Goal: Task Accomplishment & Management: Use online tool/utility

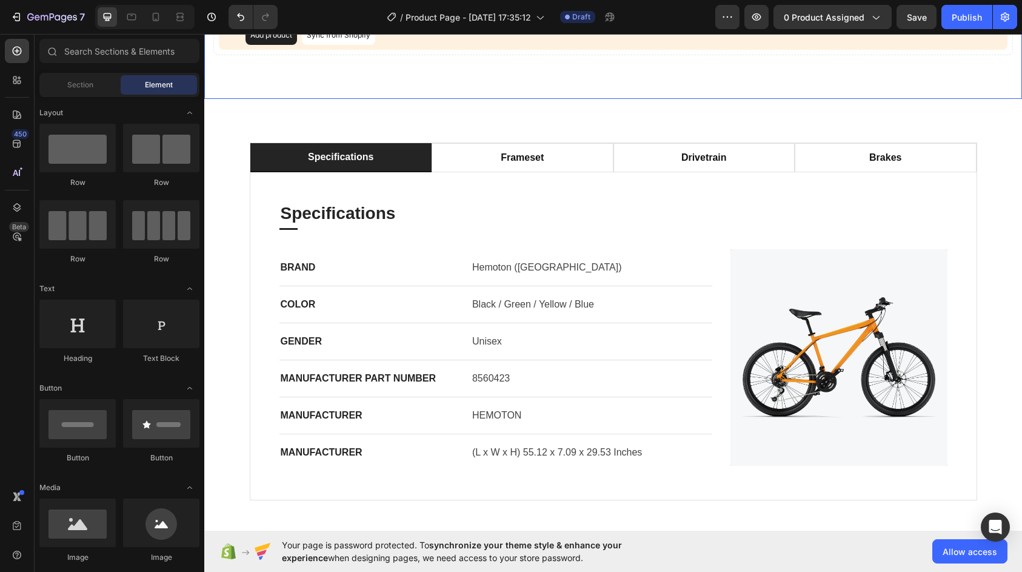
scroll to position [182, 0]
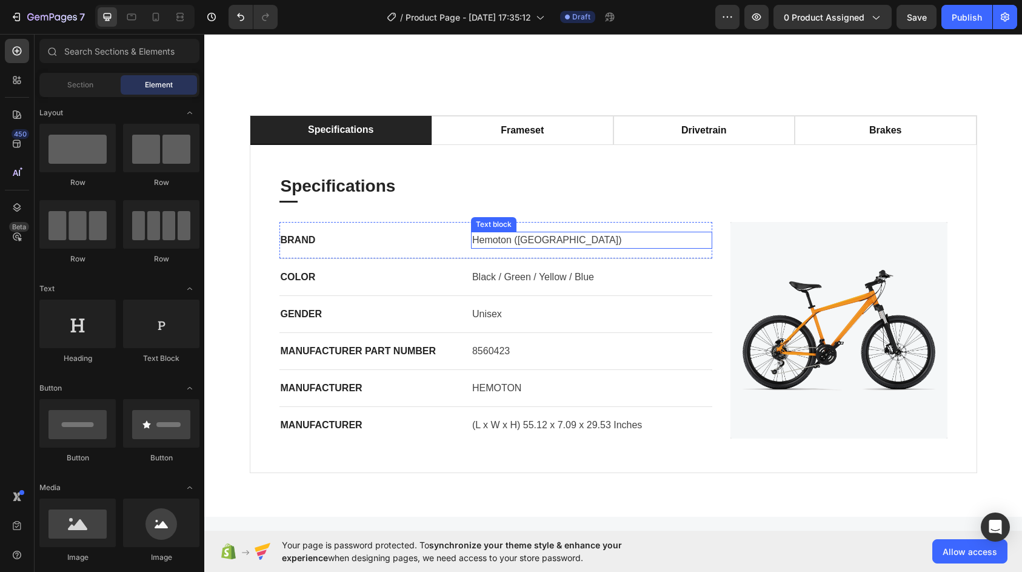
click at [508, 247] on p "Hemoton ([GEOGRAPHIC_DATA])" at bounding box center [591, 240] width 239 height 15
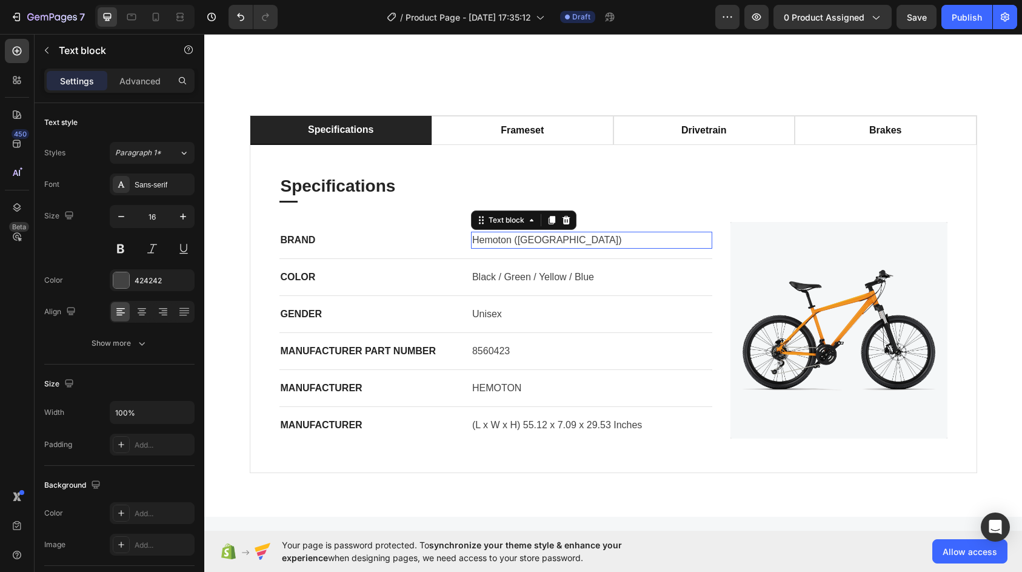
click at [508, 247] on p "Hemoton ([GEOGRAPHIC_DATA])" at bounding box center [591, 240] width 239 height 15
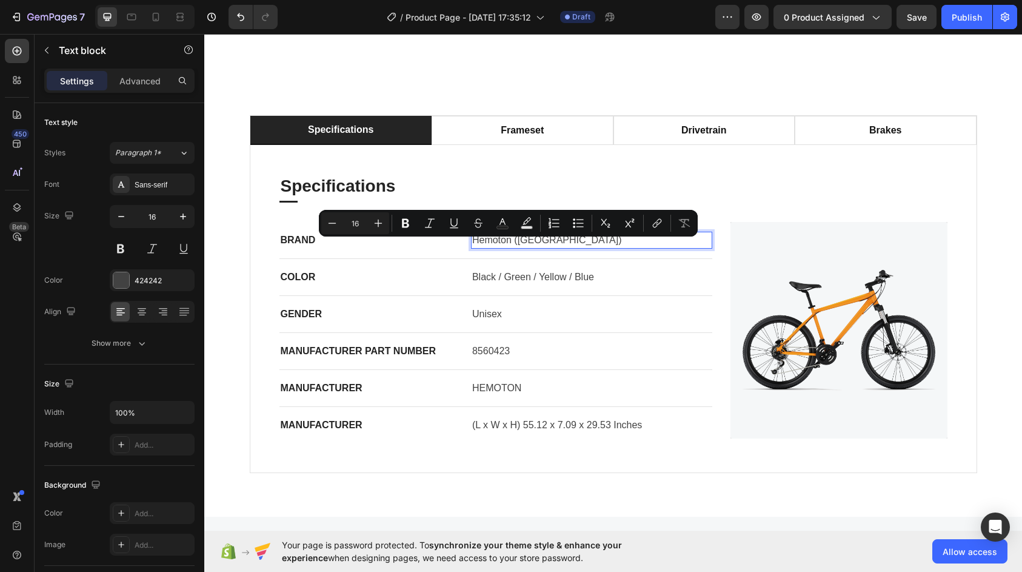
click at [486, 246] on p "Hemoton ([GEOGRAPHIC_DATA])" at bounding box center [591, 240] width 239 height 15
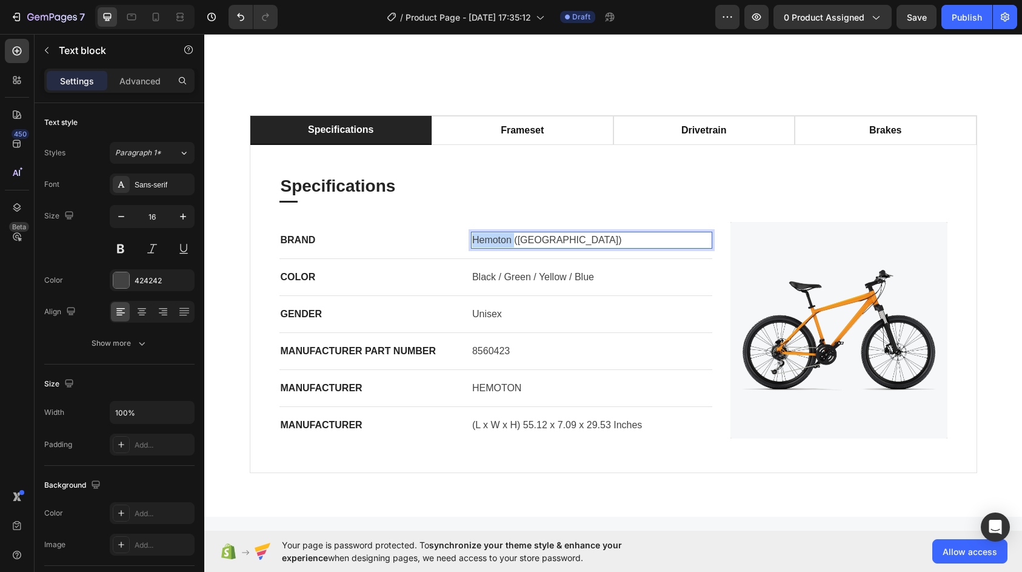
click at [486, 246] on p "Hemoton ([GEOGRAPHIC_DATA])" at bounding box center [591, 240] width 239 height 15
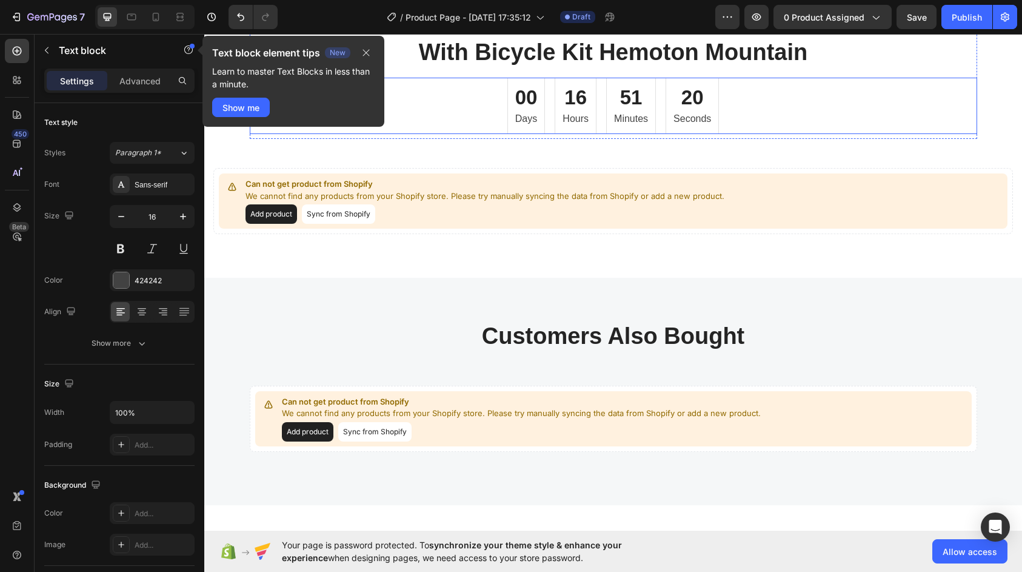
scroll to position [3092, 0]
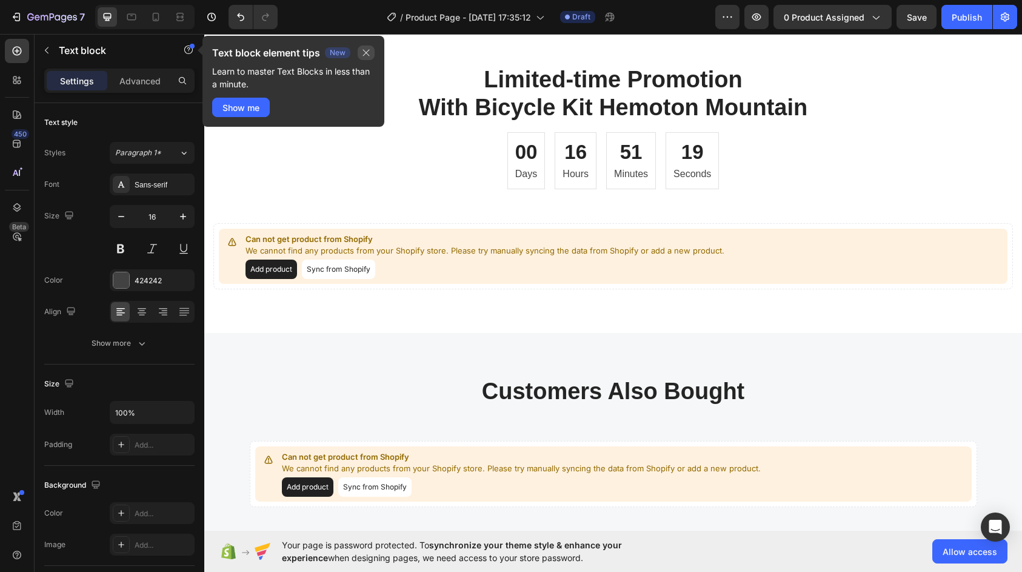
click at [366, 54] on icon "button" at bounding box center [366, 53] width 10 height 10
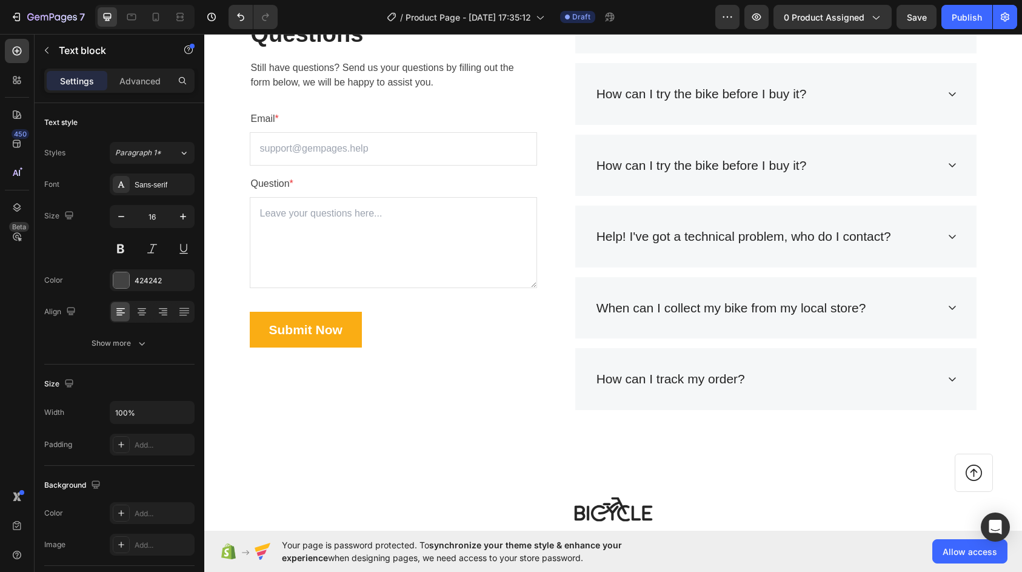
scroll to position [3820, 0]
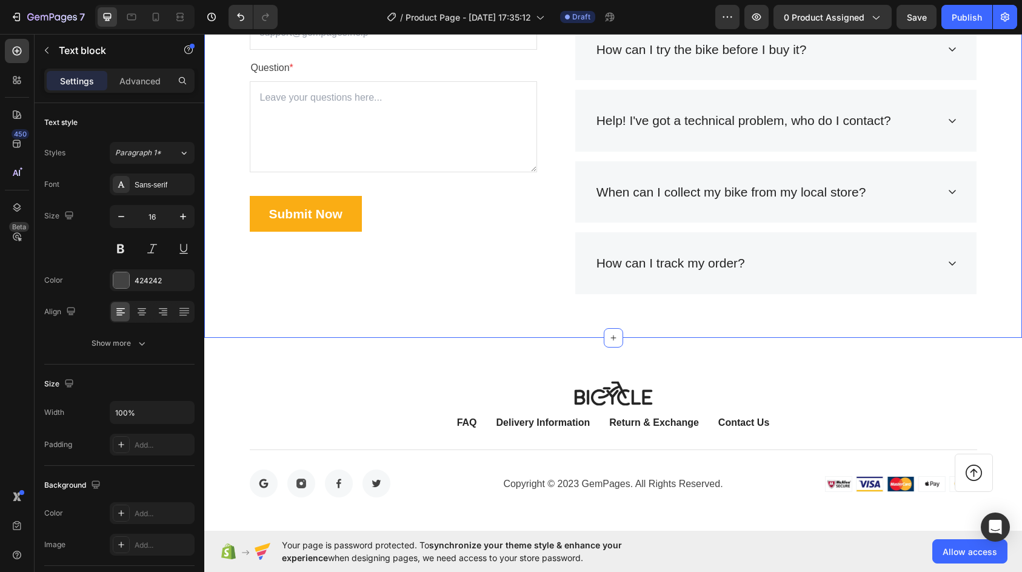
click at [501, 310] on div "Frequently Asked Questions Heading Still have questions? Send us your questions…" at bounding box center [613, 85] width 818 height 505
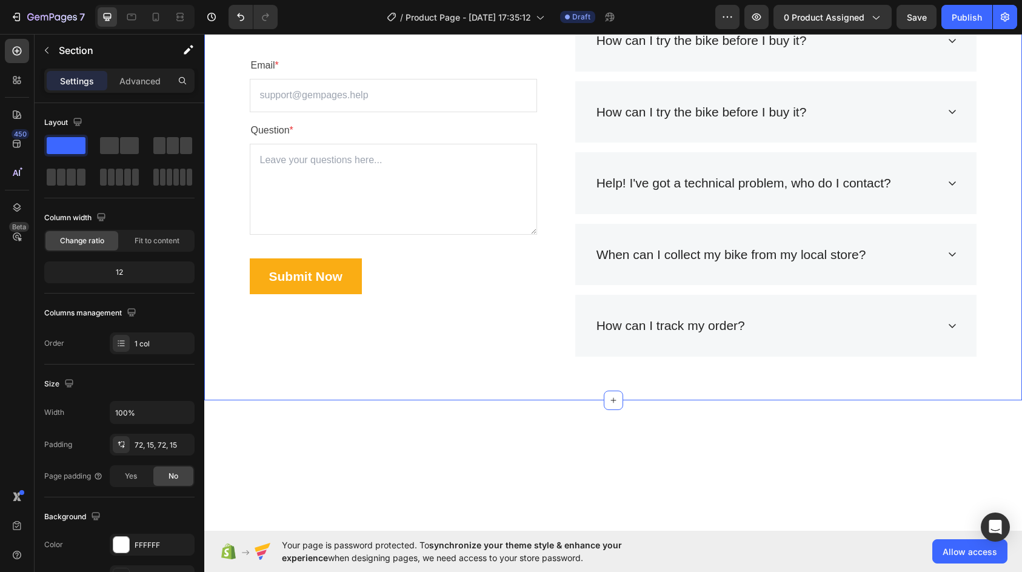
scroll to position [3577, 0]
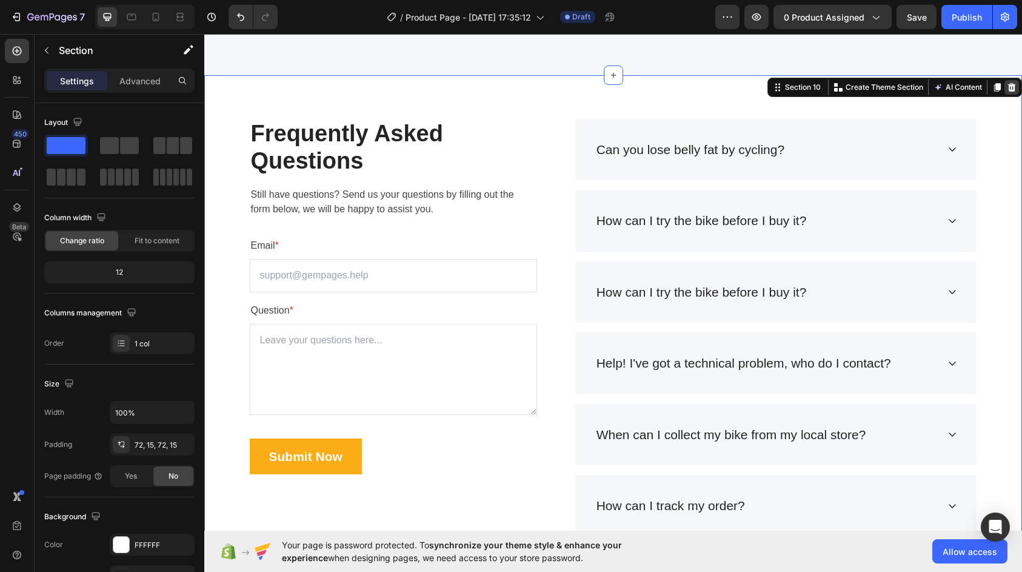
click at [1007, 90] on icon at bounding box center [1012, 87] width 10 height 10
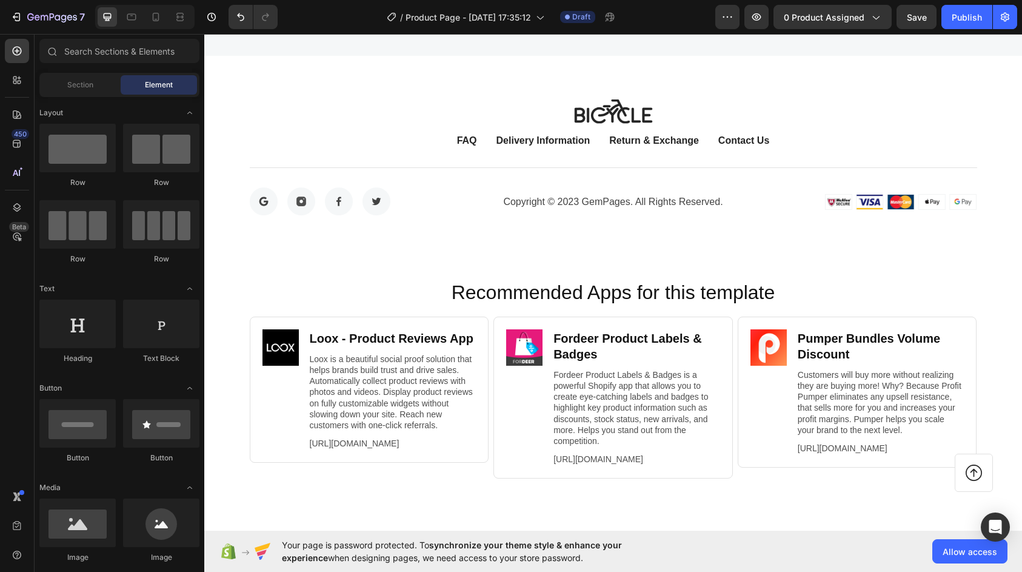
scroll to position [3596, 0]
click at [962, 560] on button "Allow access" at bounding box center [970, 551] width 75 height 24
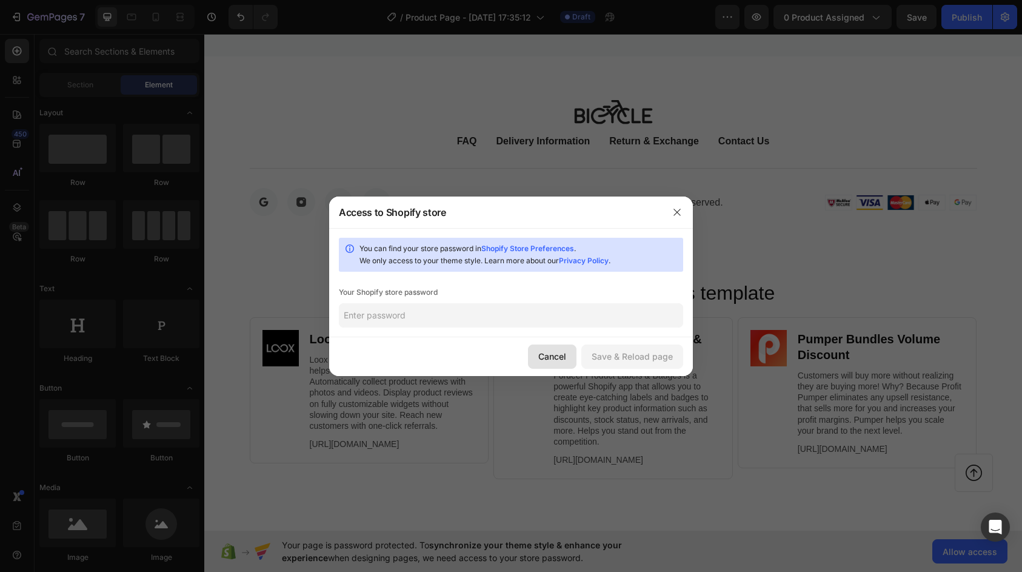
click at [535, 347] on button "Cancel" at bounding box center [552, 356] width 49 height 24
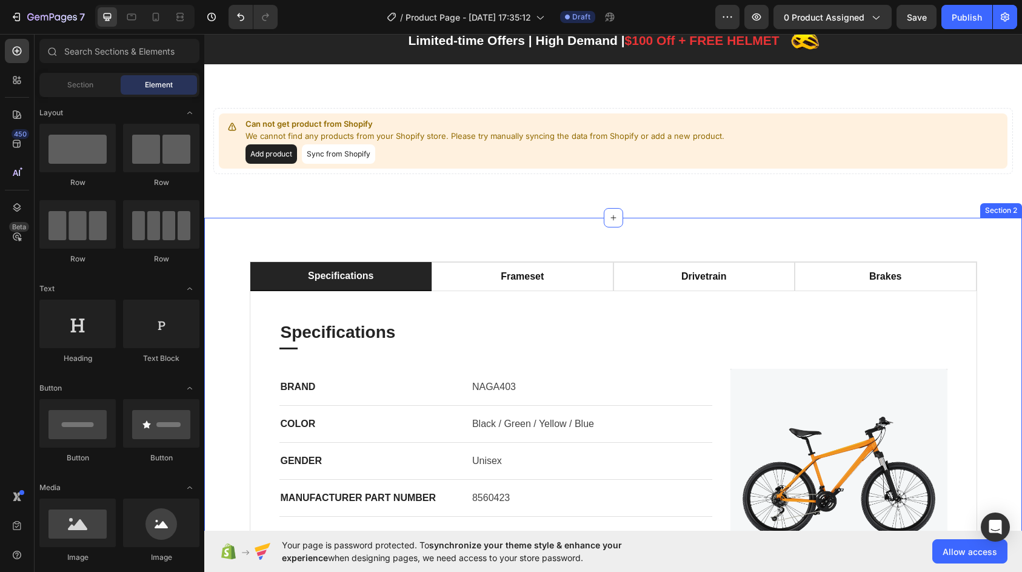
scroll to position [61, 0]
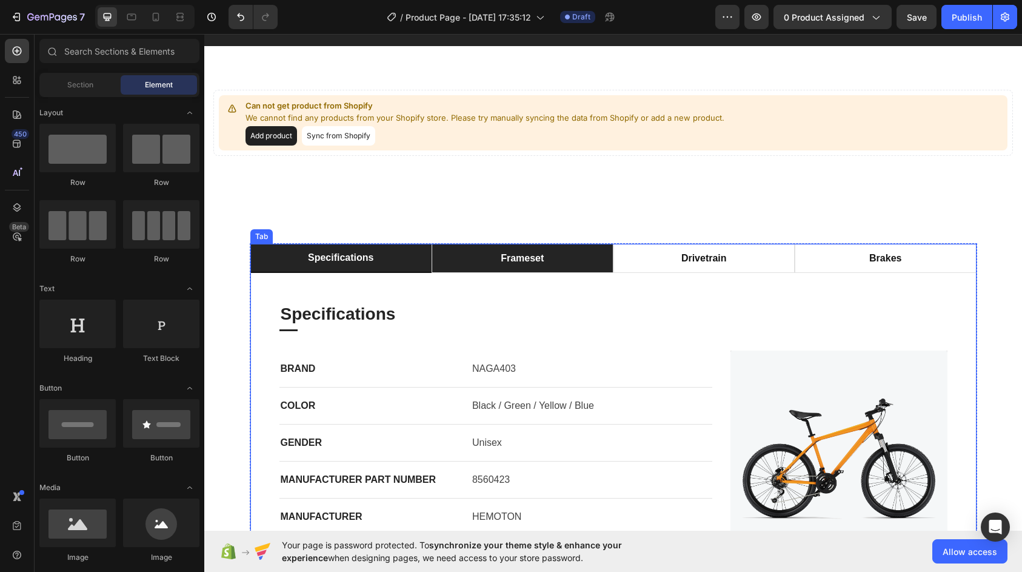
click at [524, 266] on div "frameset" at bounding box center [522, 258] width 47 height 18
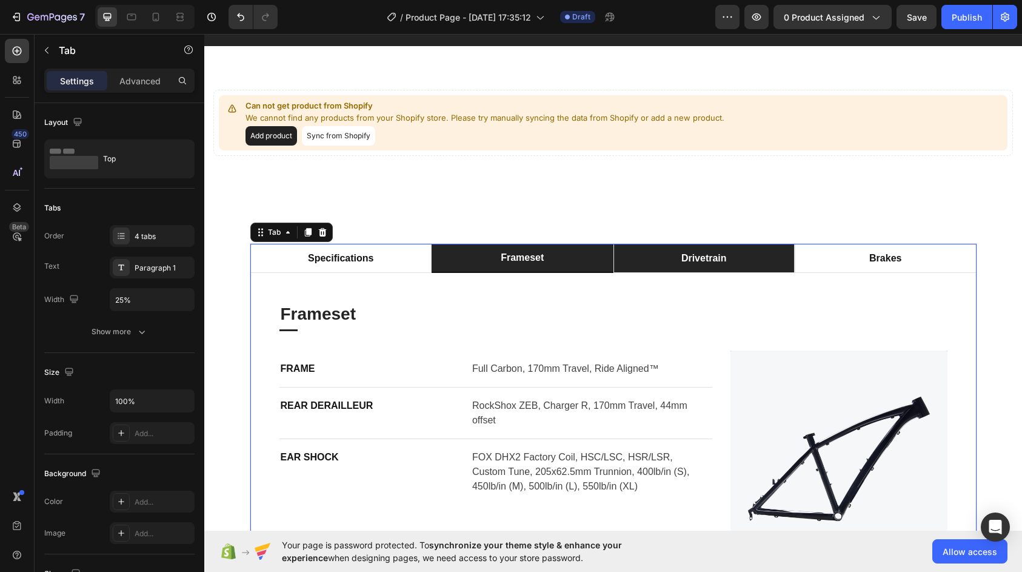
click at [660, 261] on li "drivetrain" at bounding box center [705, 258] width 182 height 29
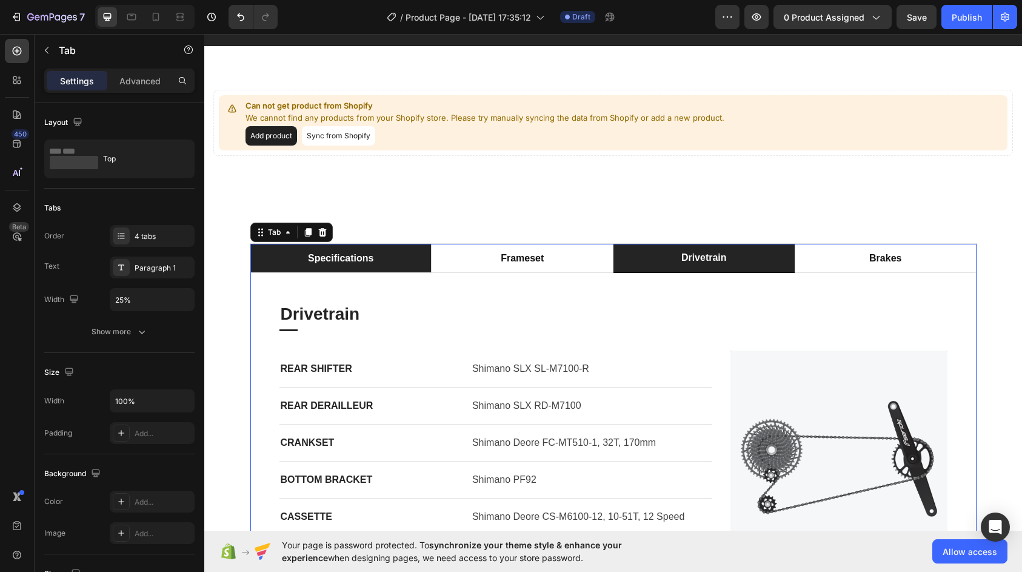
click at [389, 260] on li "specifications" at bounding box center [341, 258] width 182 height 29
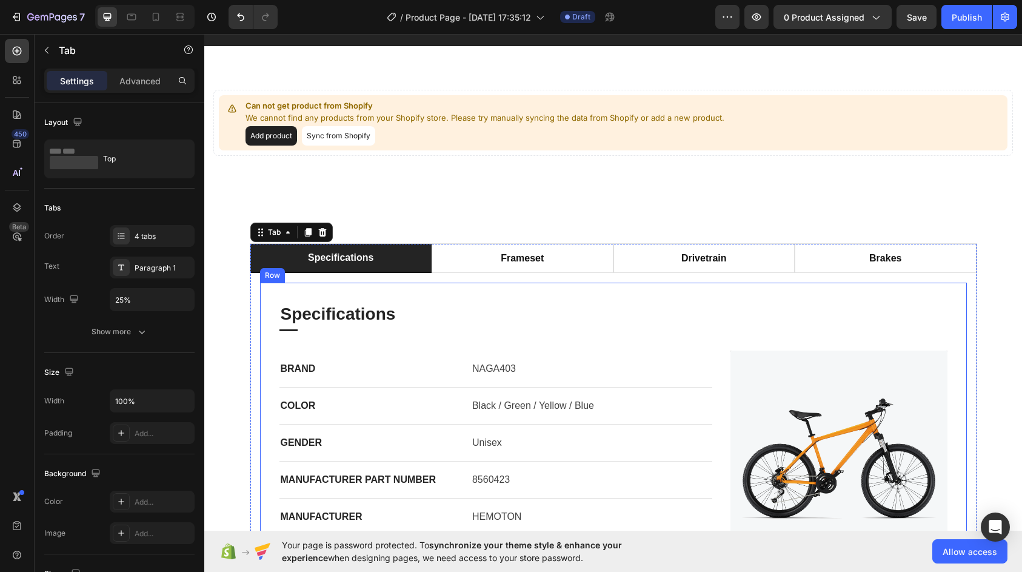
click at [484, 366] on p "NAGA403" at bounding box center [591, 368] width 239 height 15
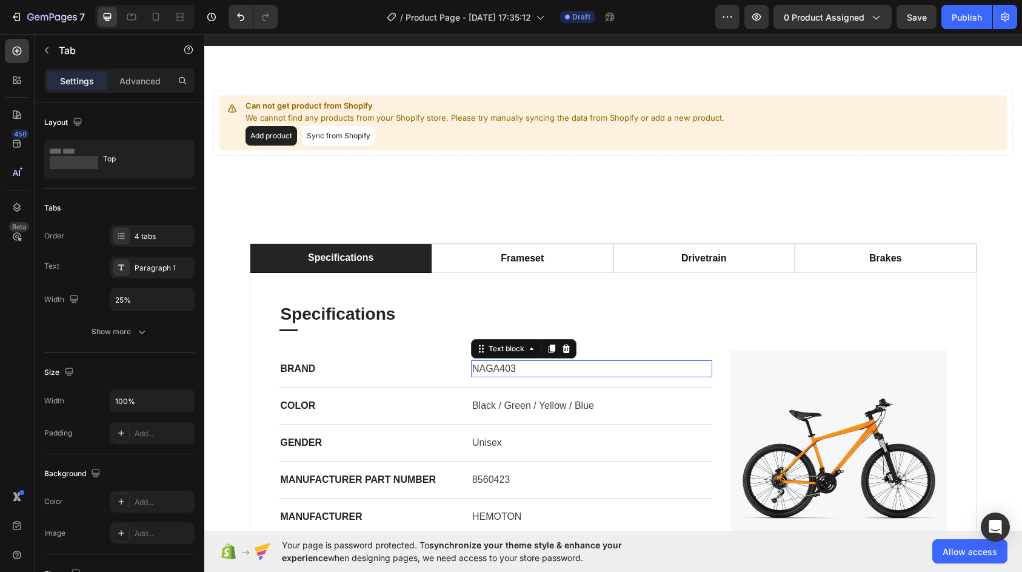
click at [484, 367] on p "NAGA403" at bounding box center [591, 368] width 239 height 15
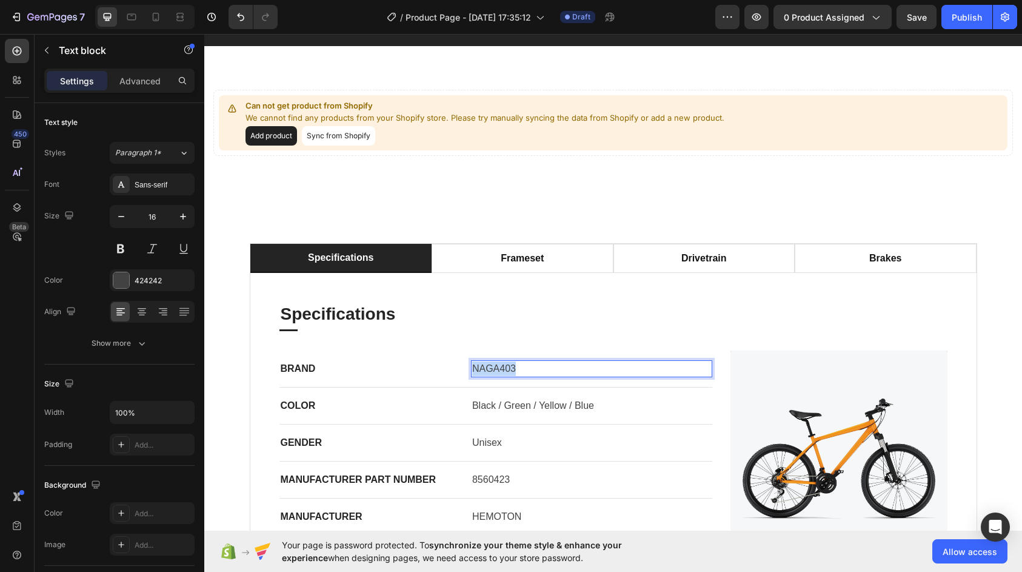
copy p "NAGA403"
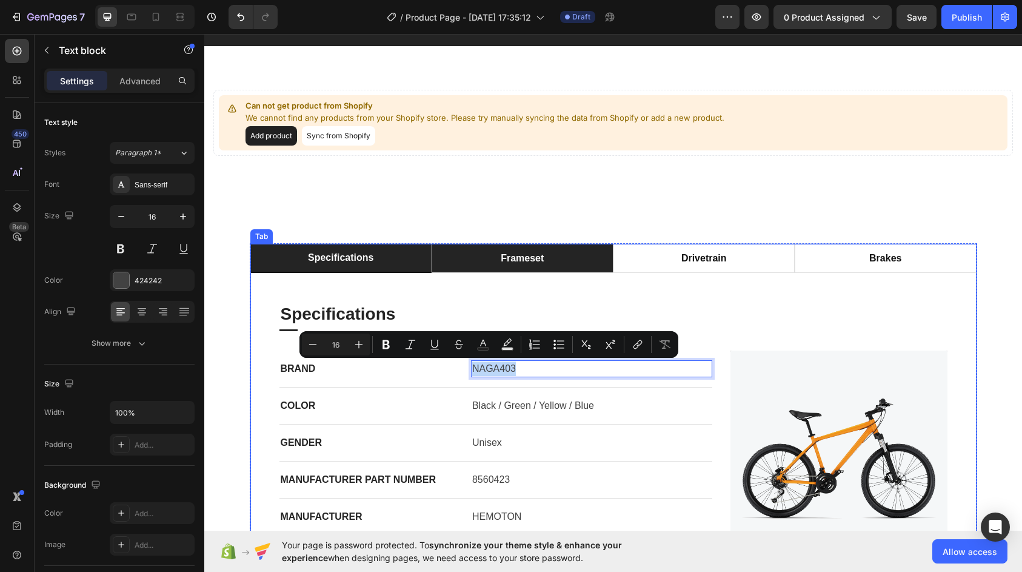
click at [546, 249] on li "frameset" at bounding box center [523, 258] width 182 height 29
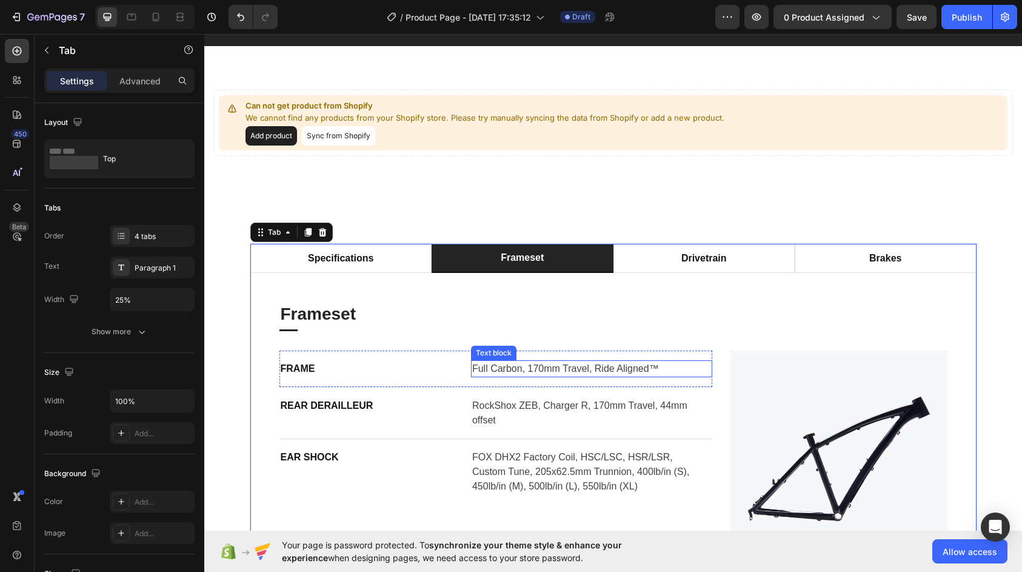
click at [488, 369] on p "Full Carbon, 170mm Travel, Ride Aligned™" at bounding box center [591, 368] width 239 height 15
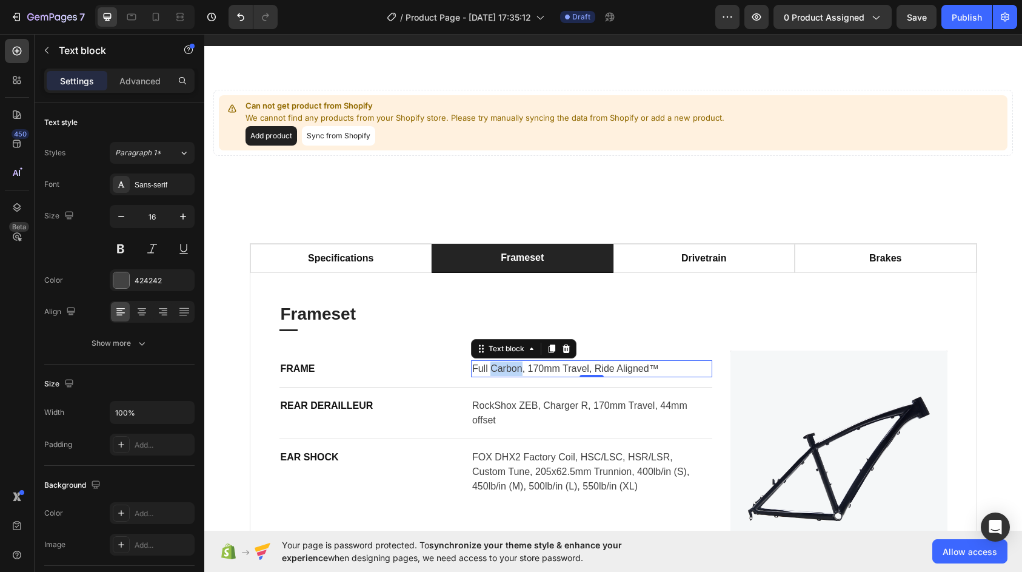
click at [488, 369] on p "Full Carbon, 170mm Travel, Ride Aligned™" at bounding box center [591, 368] width 239 height 15
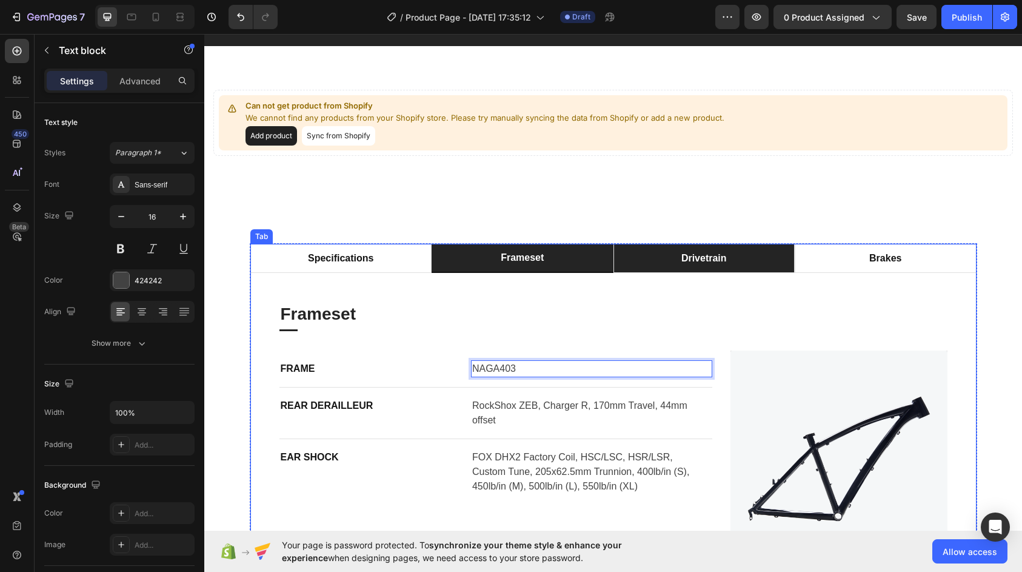
click at [665, 259] on li "drivetrain" at bounding box center [705, 258] width 182 height 29
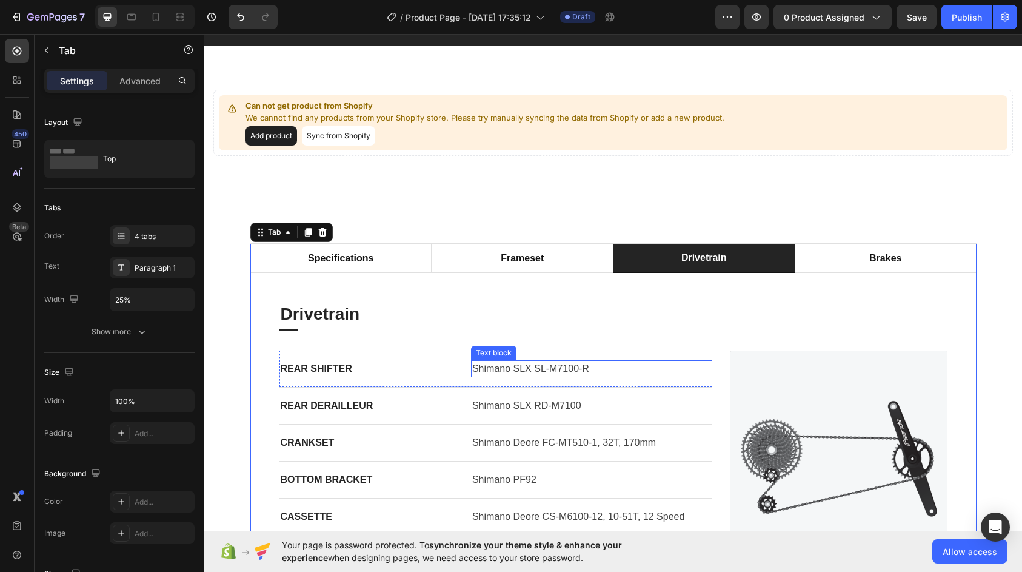
click at [561, 364] on p "Shimano SLX SL-M7100-R" at bounding box center [591, 368] width 239 height 15
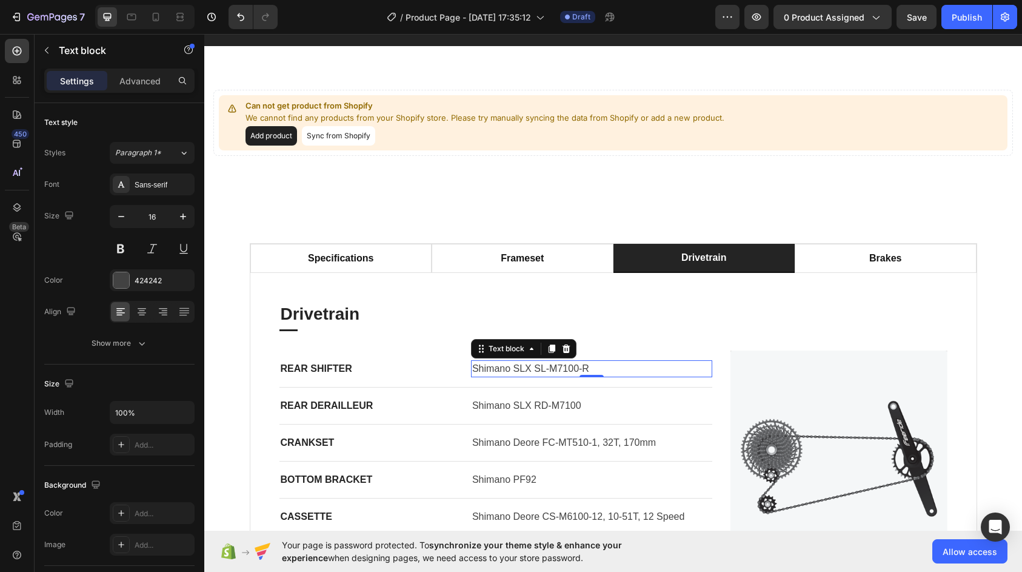
click at [561, 364] on p "Shimano SLX SL-M7100-R" at bounding box center [591, 368] width 239 height 15
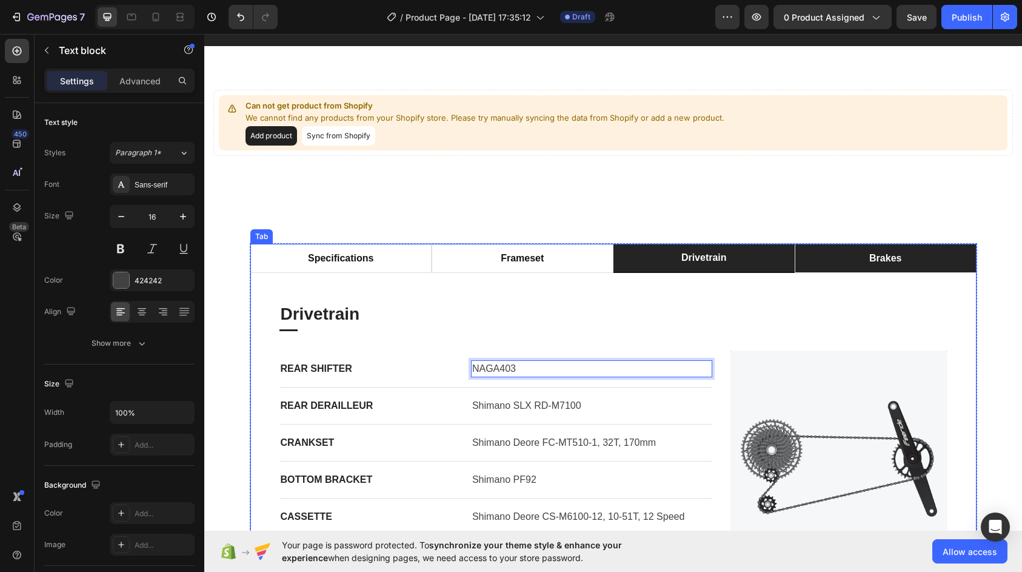
click at [886, 250] on div "brakes" at bounding box center [886, 258] width 36 height 18
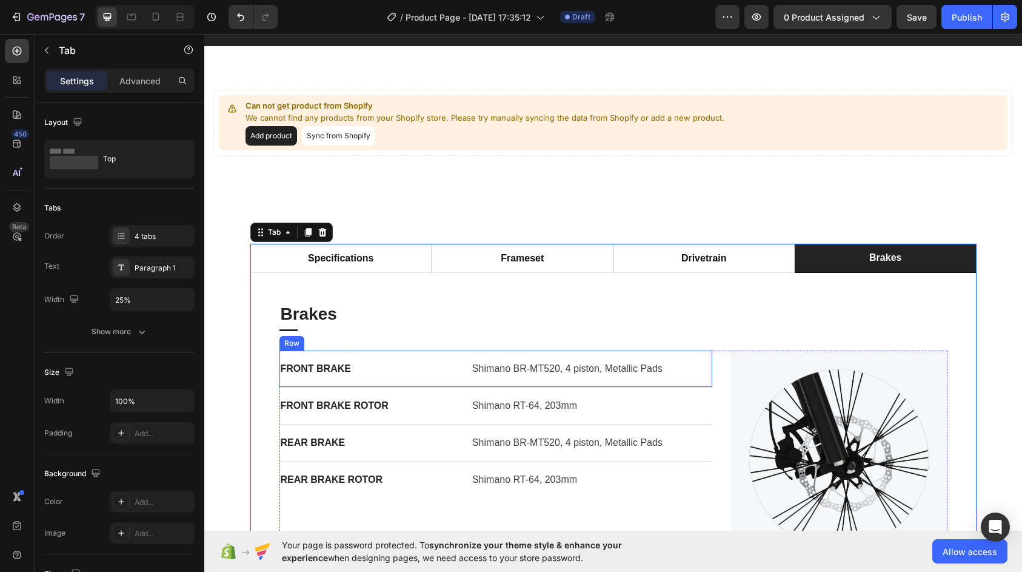
click at [543, 356] on div "FRONT BRAKE Text block Shimano BR-MT520, 4 piston, Metallic Pads Text block Row" at bounding box center [497, 368] width 434 height 37
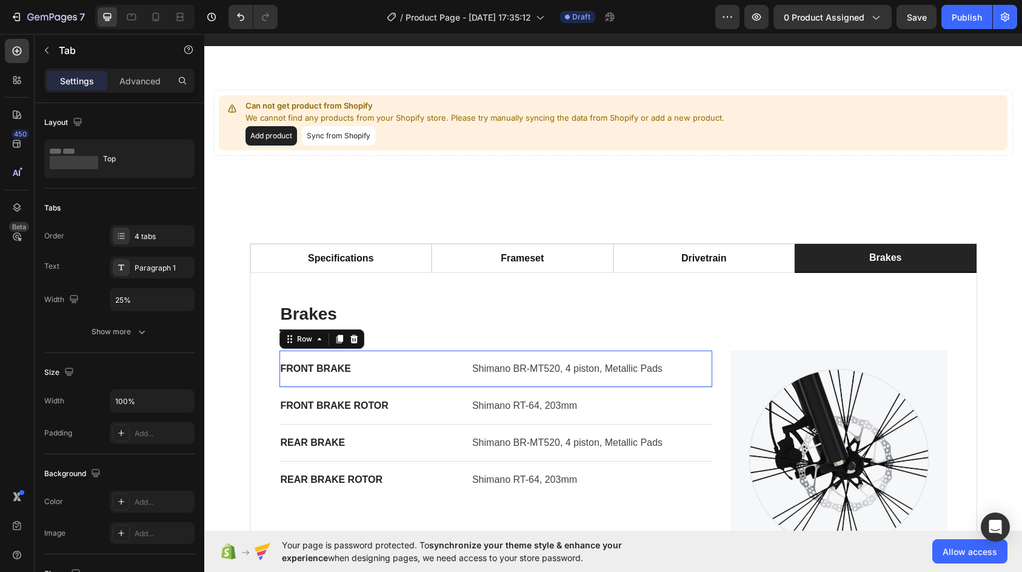
click at [543, 356] on div "FRONT BRAKE Text block Shimano BR-MT520, 4 piston, Metallic Pads Text block Row…" at bounding box center [497, 368] width 434 height 37
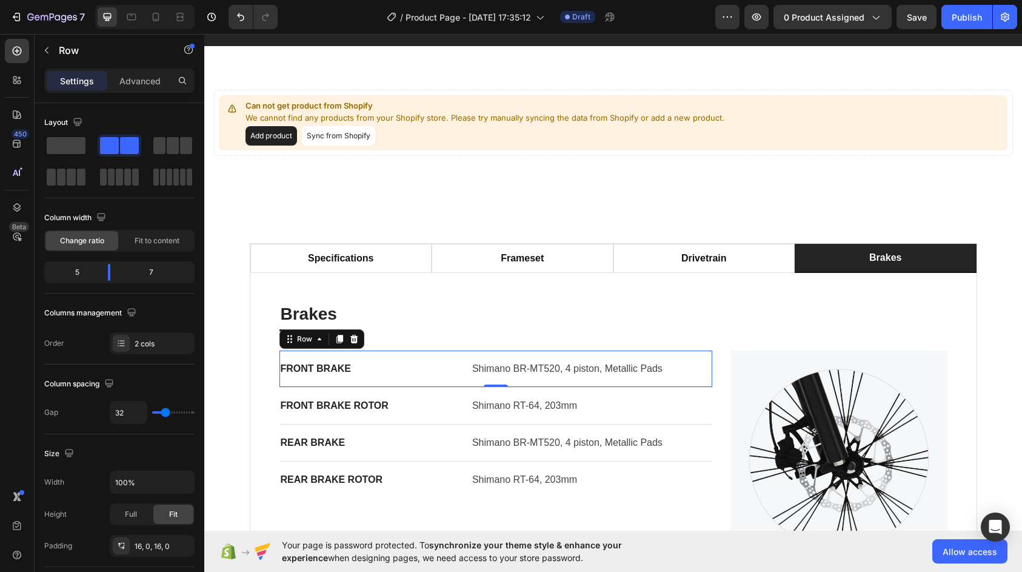
click at [543, 356] on div "FRONT BRAKE Text block Shimano BR-MT520, 4 piston, Metallic Pads Text block Row…" at bounding box center [497, 368] width 434 height 37
click at [551, 371] on p "Shimano BR-MT520, 4 piston, Metallic Pads" at bounding box center [591, 368] width 239 height 15
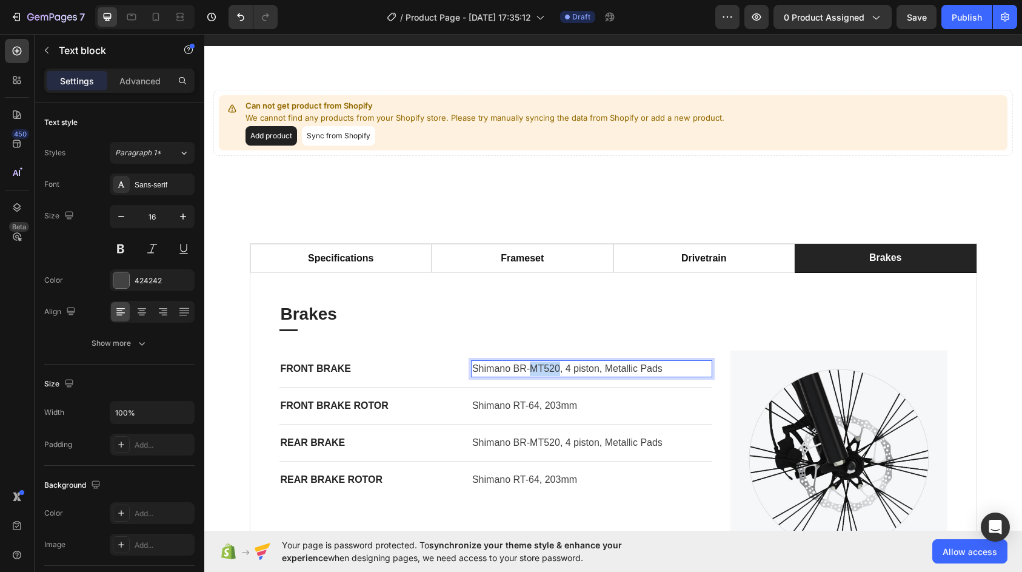
click at [551, 371] on p "Shimano BR-MT520, 4 piston, Metallic Pads" at bounding box center [591, 368] width 239 height 15
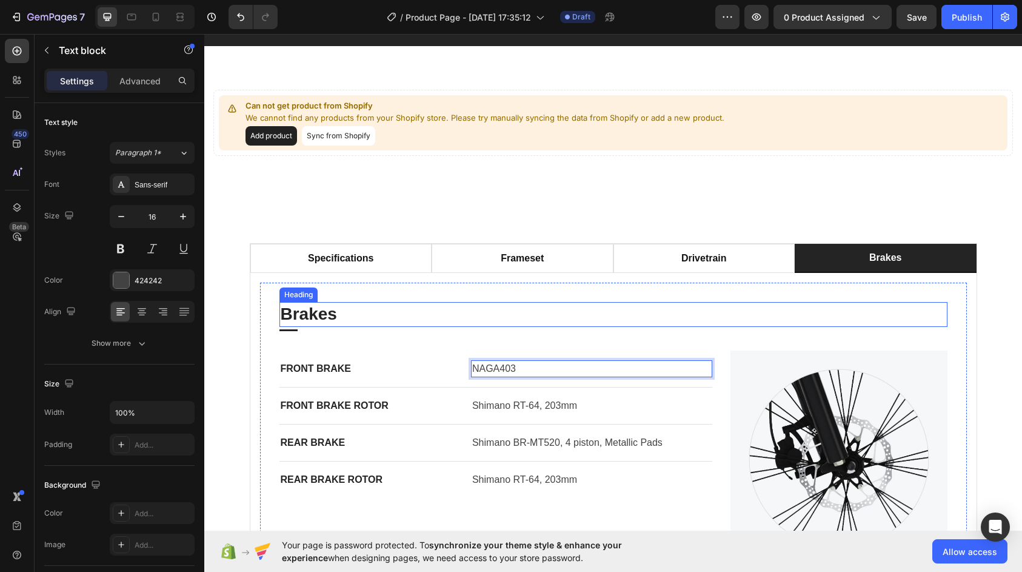
click at [568, 310] on p "Brakes" at bounding box center [614, 314] width 666 height 22
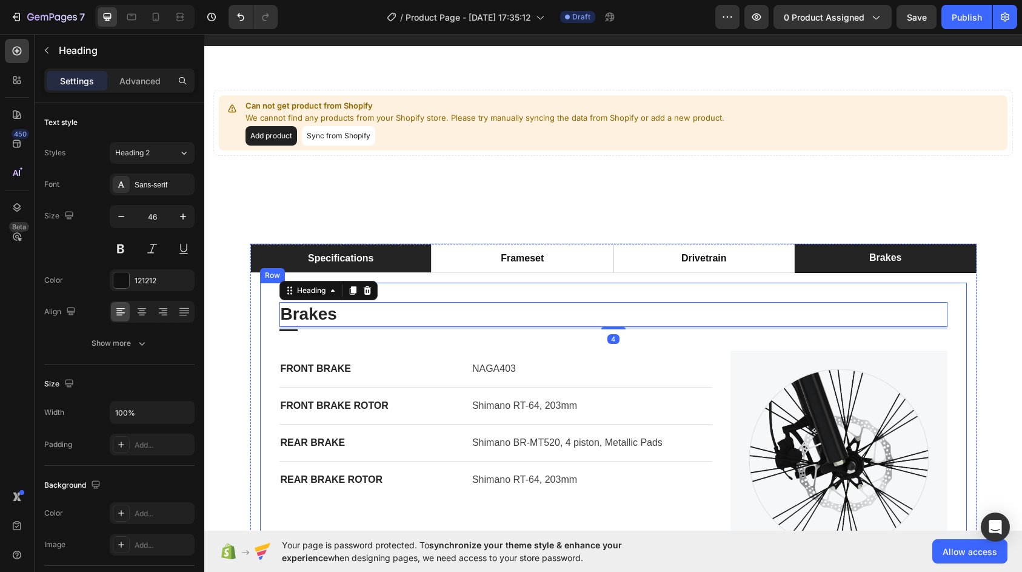
click at [356, 264] on div "specifications" at bounding box center [340, 258] width 69 height 18
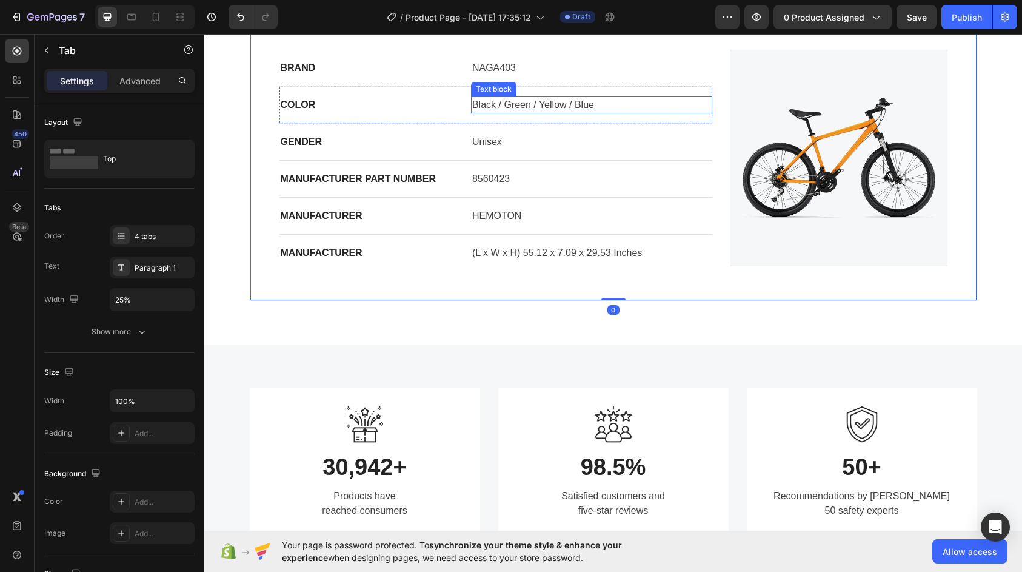
scroll to position [364, 0]
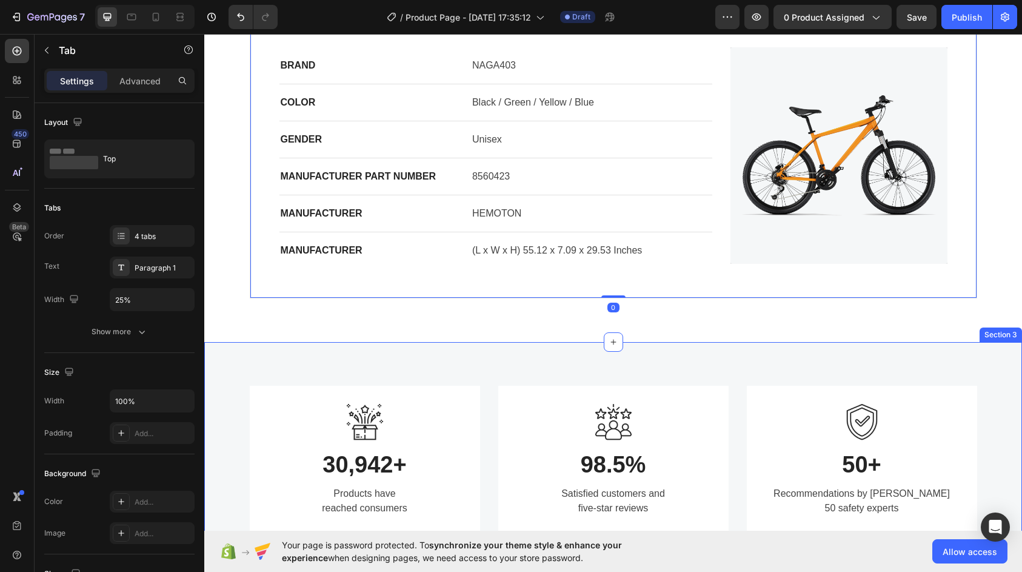
click at [624, 343] on div "Image 30,942+ Heading Products have reached consumers Text block Row Image 98.5…" at bounding box center [613, 460] width 818 height 236
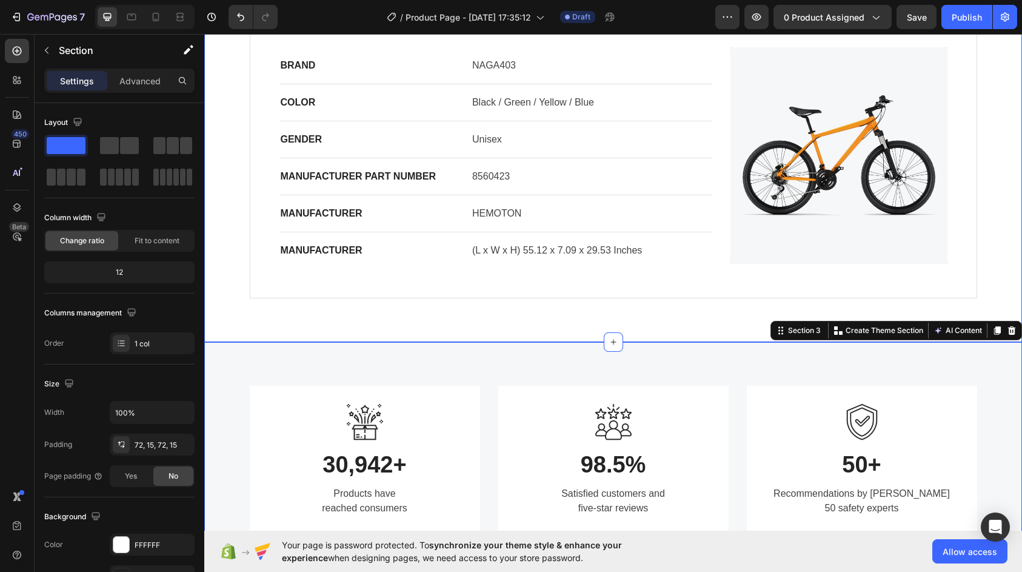
click at [652, 311] on div "specifications frameset drivetrain brakes Specifications Heading Title Line BRA…" at bounding box center [613, 118] width 818 height 445
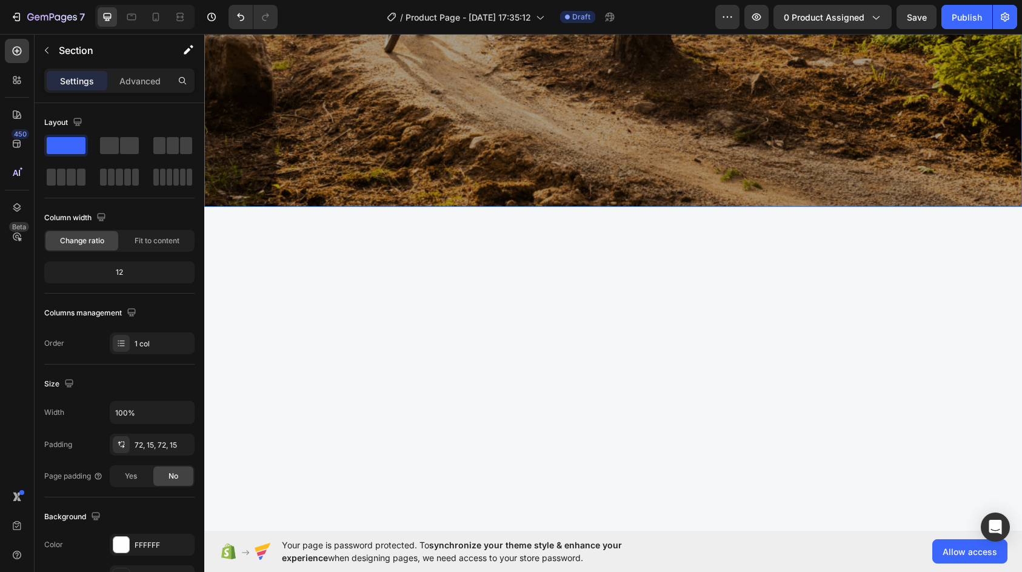
scroll to position [1940, 0]
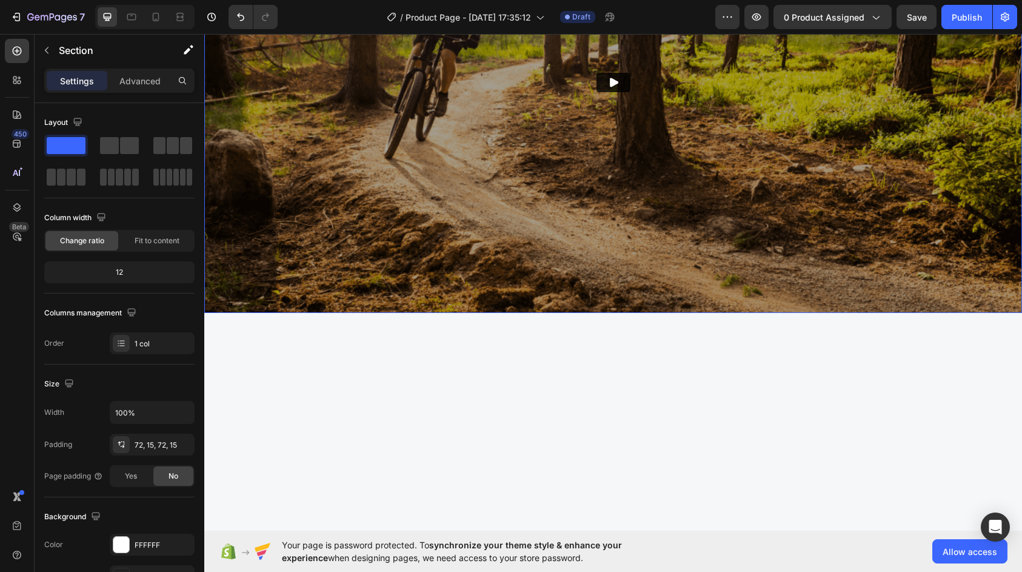
click at [693, 256] on img at bounding box center [613, 83] width 818 height 460
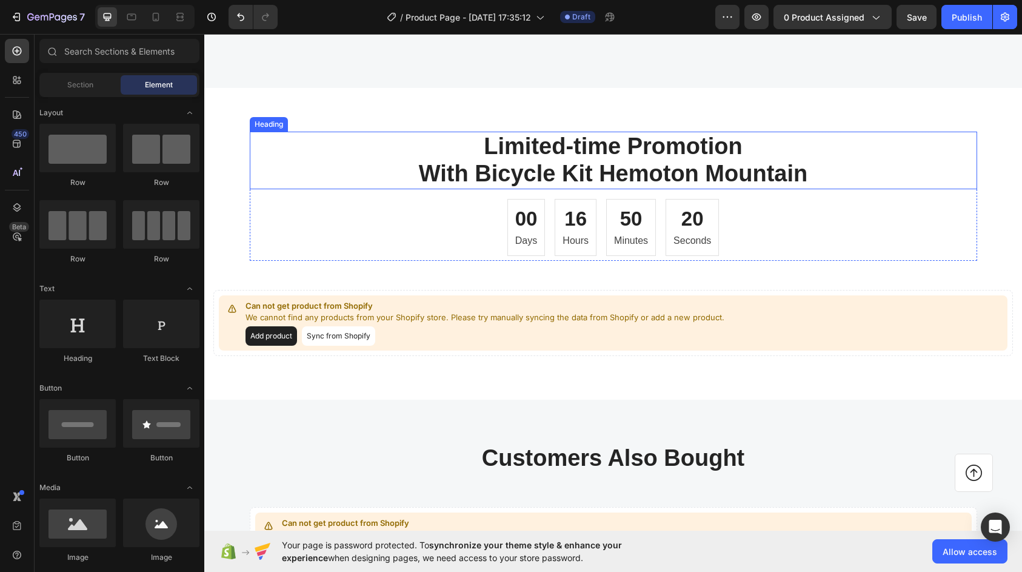
scroll to position [2850, 0]
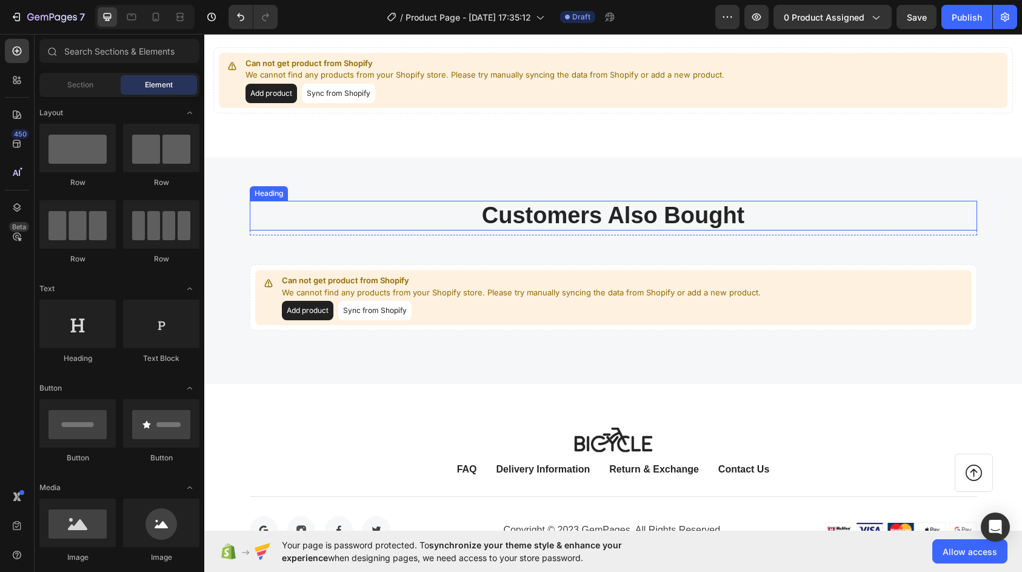
click at [446, 222] on p "Customers Also Bought" at bounding box center [613, 216] width 725 height 28
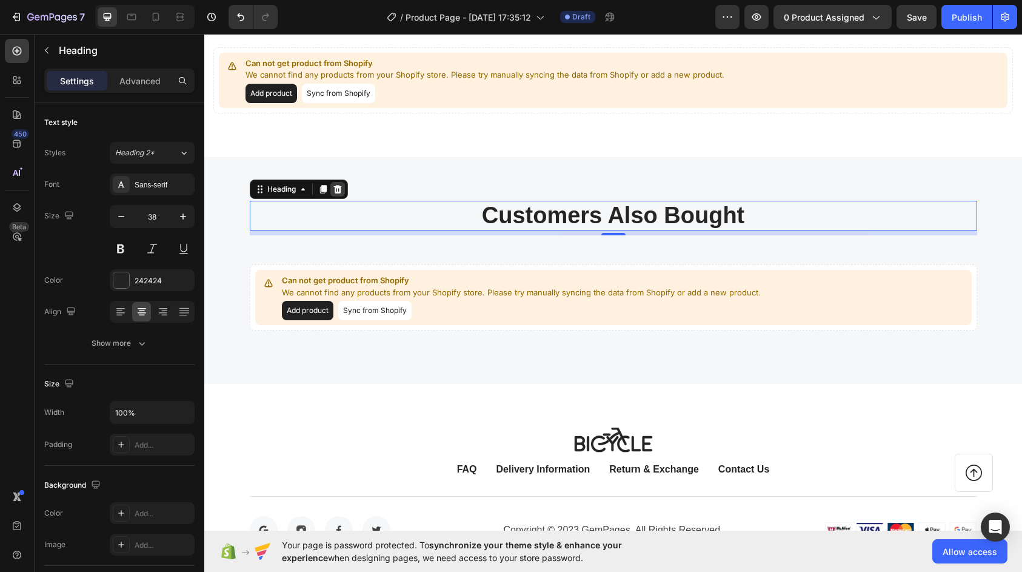
click at [333, 187] on icon at bounding box center [338, 189] width 10 height 10
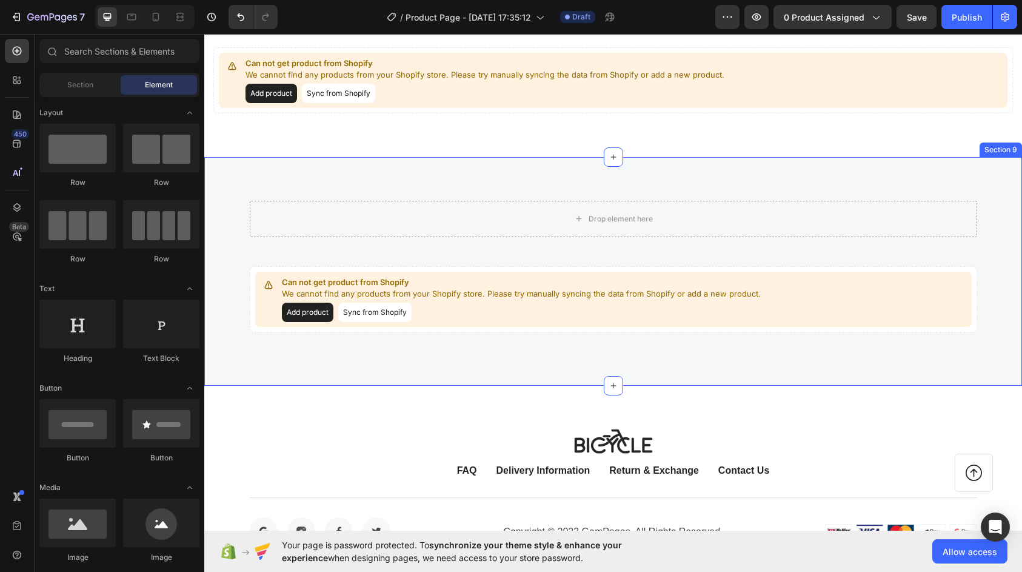
click at [787, 183] on div "Drop element here Row Can not get product from Shopify We cannot find any produ…" at bounding box center [613, 271] width 818 height 229
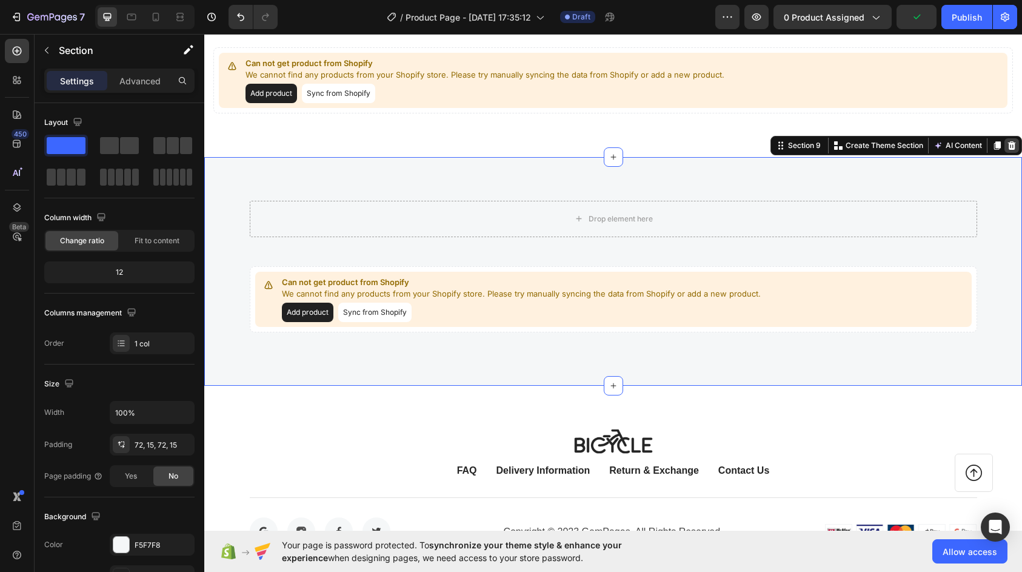
click at [1007, 145] on icon at bounding box center [1012, 146] width 10 height 10
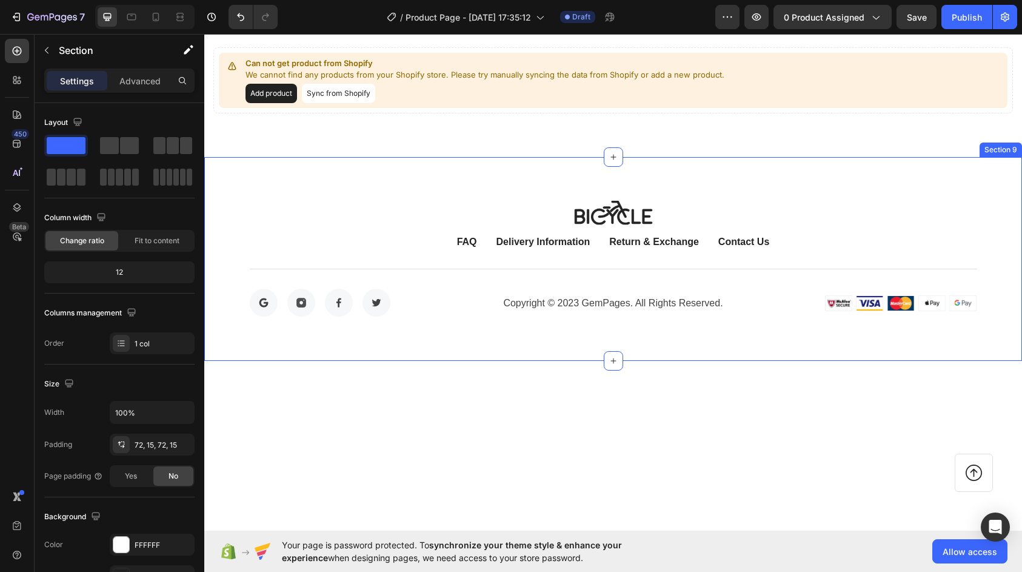
click at [891, 180] on div "Image FAQ Button Delivery Information Button Return & Exchange Button Contact U…" at bounding box center [613, 259] width 818 height 204
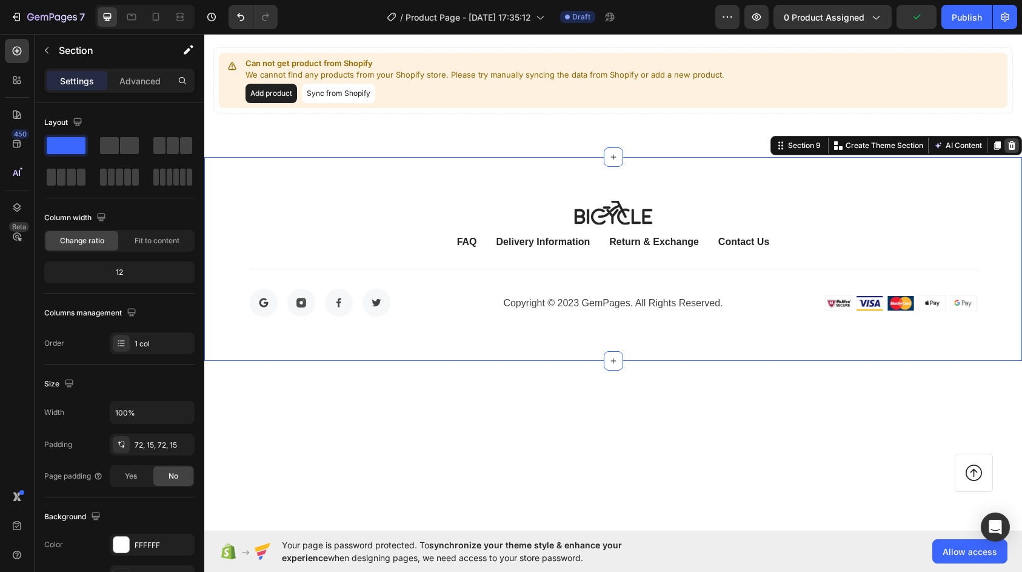
click at [1008, 144] on icon at bounding box center [1012, 145] width 8 height 8
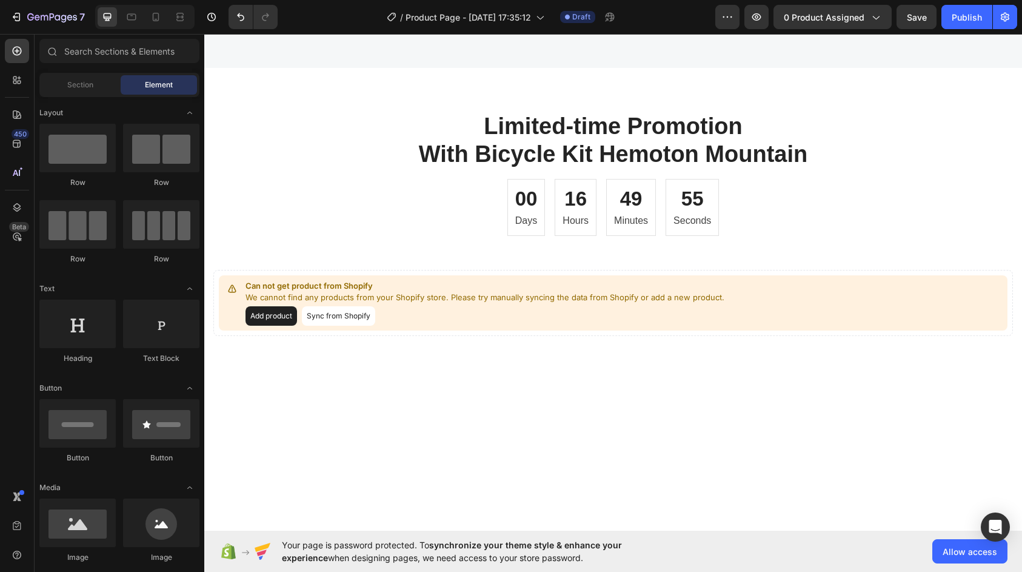
scroll to position [2443, 0]
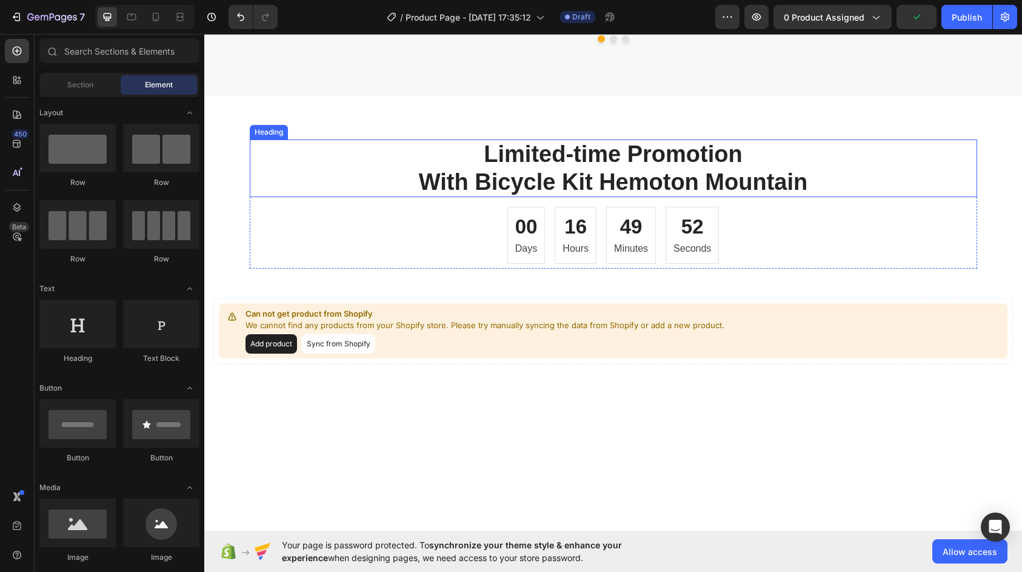
click at [494, 196] on p "Limited-time Promotion With Bicycle Kit Hemoton Mountain" at bounding box center [613, 168] width 725 height 55
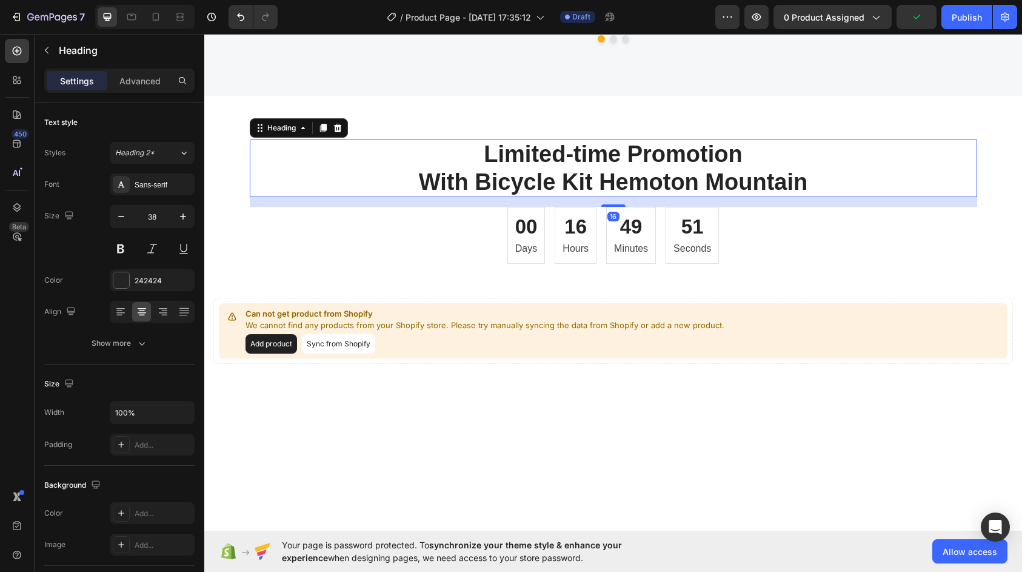
click at [494, 196] on p "Limited-time Promotion With Bicycle Kit Hemoton Mountain" at bounding box center [613, 168] width 725 height 55
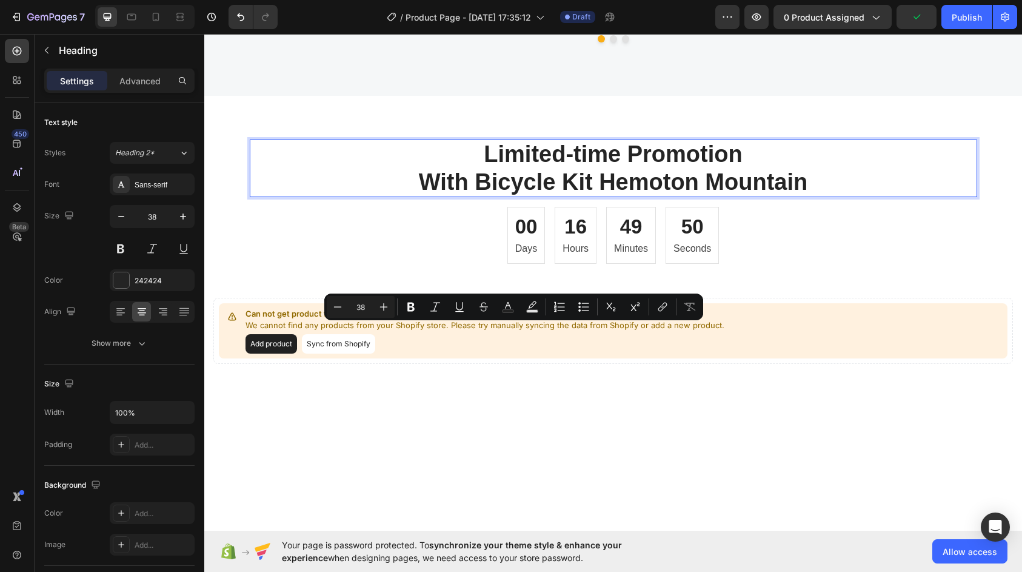
click at [569, 196] on p "Limited-time Promotion With Bicycle Kit Hemoton Mountain" at bounding box center [613, 168] width 725 height 55
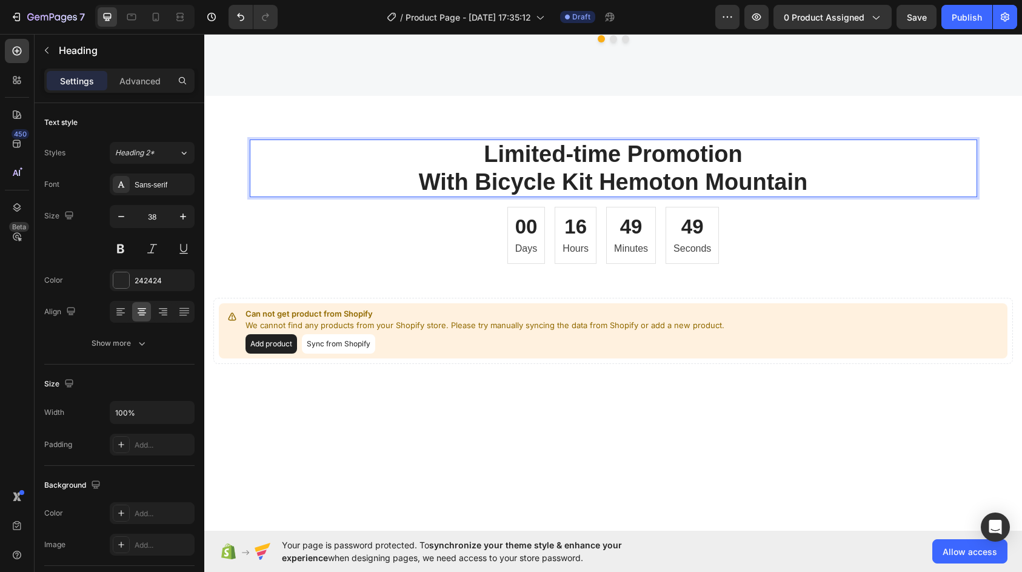
click at [473, 196] on p "Limited-time Promotion With Bicycle Kit Hemoton Mountain" at bounding box center [613, 168] width 725 height 55
click at [654, 196] on p "Limited-time Promotion With Bicycle Kit Hemoton Mountain" at bounding box center [613, 168] width 725 height 55
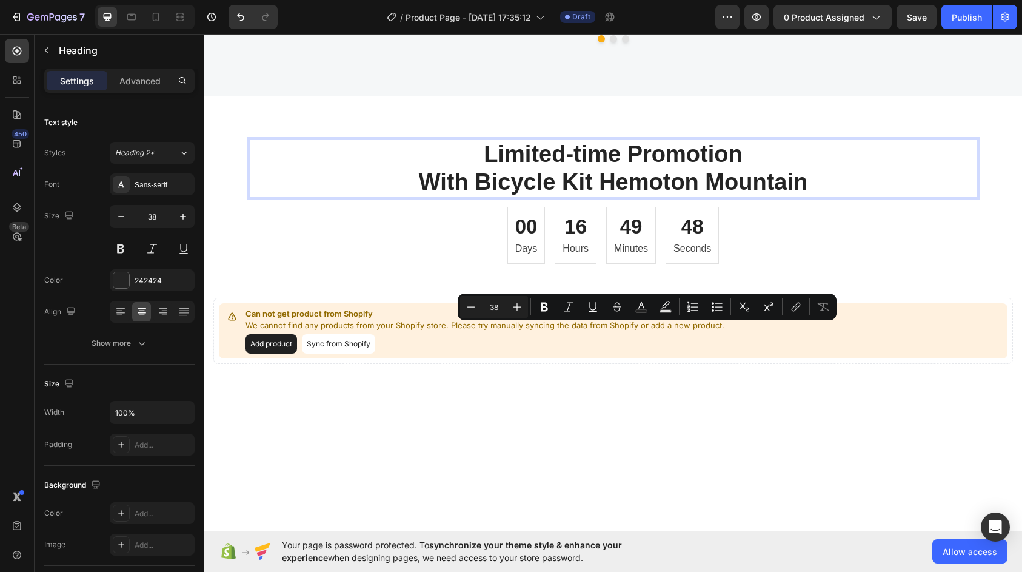
click at [561, 196] on p "Limited-time Promotion With Bicycle Kit Hemoton Mountain" at bounding box center [613, 168] width 725 height 55
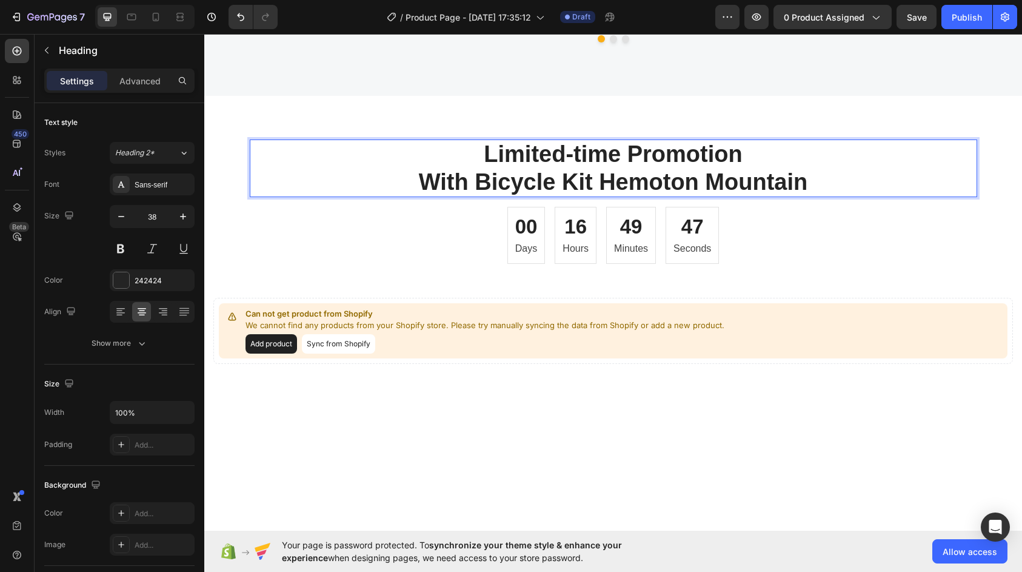
click at [484, 196] on p "Limited-time Promotion With Bicycle Kit Hemoton Mountain" at bounding box center [613, 168] width 725 height 55
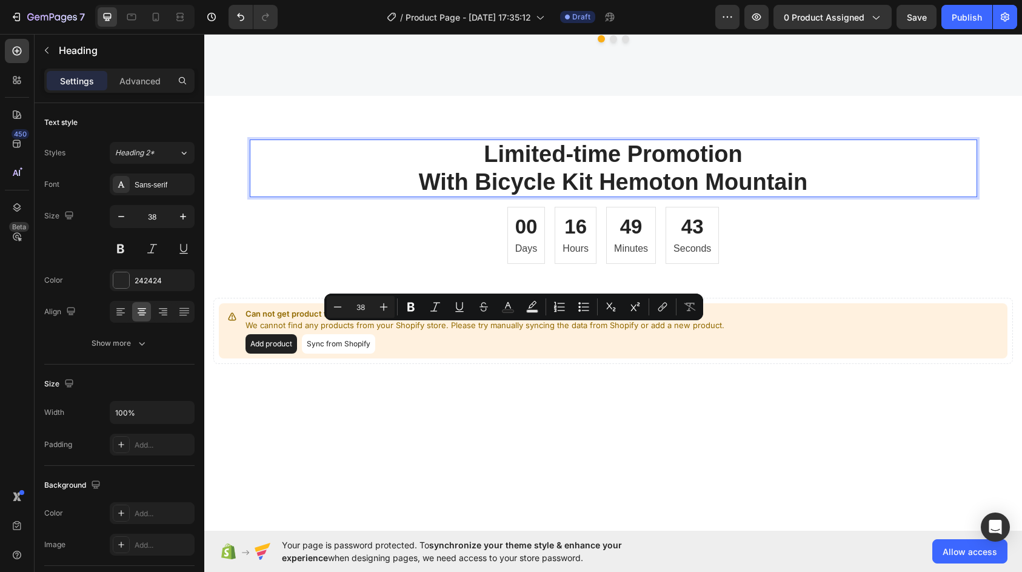
click at [463, 196] on p "Limited-time Promotion With Bicycle Kit Hemoton Mountain" at bounding box center [613, 168] width 725 height 55
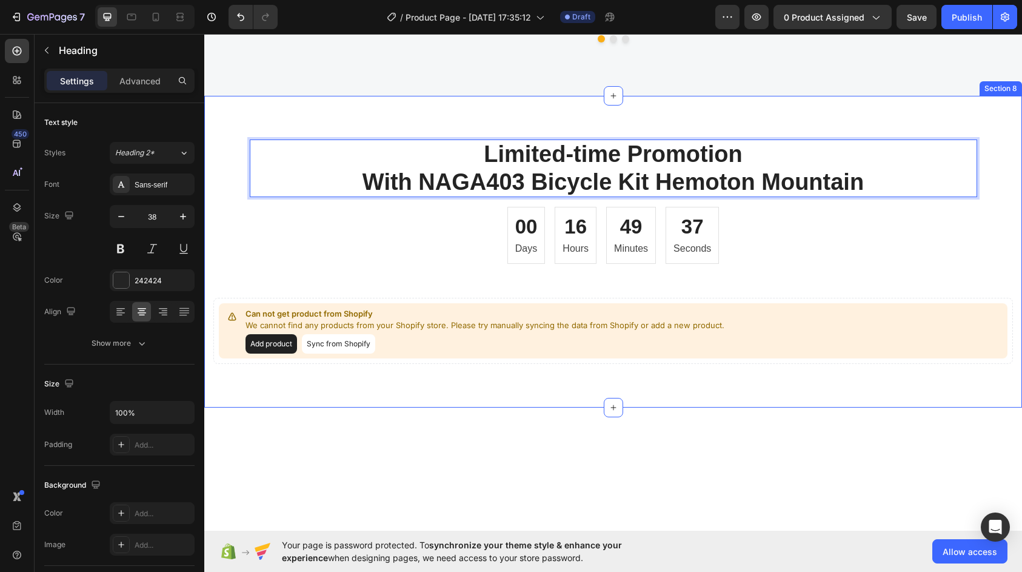
click at [581, 272] on div "Limited-time Promotion With NAGA403 Bicycle Kit Hemoton Mountain Heading 16 00 …" at bounding box center [613, 252] width 818 height 312
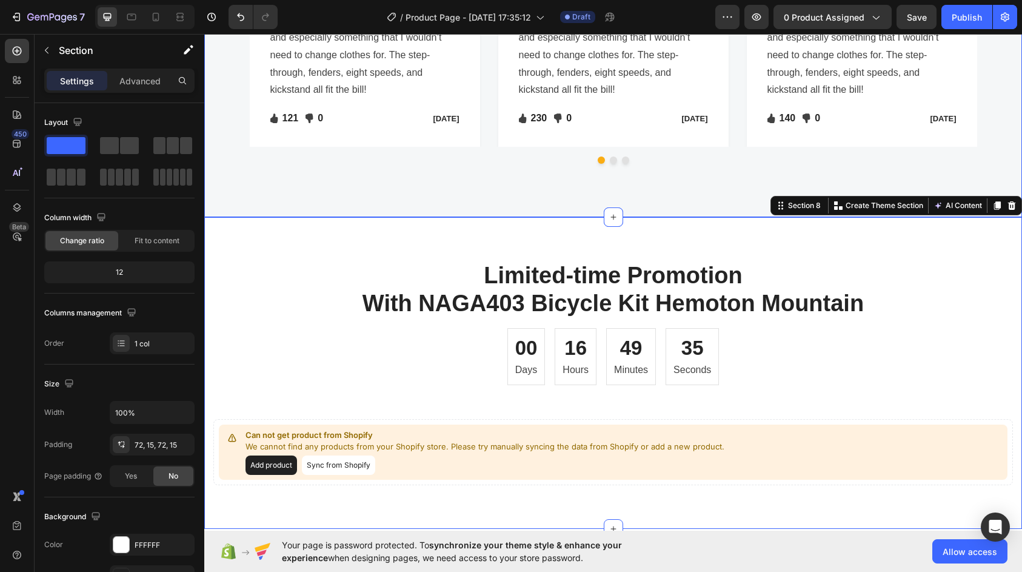
click at [702, 173] on div "Let's Hear What Our Customers Say Heading Row Image Icon Icon Icon Icon Icon Ic…" at bounding box center [613, 14] width 800 height 318
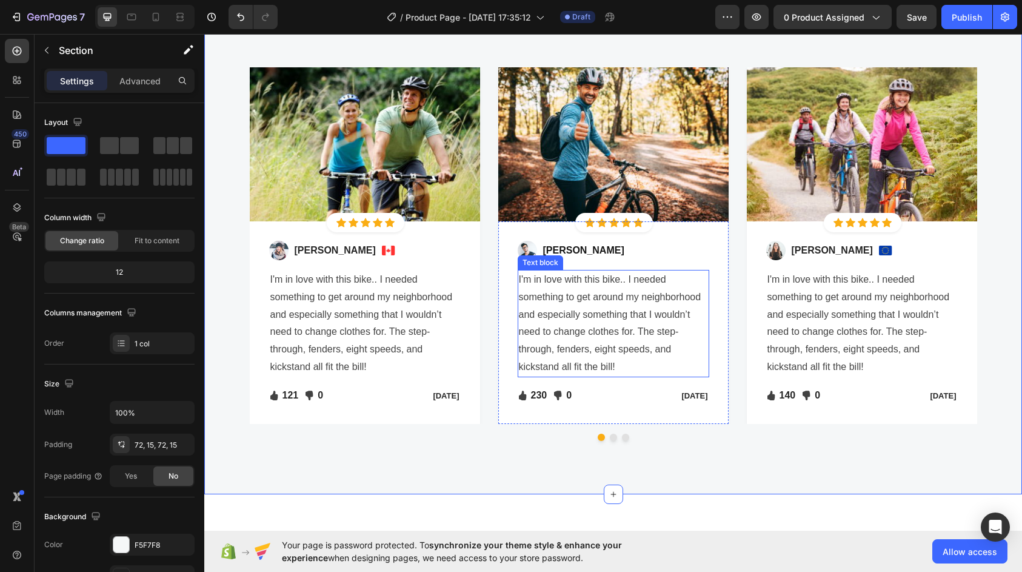
scroll to position [2200, 0]
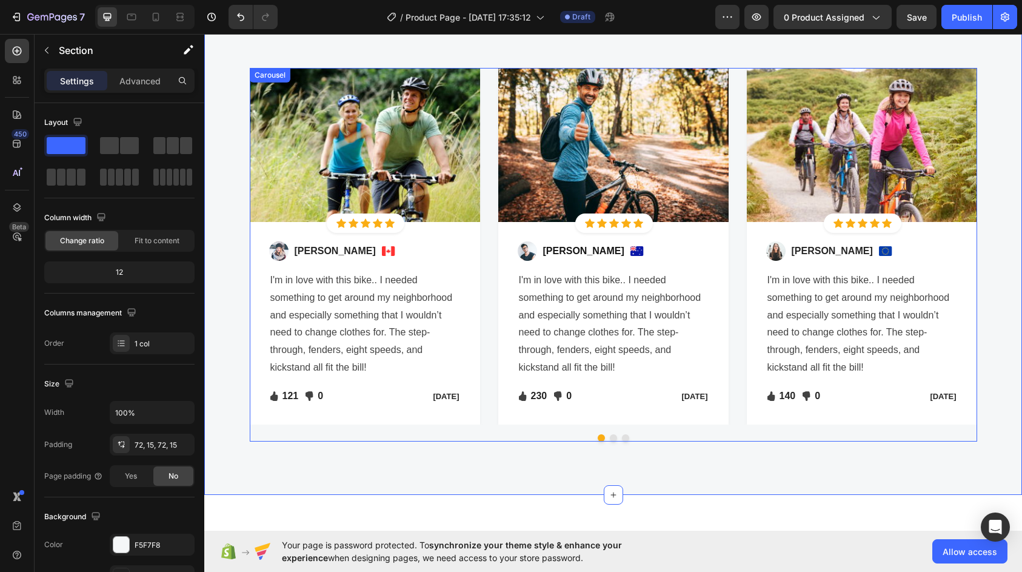
click at [610, 440] on button "Dot" at bounding box center [613, 437] width 7 height 7
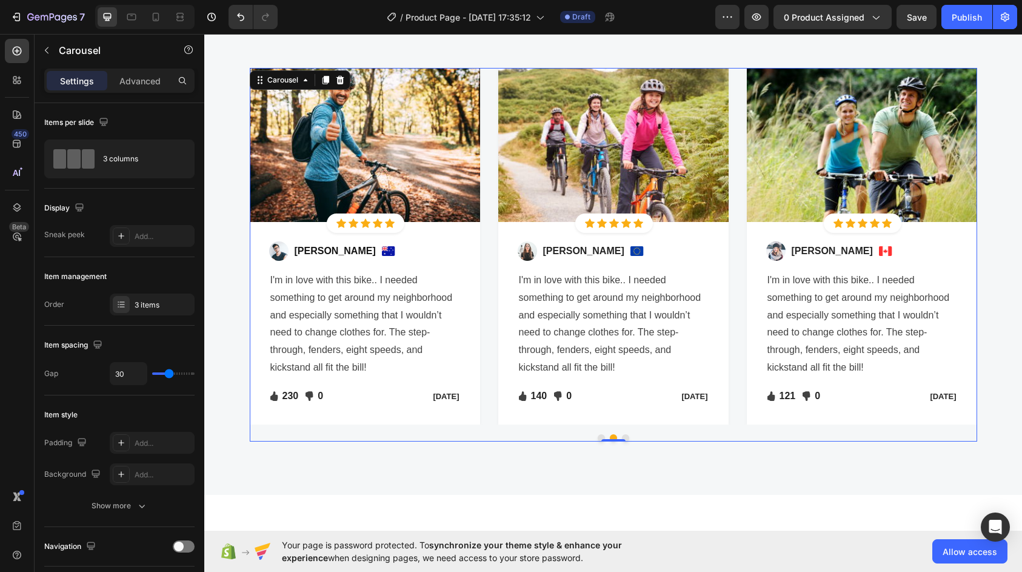
click at [622, 441] on button "Dot" at bounding box center [625, 437] width 7 height 7
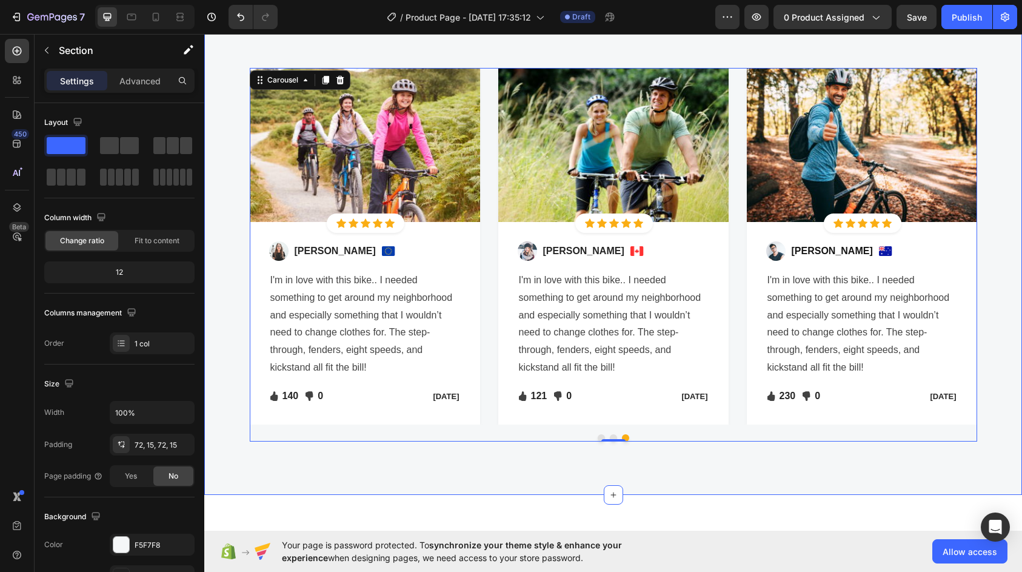
click at [601, 441] on div "Let's Hear What Our Customers Say Heading Row Image Icon Icon Icon Icon Icon Ic…" at bounding box center [613, 213] width 800 height 475
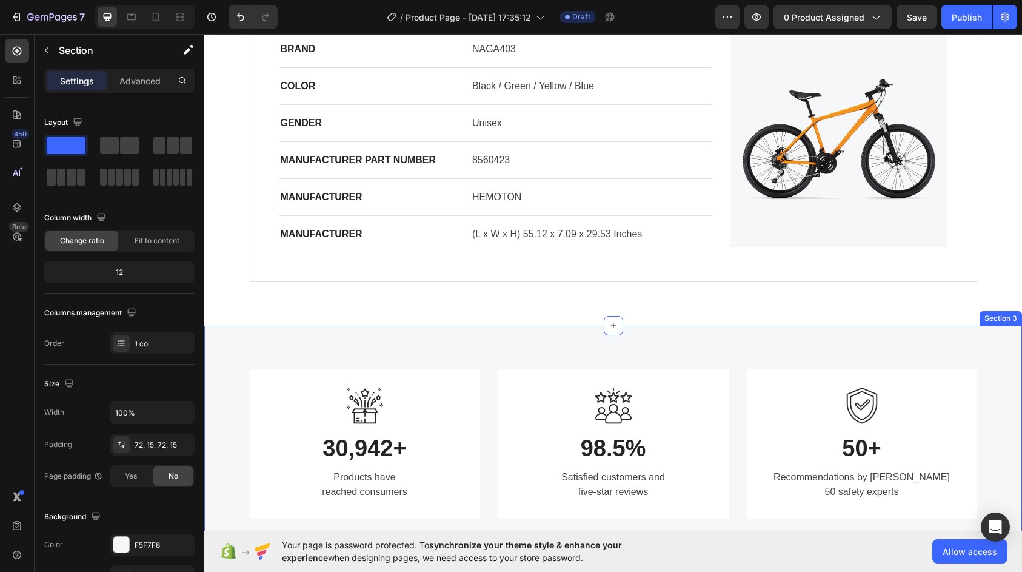
scroll to position [321, 0]
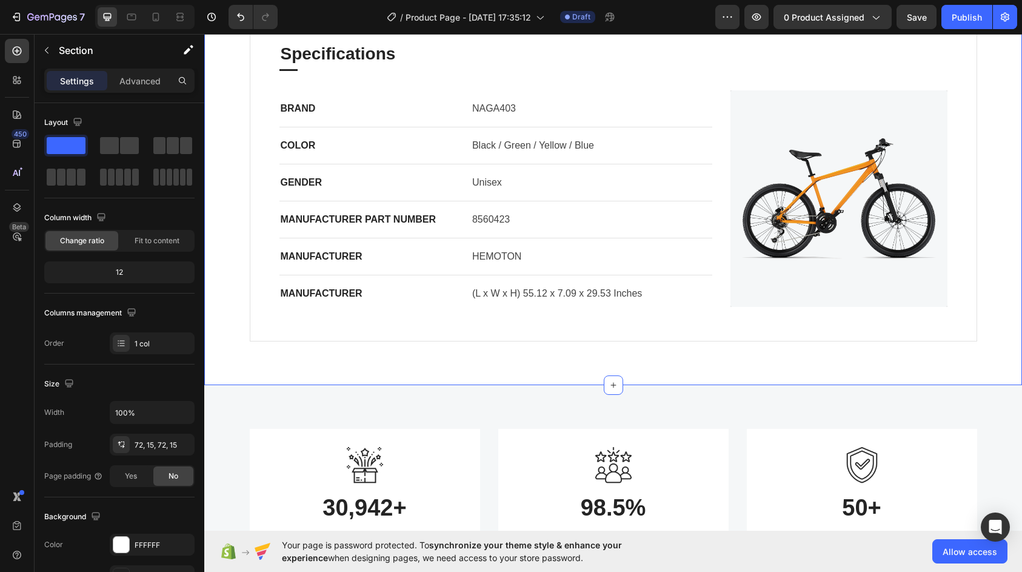
click at [558, 369] on div "specifications frameset drivetrain brakes Specifications Heading Title Line BRA…" at bounding box center [613, 161] width 818 height 445
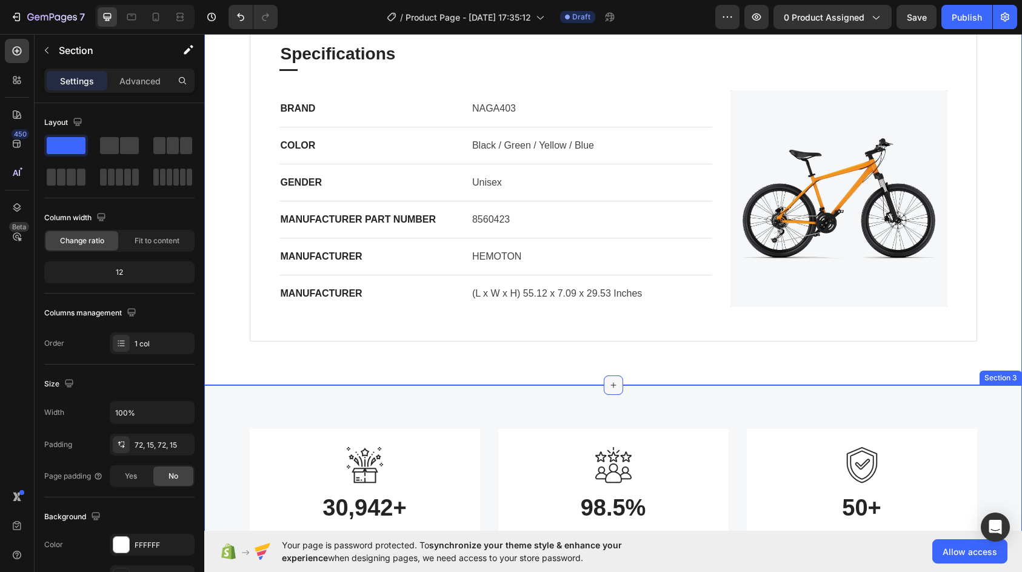
click at [612, 390] on div at bounding box center [613, 384] width 19 height 19
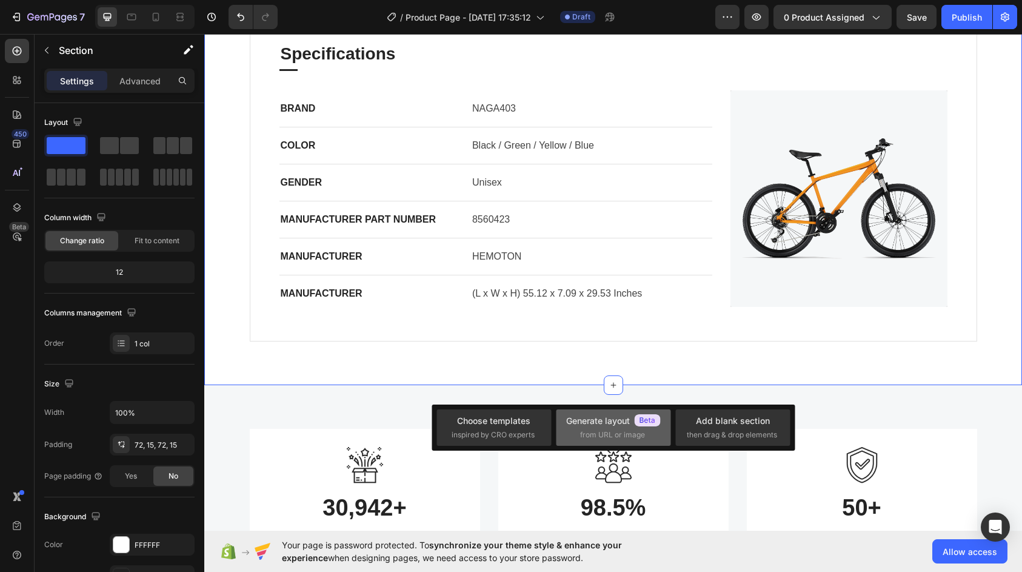
click at [629, 424] on div "Generate layout" at bounding box center [613, 420] width 95 height 13
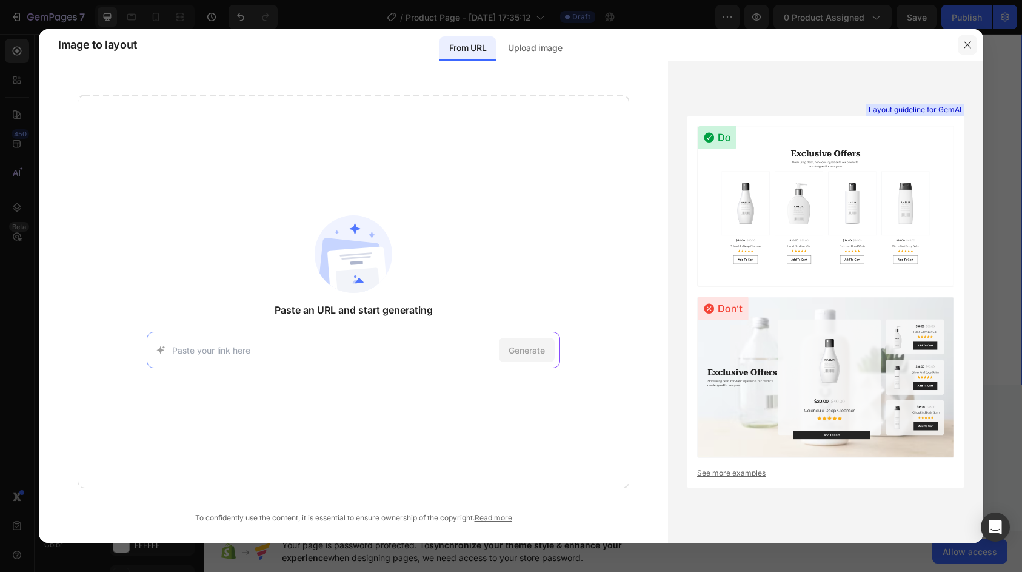
drag, startPoint x: 973, startPoint y: 45, endPoint x: 668, endPoint y: 72, distance: 306.8
click at [973, 45] on button "button" at bounding box center [967, 44] width 19 height 19
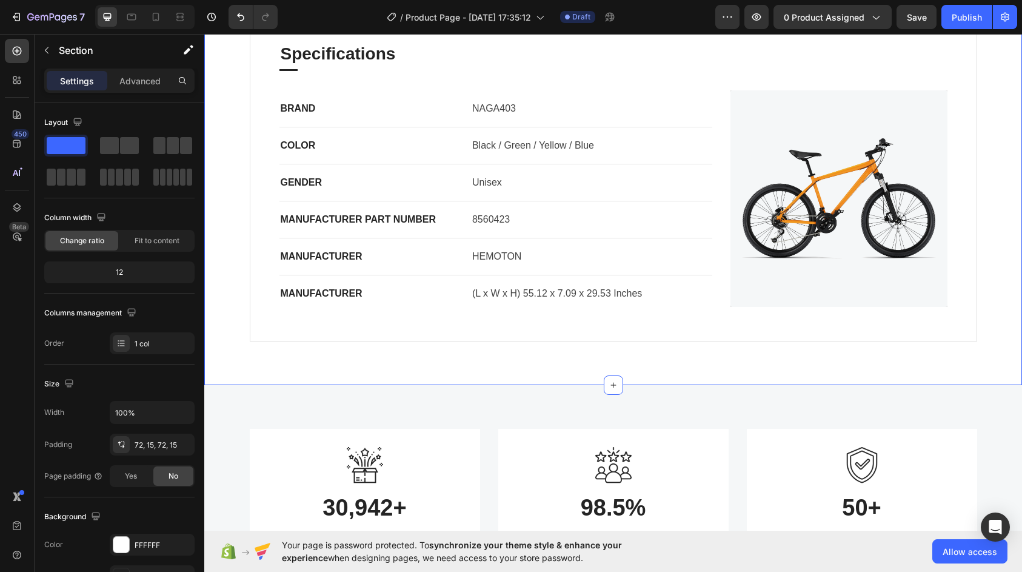
click at [594, 333] on div "Specifications Heading Title Line BRAND Text block NAGA403 Text block Row COLOR…" at bounding box center [613, 176] width 726 height 327
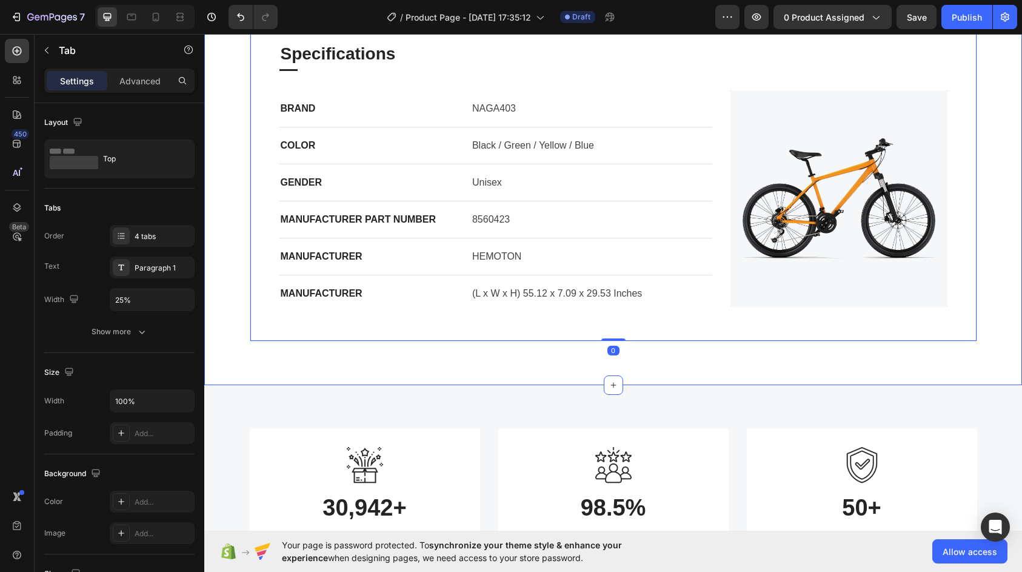
click at [586, 365] on div "specifications frameset drivetrain brakes Specifications Heading Title Line BRA…" at bounding box center [613, 161] width 818 height 445
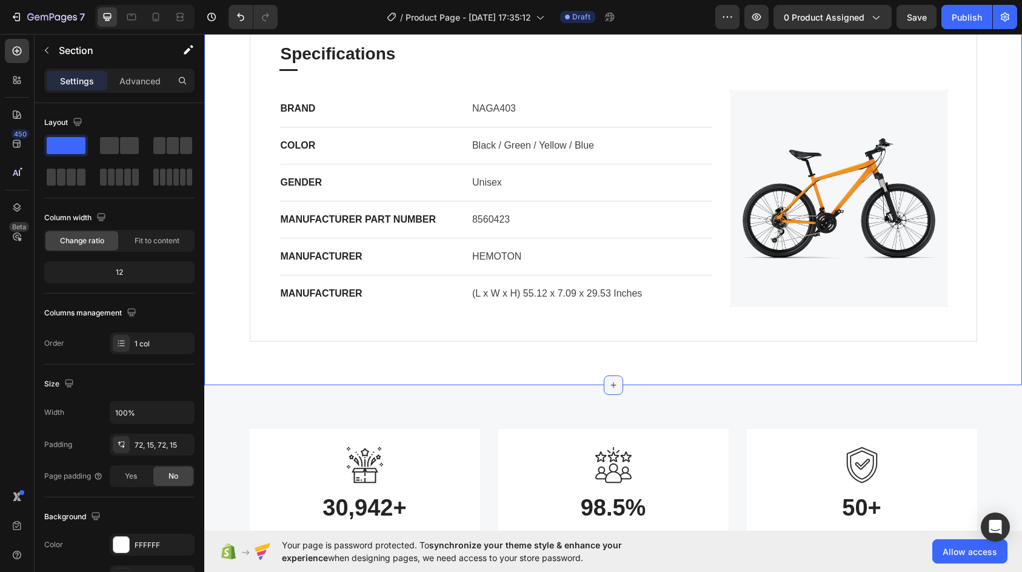
click at [610, 381] on icon at bounding box center [614, 385] width 10 height 10
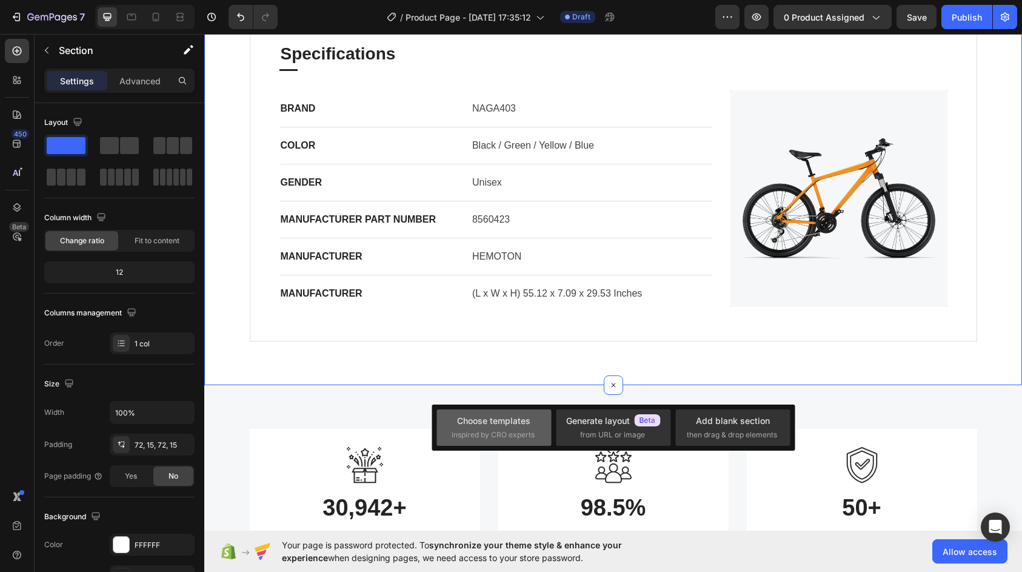
click at [515, 417] on div "Choose templates" at bounding box center [493, 420] width 73 height 13
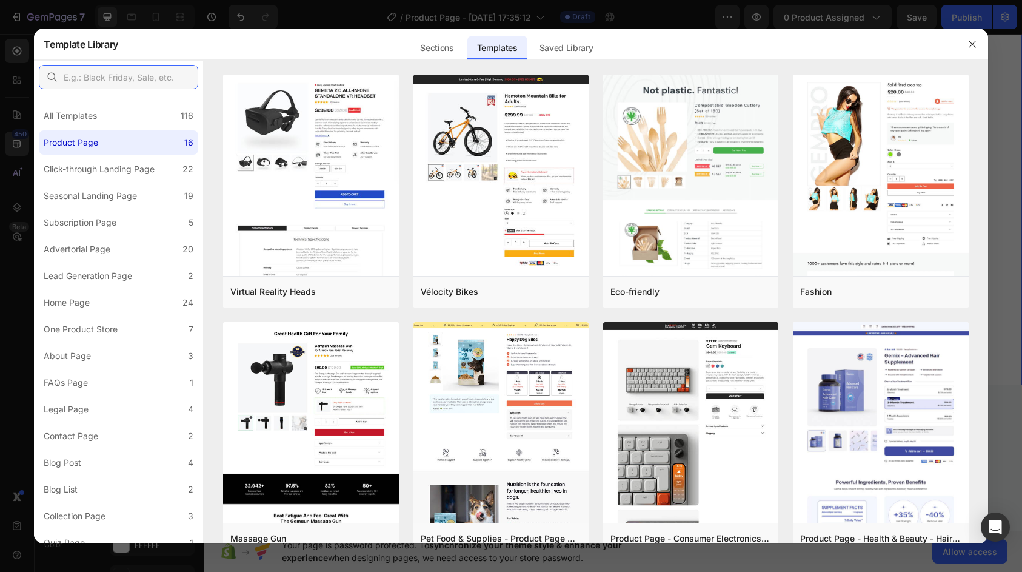
click at [114, 81] on input "text" at bounding box center [118, 77] width 159 height 24
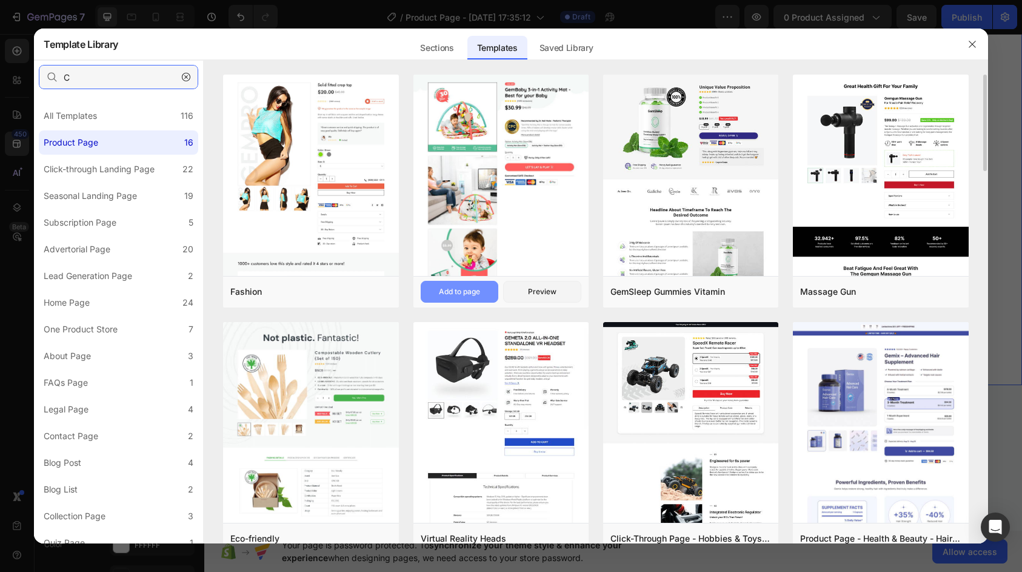
type input "C"
click at [483, 289] on button "Add to page" at bounding box center [460, 292] width 78 height 22
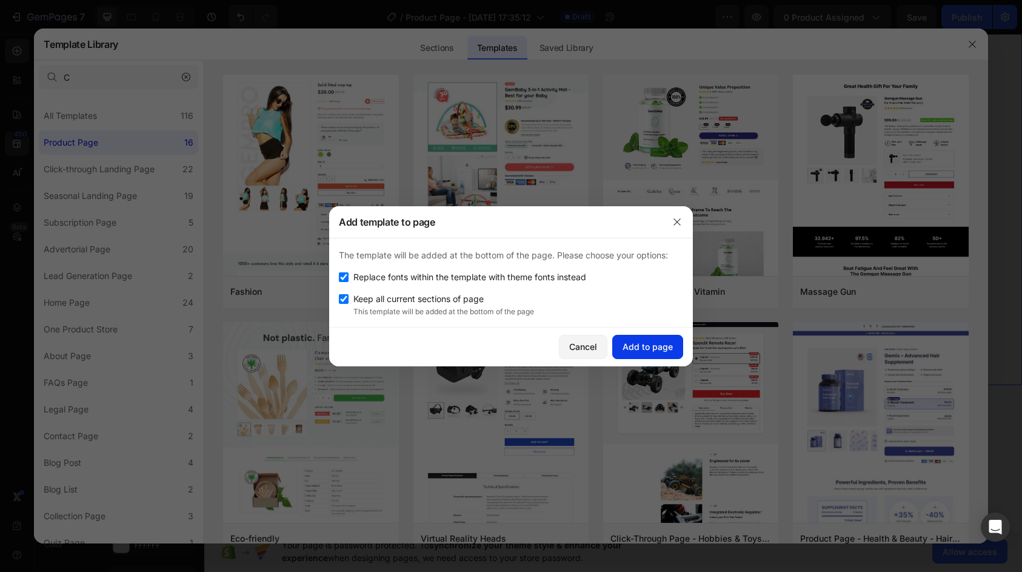
click at [626, 341] on div "Add to page" at bounding box center [648, 346] width 50 height 13
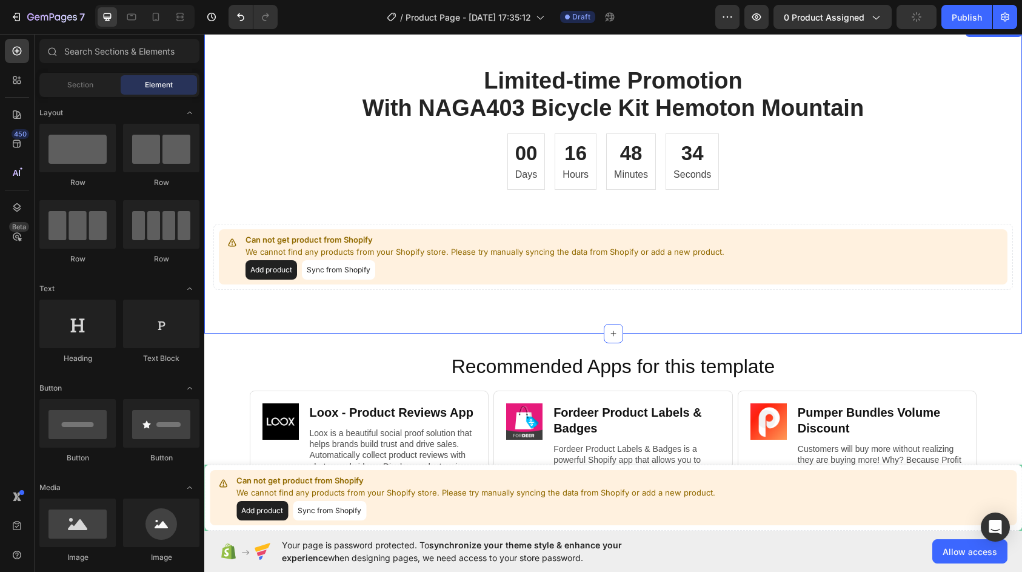
scroll to position [5838, 0]
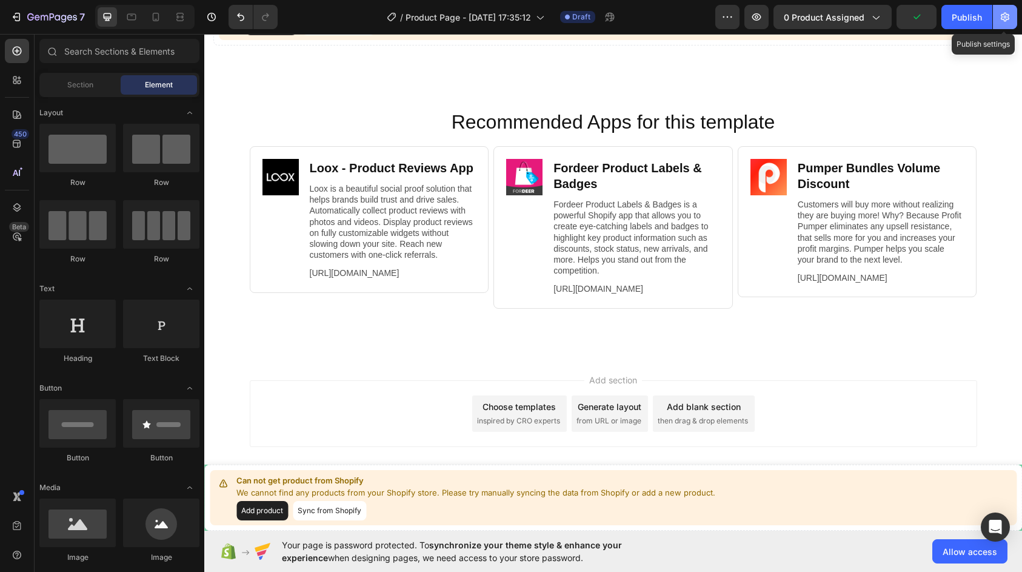
click at [997, 22] on button "button" at bounding box center [1005, 17] width 24 height 24
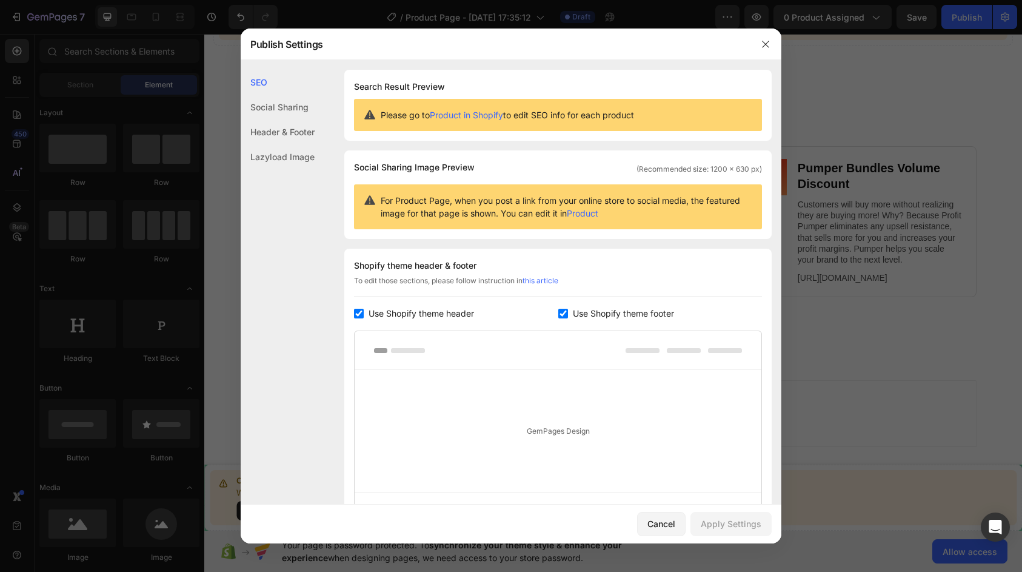
click at [284, 119] on div "Social Sharing" at bounding box center [278, 131] width 74 height 25
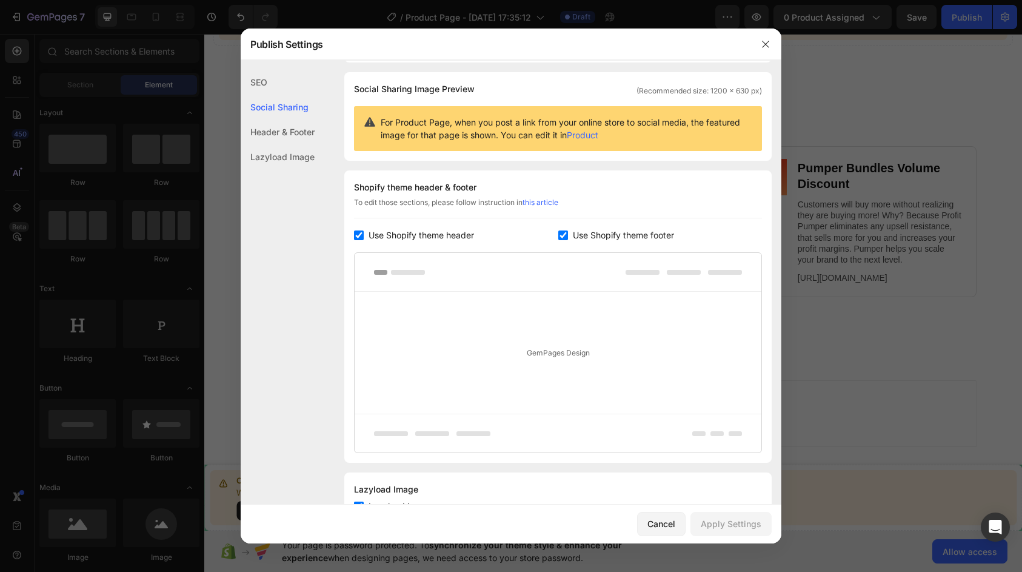
click at [276, 144] on div "Header & Footer" at bounding box center [278, 156] width 74 height 25
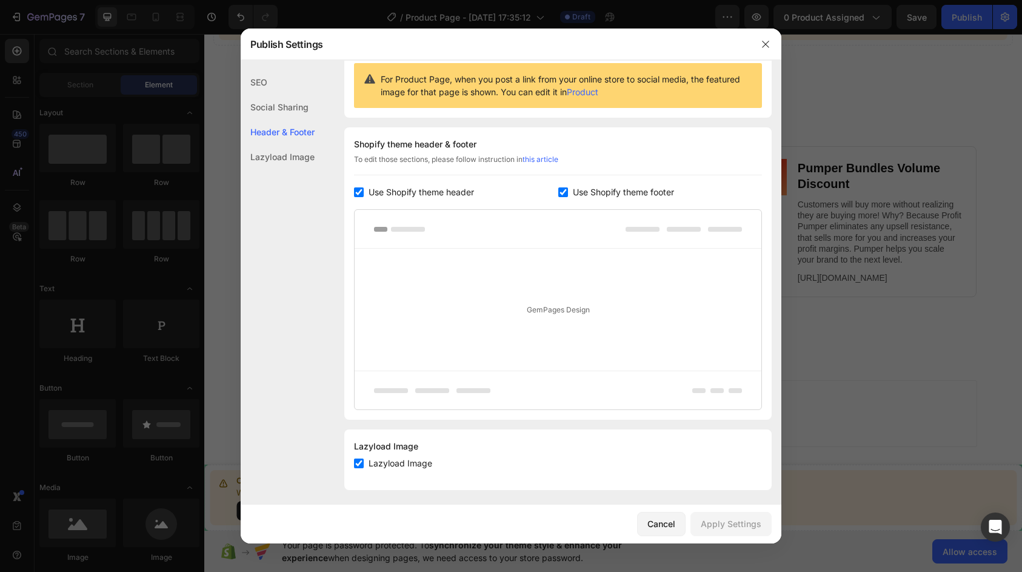
scroll to position [126, 0]
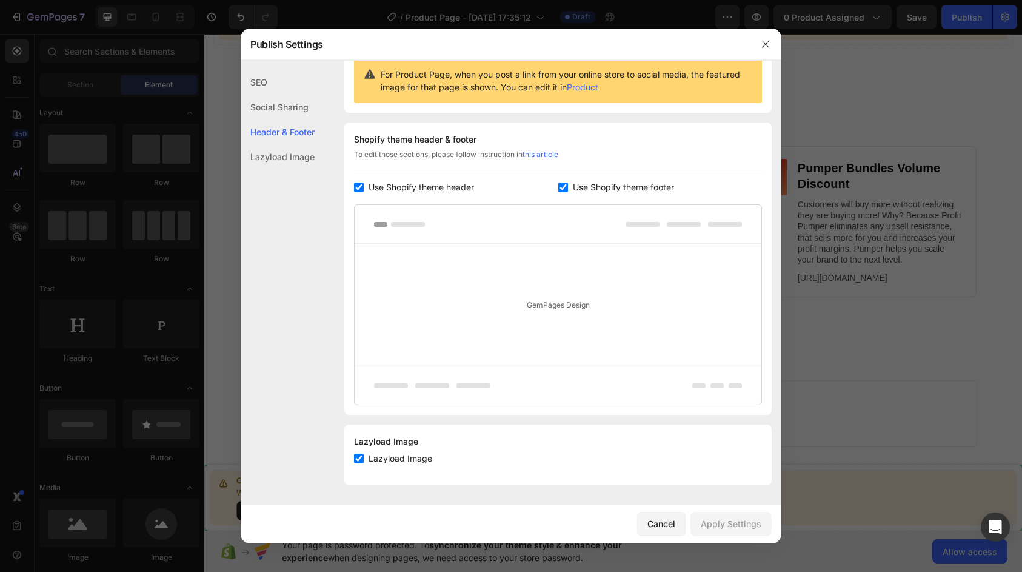
click at [273, 161] on div "Lazyload Image" at bounding box center [278, 156] width 74 height 25
click at [259, 95] on div "SEO" at bounding box center [278, 107] width 74 height 25
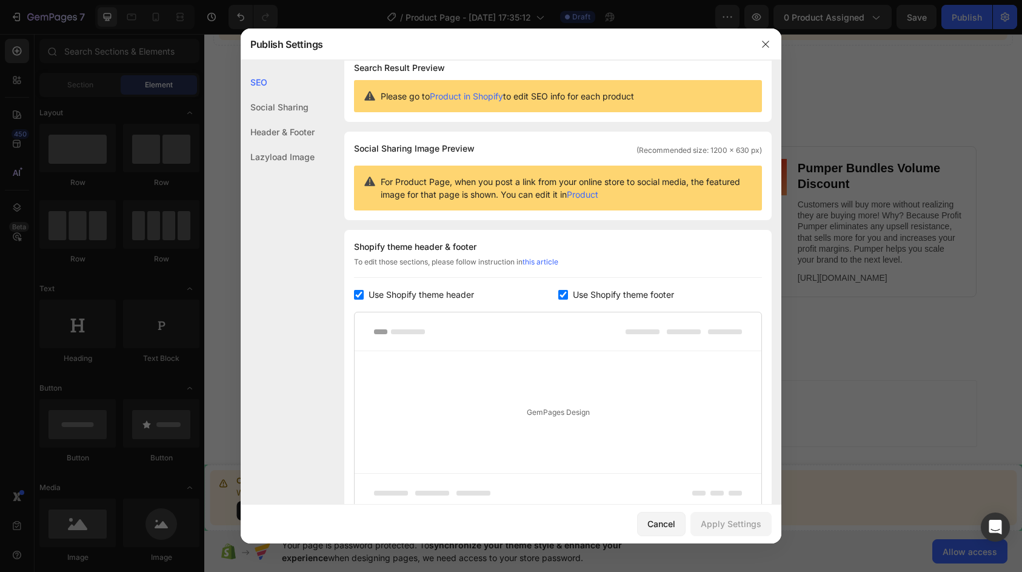
scroll to position [0, 0]
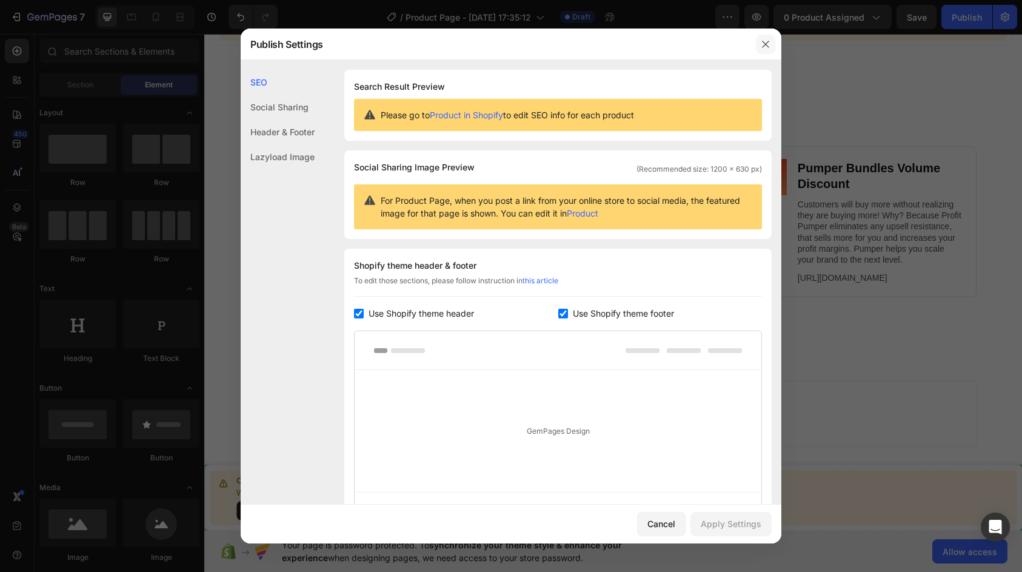
click at [757, 44] on button "button" at bounding box center [765, 44] width 19 height 19
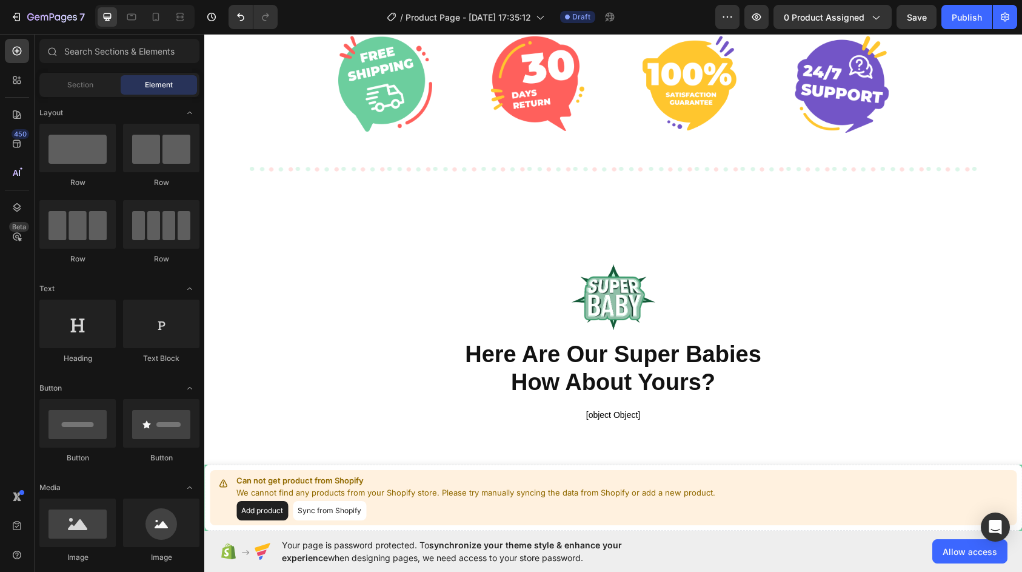
scroll to position [3292, 0]
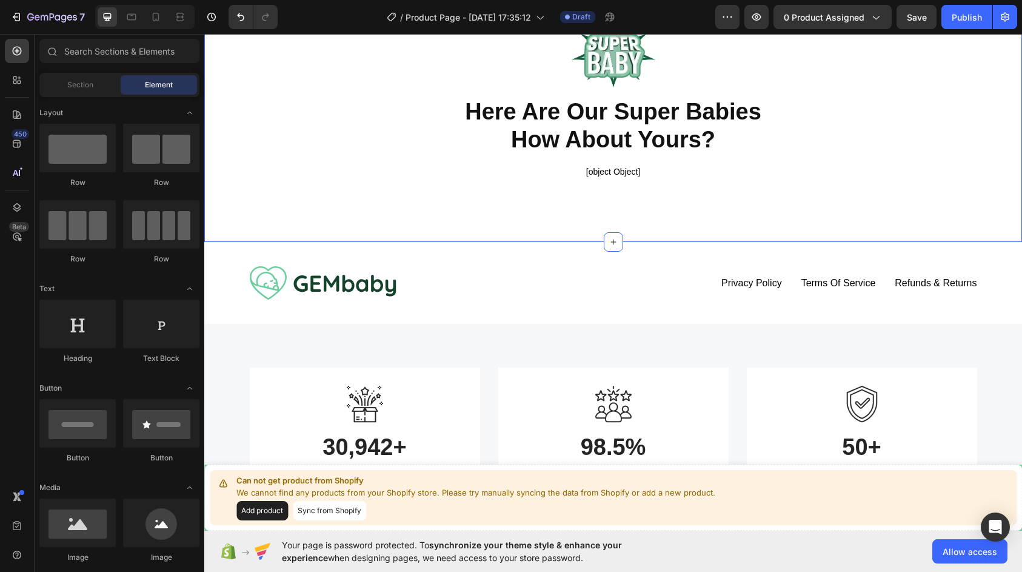
click at [702, 206] on div "Image Here Are Our Super Babies How About Yours? Heading [object Object] Alirev…" at bounding box center [613, 105] width 818 height 274
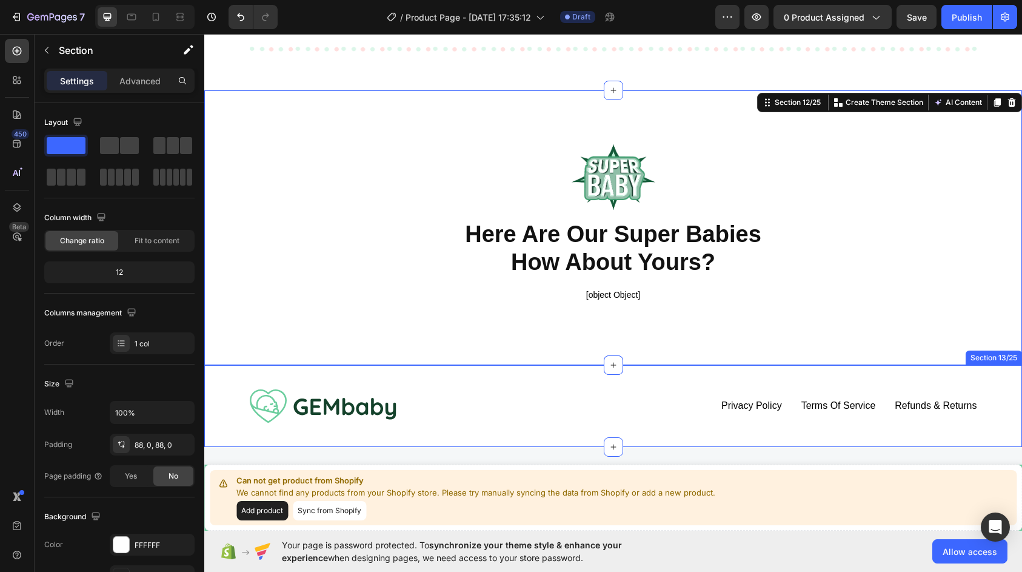
scroll to position [3110, 0]
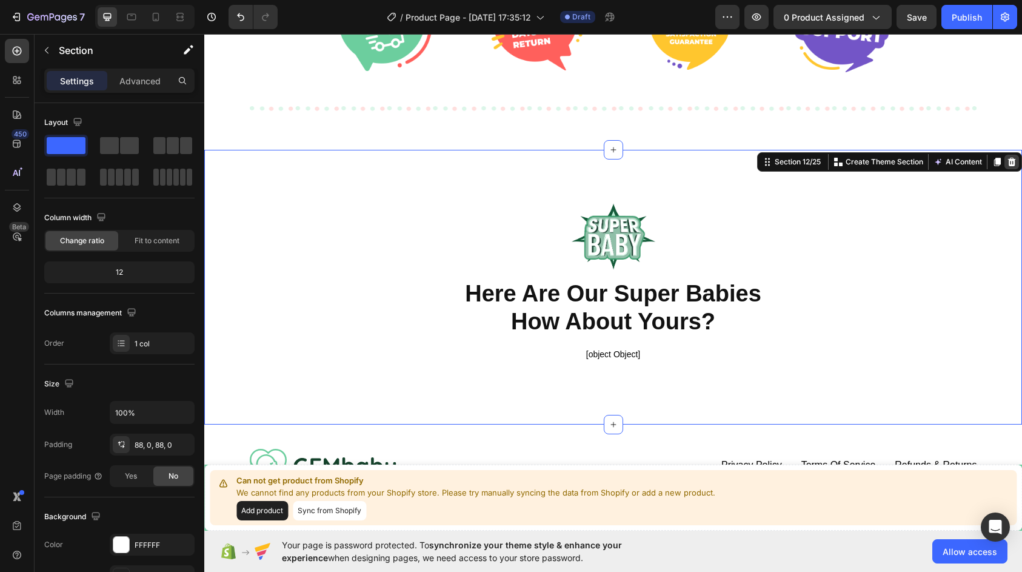
click at [1008, 165] on icon at bounding box center [1012, 162] width 8 height 8
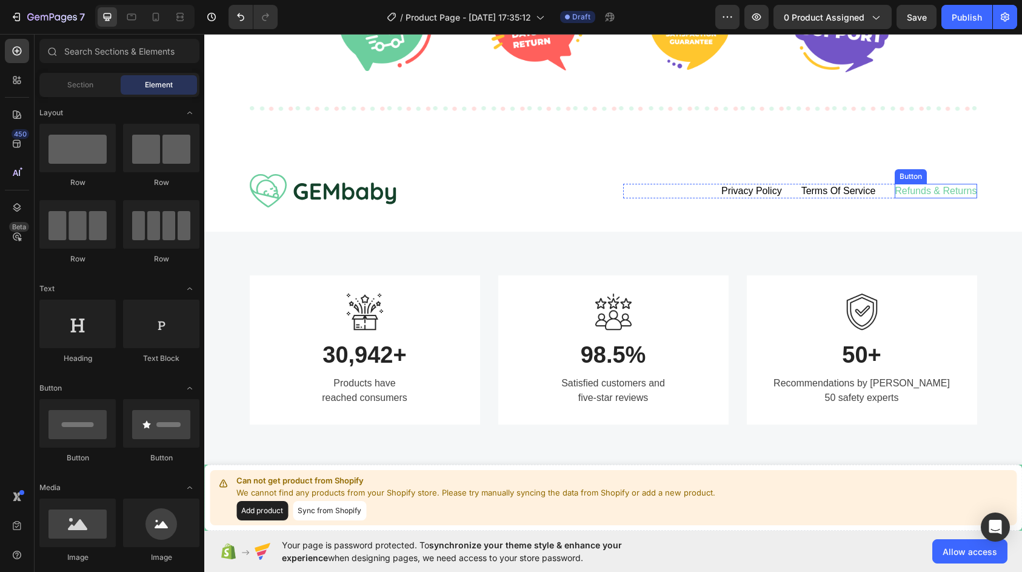
click at [969, 192] on div "Refunds & returns" at bounding box center [936, 191] width 82 height 15
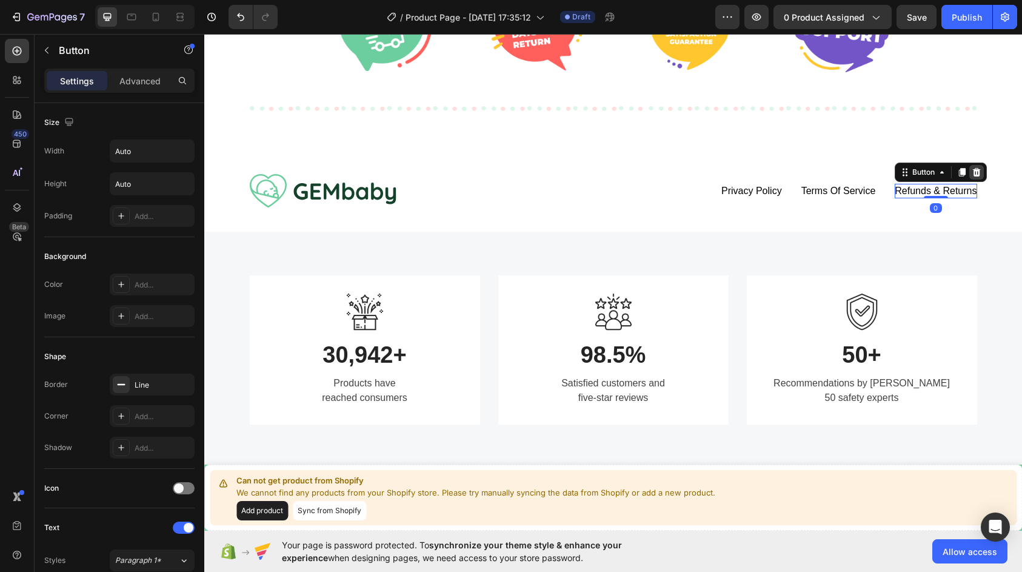
click at [972, 176] on icon at bounding box center [977, 172] width 10 height 10
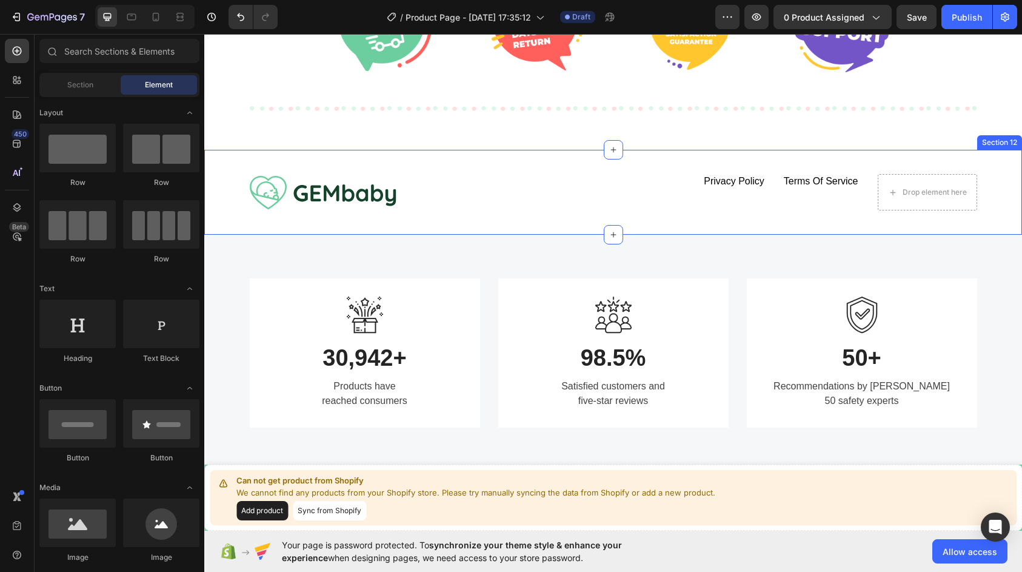
click at [1002, 174] on div "Image privacy policy Button Terms of service Button Drop element here Row Row S…" at bounding box center [613, 192] width 818 height 85
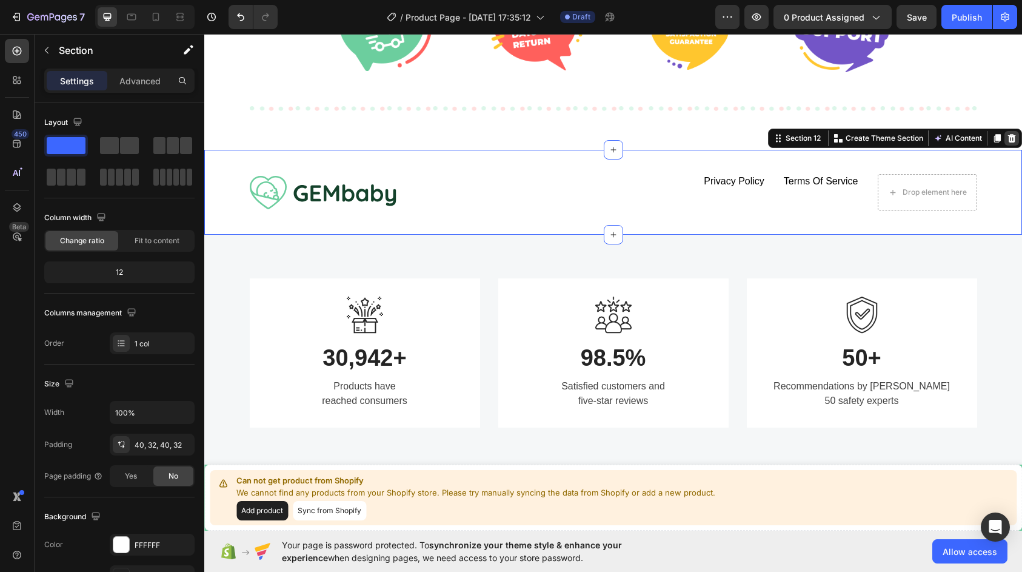
drag, startPoint x: 1002, startPoint y: 142, endPoint x: 922, endPoint y: 284, distance: 163.4
click at [1008, 142] on icon at bounding box center [1012, 138] width 8 height 8
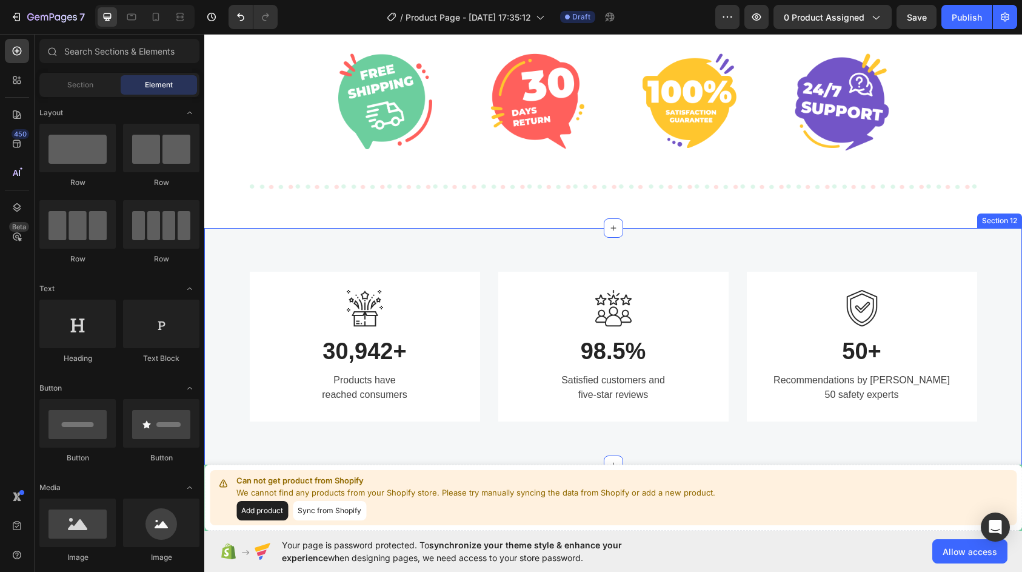
scroll to position [2928, 0]
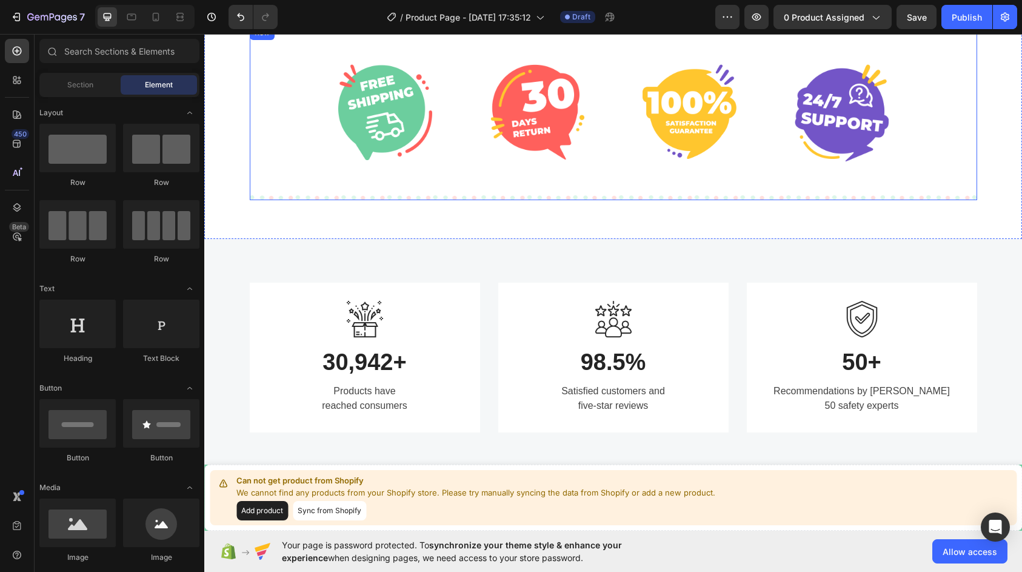
click at [941, 173] on div "Image Image Image Image Row Row" at bounding box center [614, 112] width 728 height 175
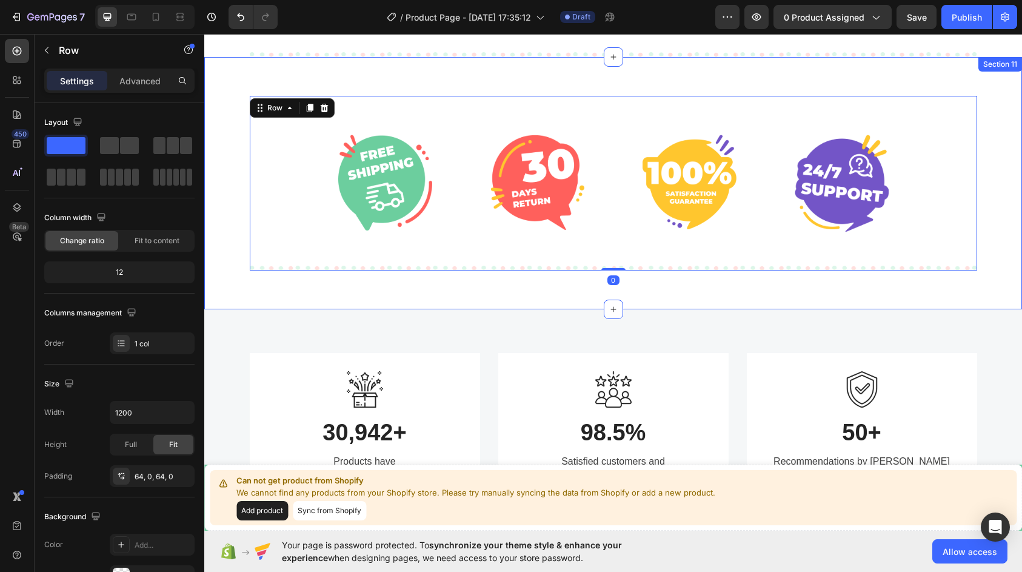
scroll to position [2746, 0]
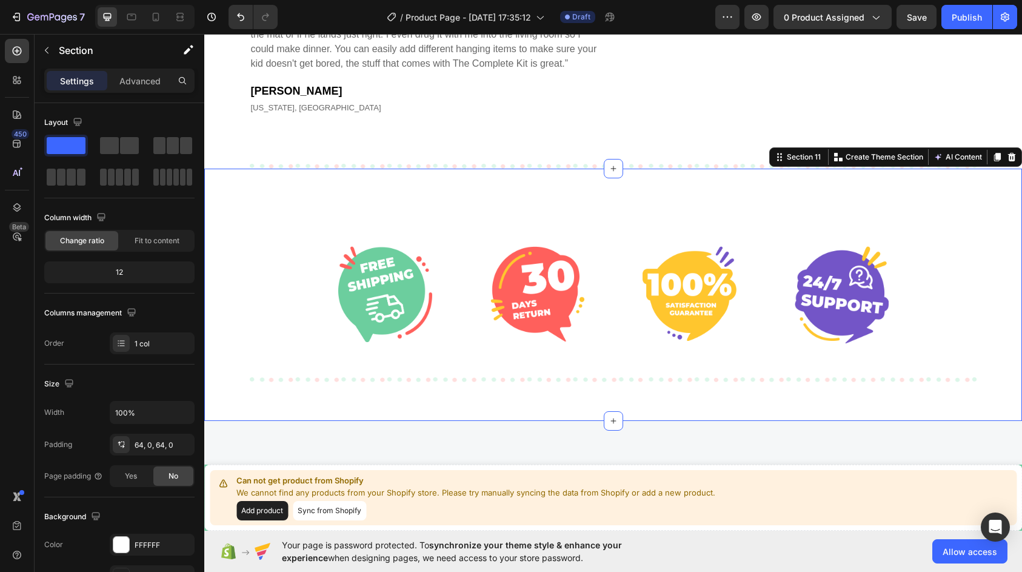
click at [994, 293] on div "Image Image Image Image Row Row Section 11 You can create reusable sections Cre…" at bounding box center [613, 295] width 818 height 253
click at [1008, 161] on icon at bounding box center [1012, 157] width 8 height 8
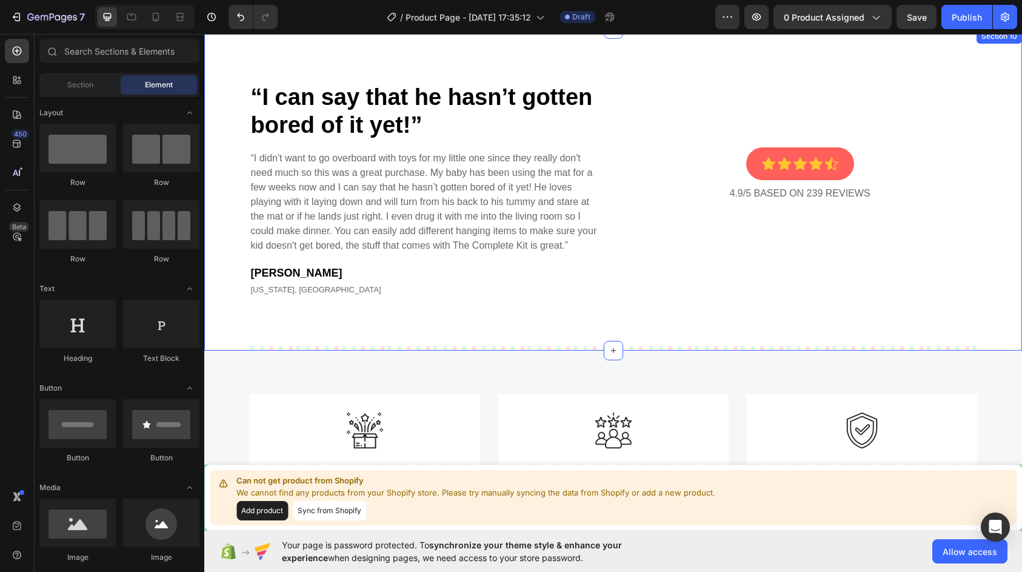
click at [1010, 246] on div "“I can say that he hasn’t gotten bored of it yet!” Heading “I didn't want to go…" at bounding box center [613, 236] width 818 height 414
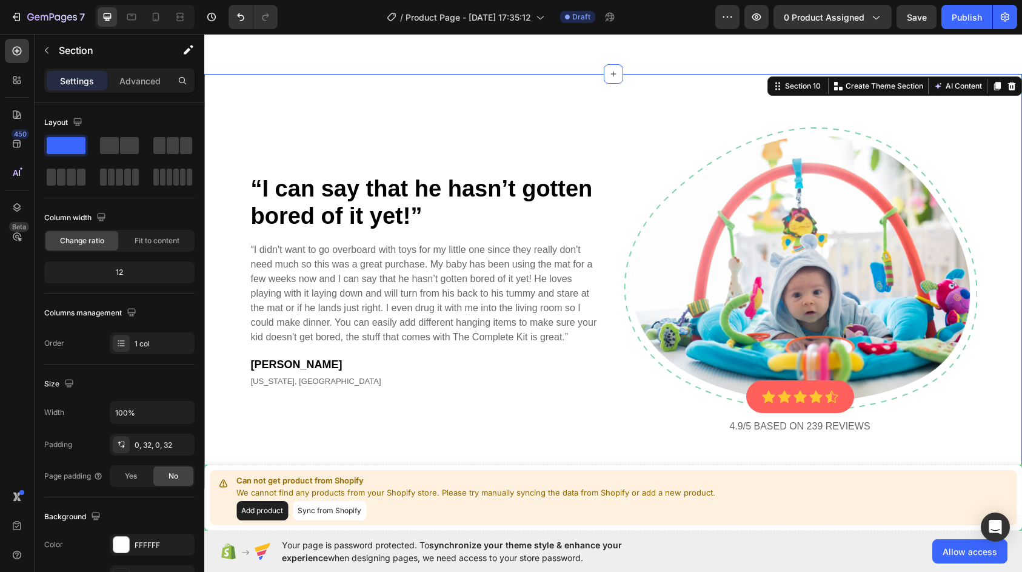
scroll to position [2382, 0]
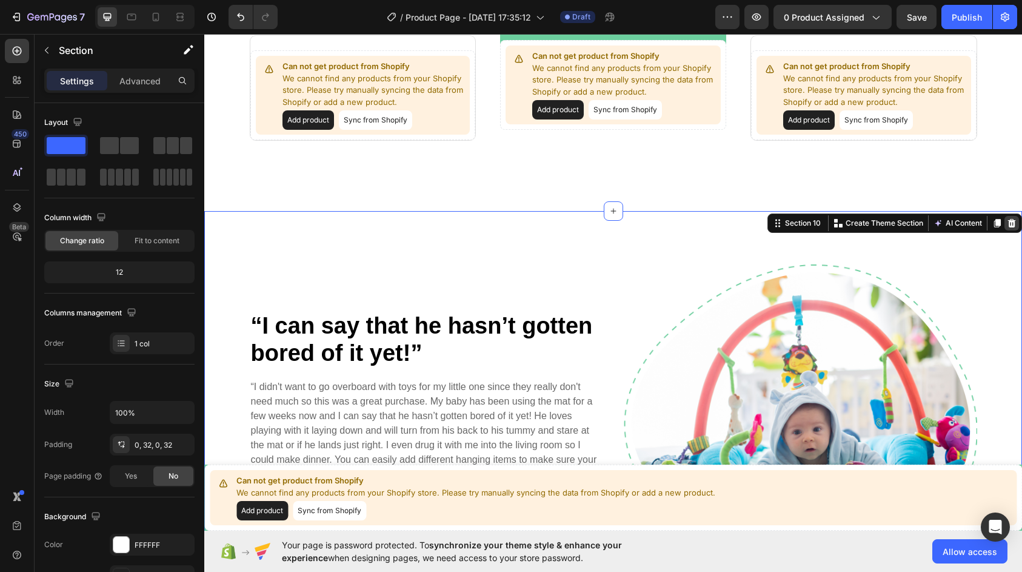
click at [1008, 224] on icon at bounding box center [1012, 223] width 8 height 8
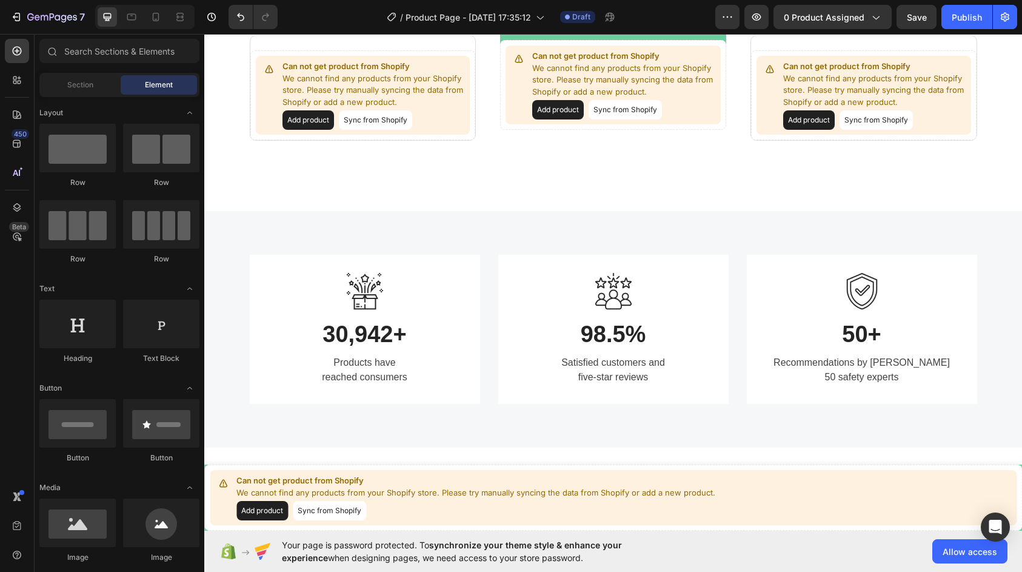
scroll to position [2200, 0]
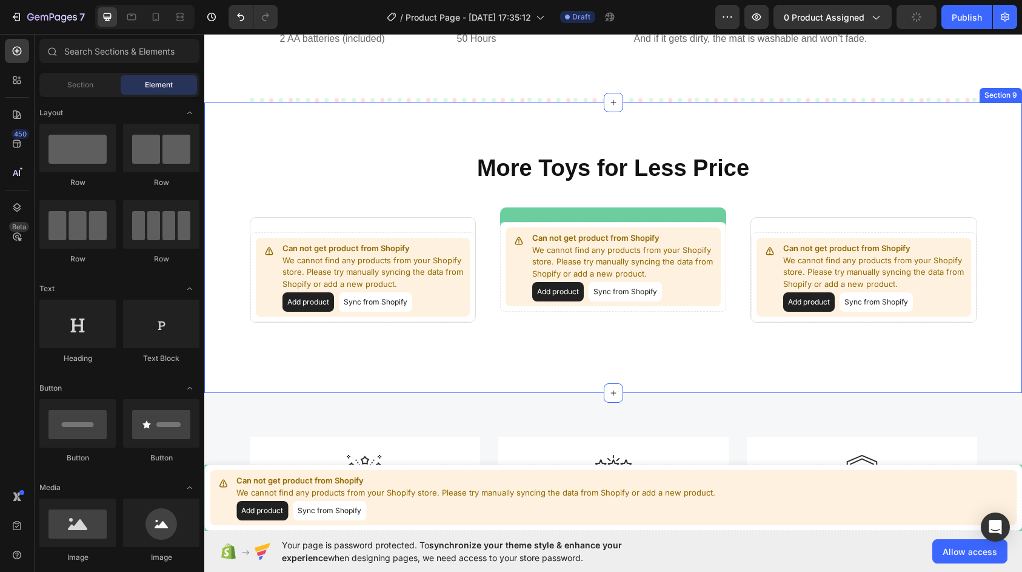
click at [988, 318] on div "More Toys for Less Price Heading Row Can not get product from Shopify We cannot…" at bounding box center [613, 238] width 779 height 170
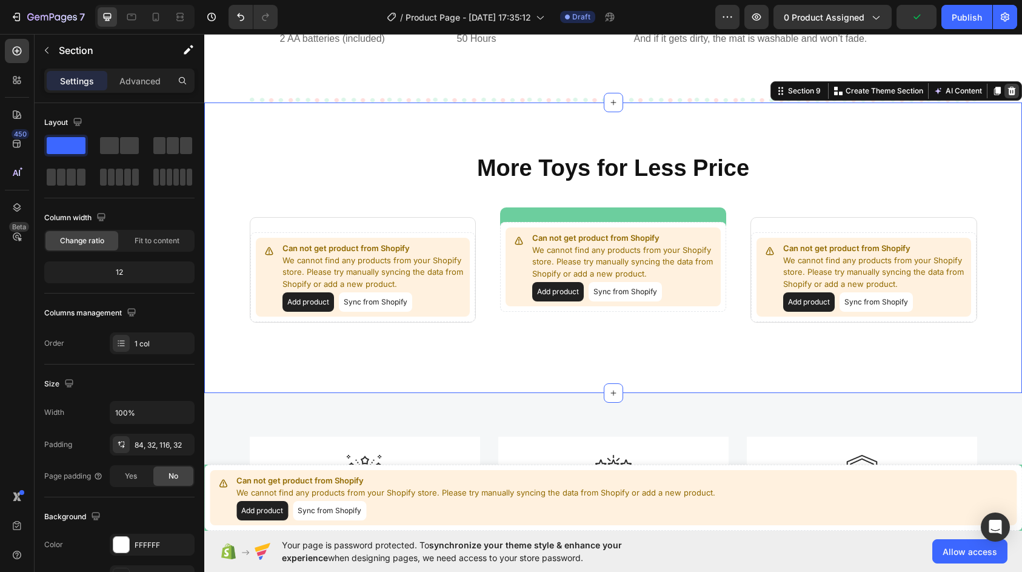
click at [1008, 89] on icon at bounding box center [1012, 90] width 8 height 8
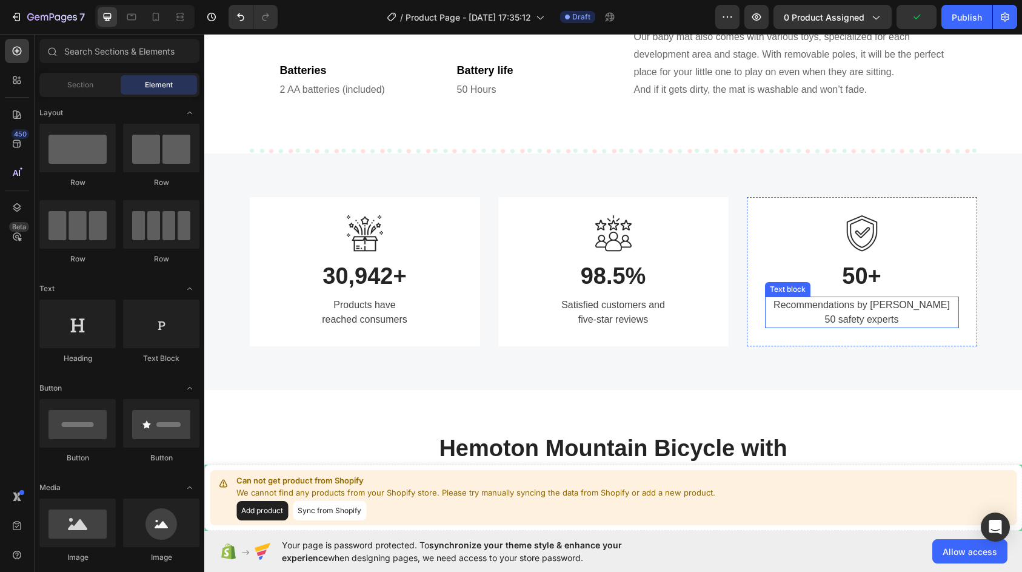
scroll to position [2018, 0]
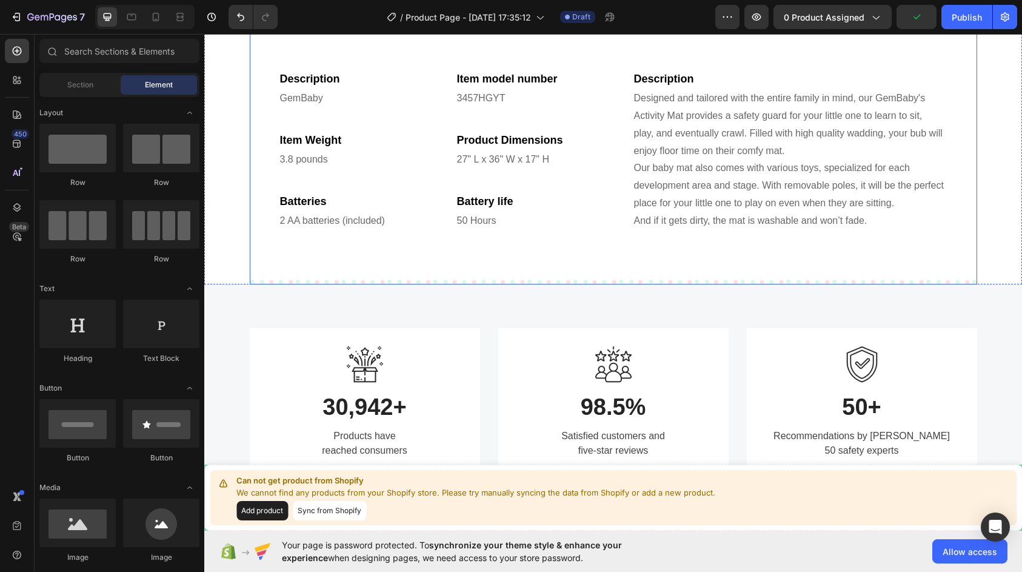
click at [949, 273] on div "product description material & care 3 ways to play shipping & return Descriptio…" at bounding box center [614, 109] width 728 height 347
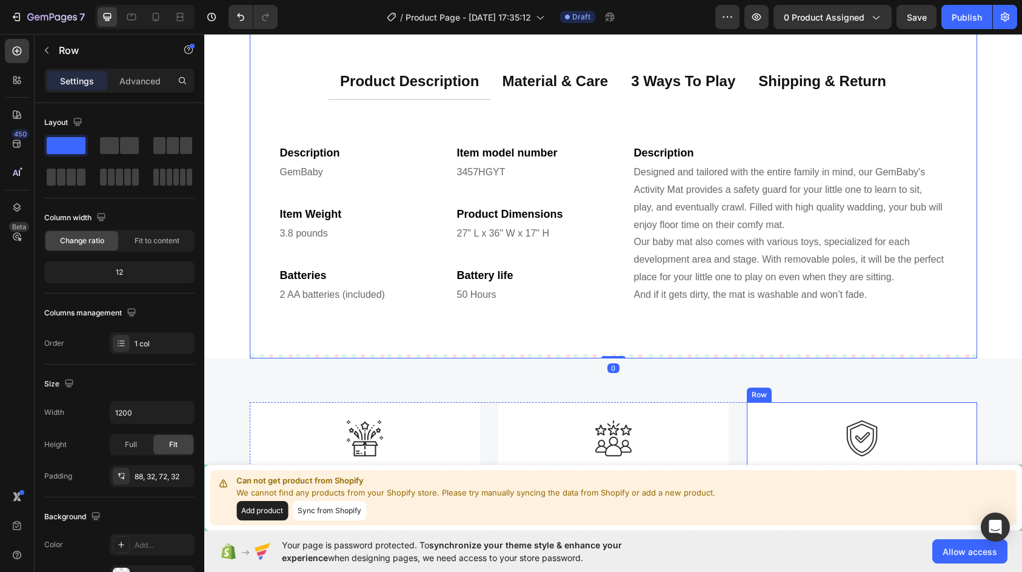
scroll to position [1824, 0]
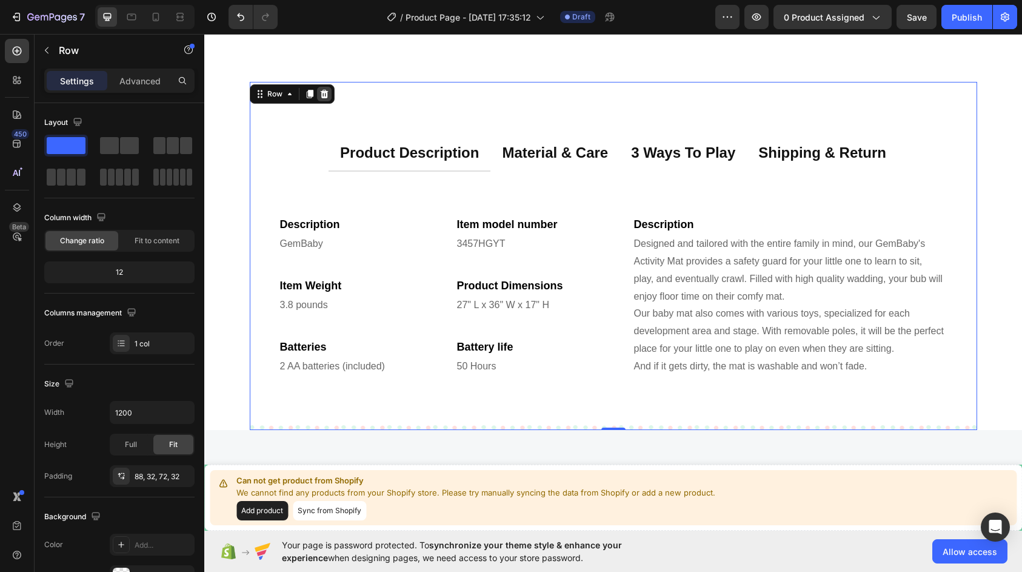
click at [323, 99] on icon at bounding box center [325, 94] width 10 height 10
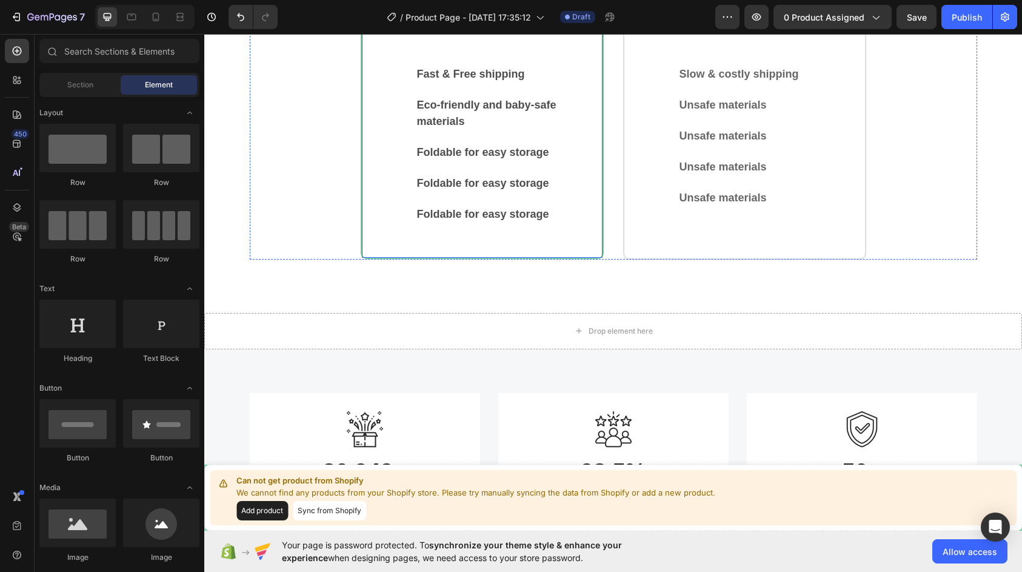
scroll to position [1400, 0]
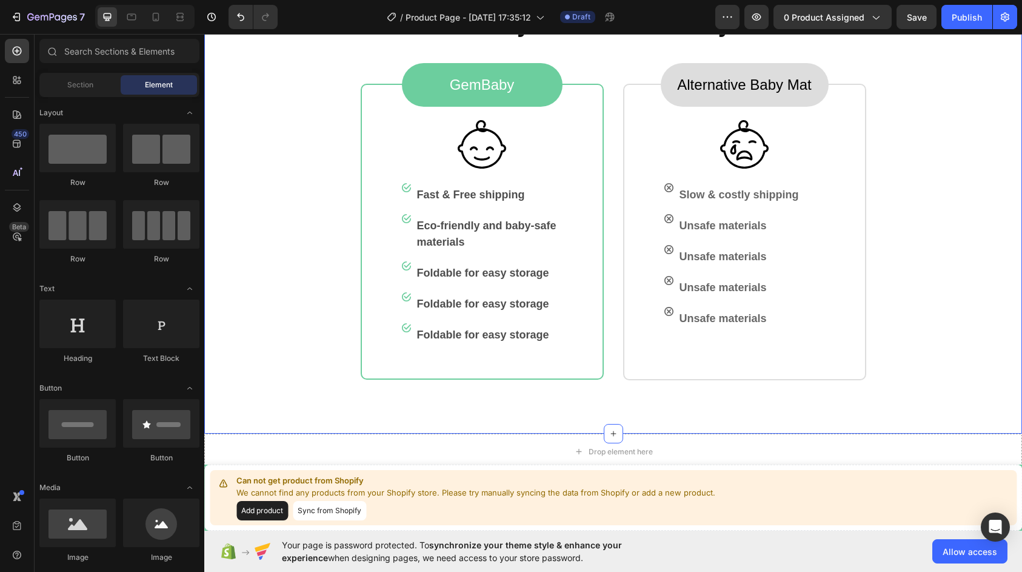
click at [990, 204] on div "Why choose GemBaby? Heading GemBaby Text block Row Image Image Fast & Free ship…" at bounding box center [613, 195] width 779 height 370
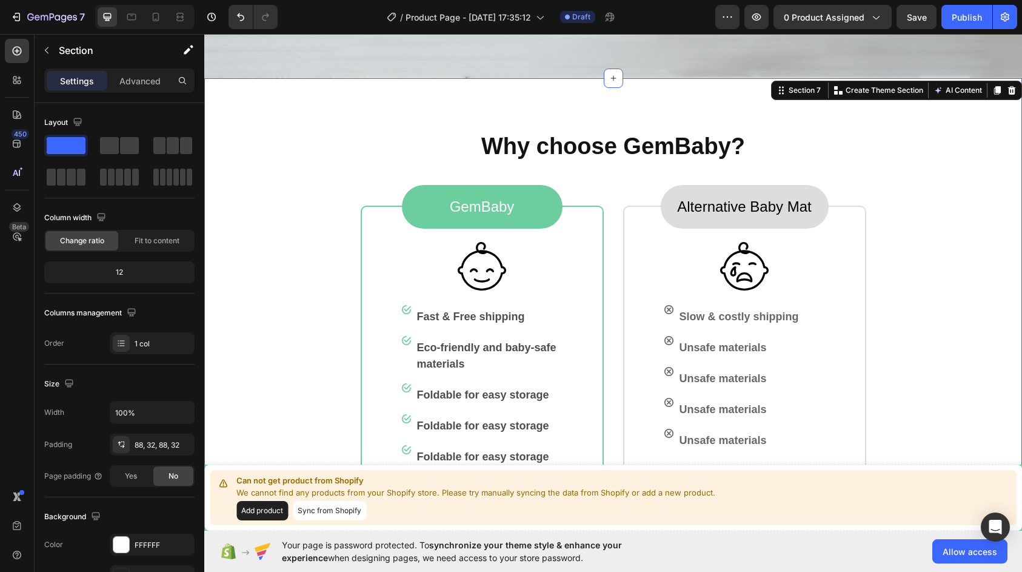
scroll to position [1157, 0]
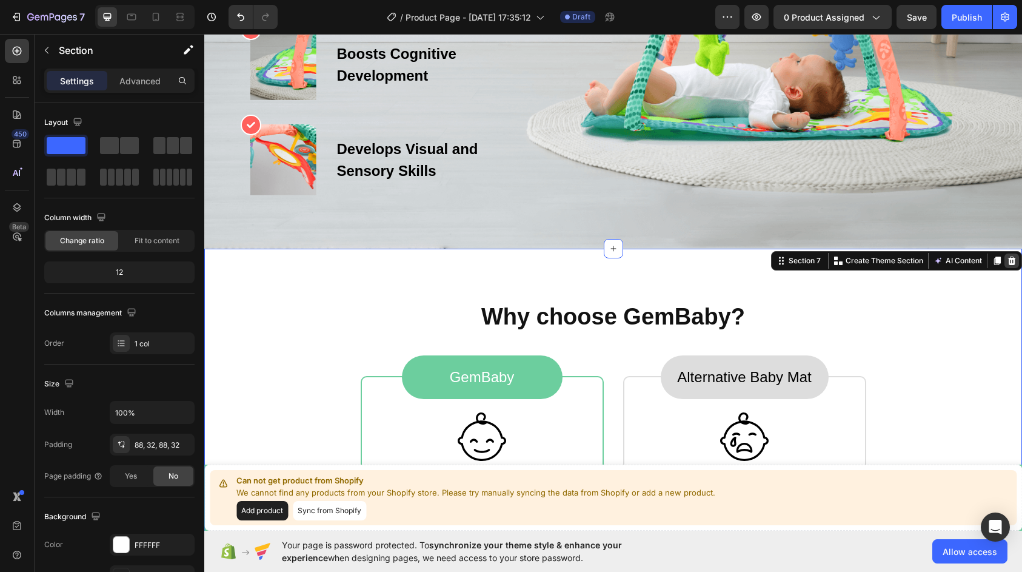
click at [1007, 266] on icon at bounding box center [1012, 261] width 10 height 10
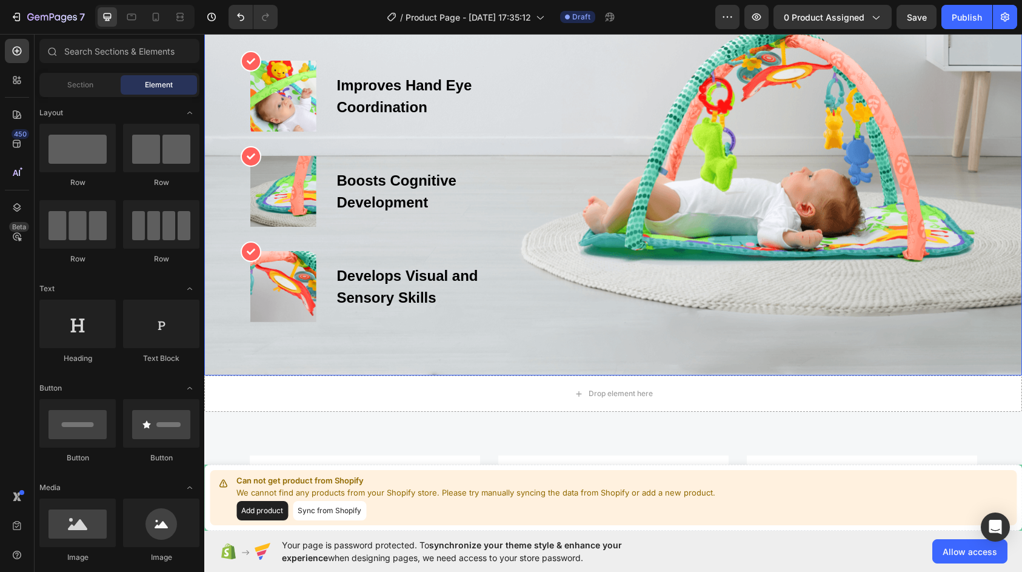
scroll to position [1036, 0]
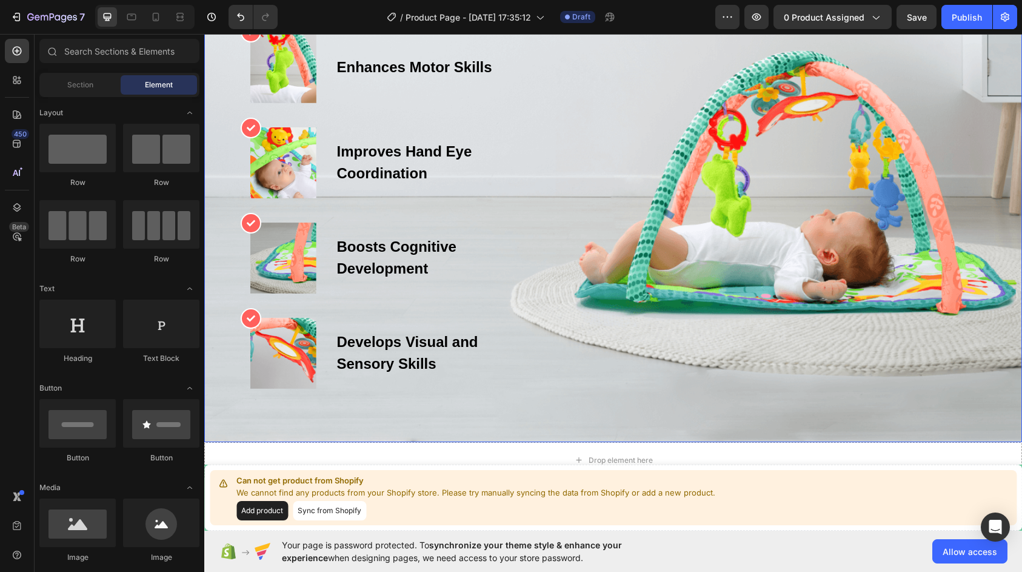
click at [983, 353] on div "Overlay" at bounding box center [613, 215] width 818 height 454
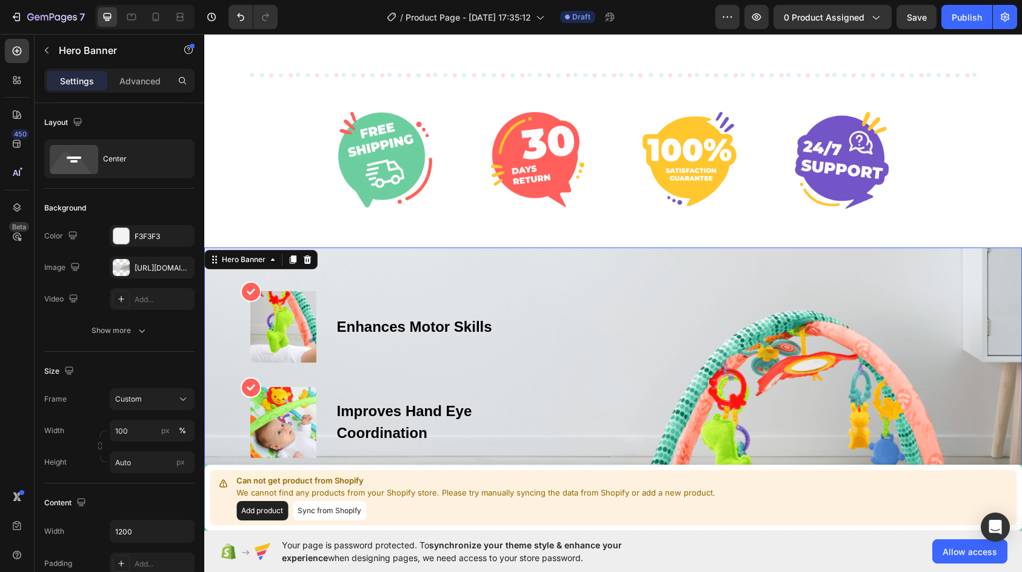
scroll to position [672, 0]
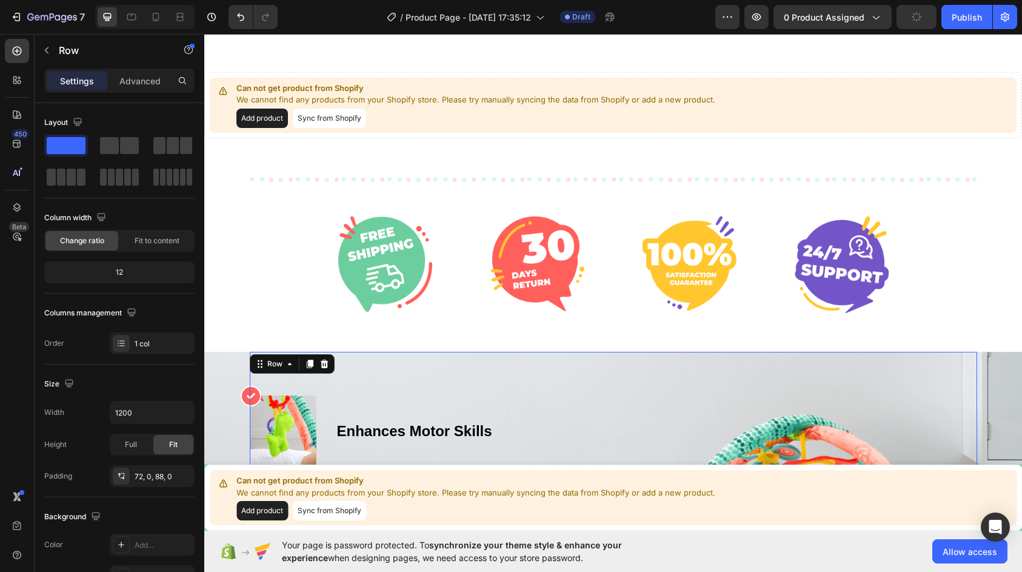
click at [948, 378] on div "Icon Image Enhances Motor Skills Text block Row Icon Image Improves Hand Eye Co…" at bounding box center [614, 579] width 728 height 454
click at [994, 369] on div "Overlay" at bounding box center [613, 579] width 818 height 454
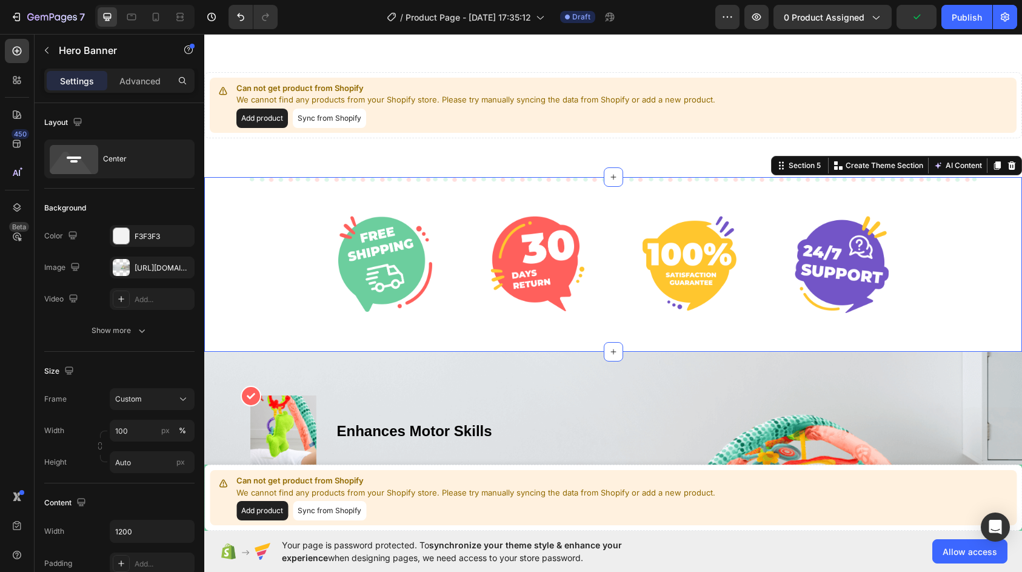
click at [998, 230] on div "Image Image Image Image Row Row" at bounding box center [613, 264] width 818 height 175
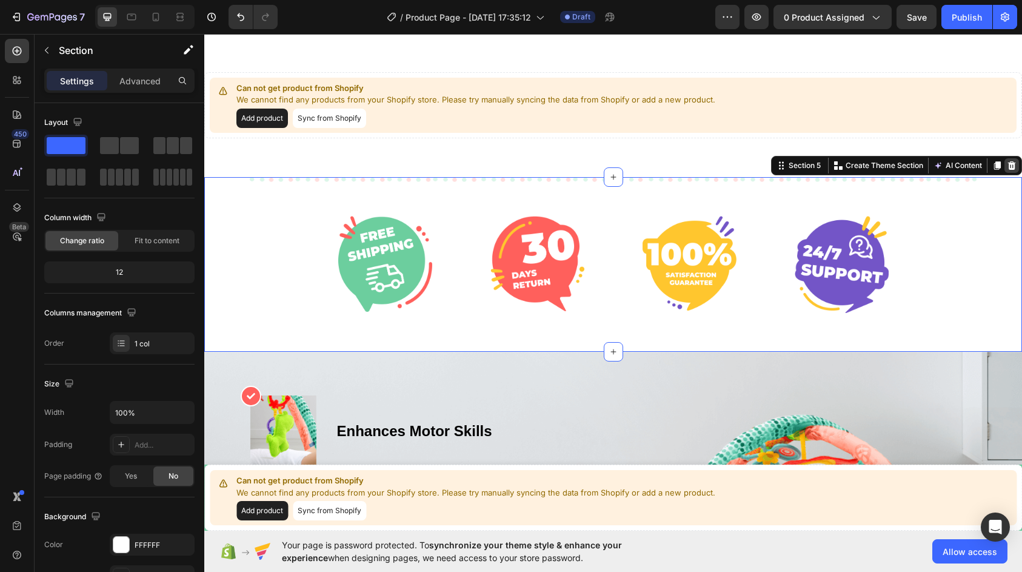
click at [1009, 164] on div at bounding box center [1012, 165] width 15 height 15
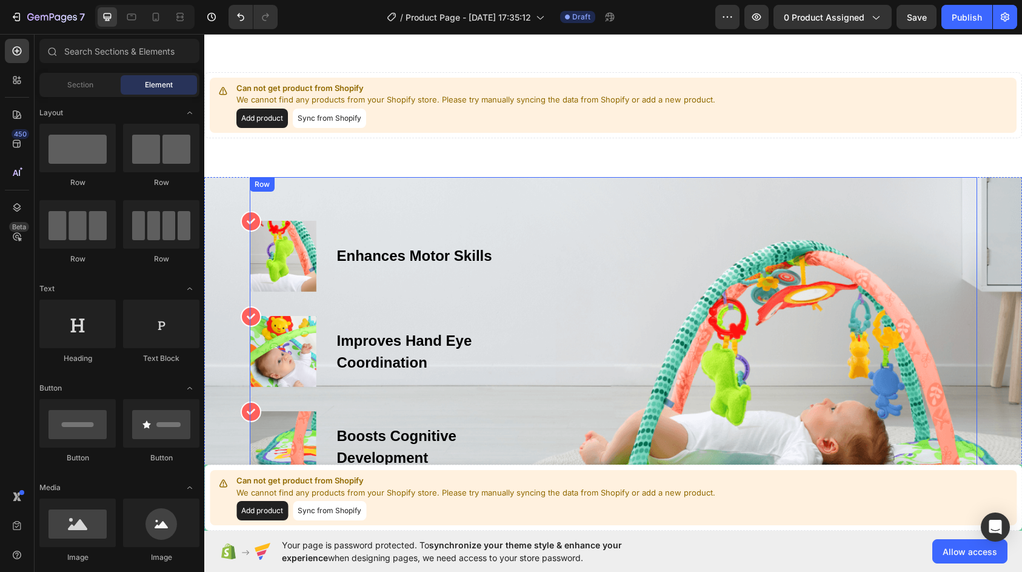
click at [1011, 243] on div "Overlay" at bounding box center [613, 404] width 818 height 454
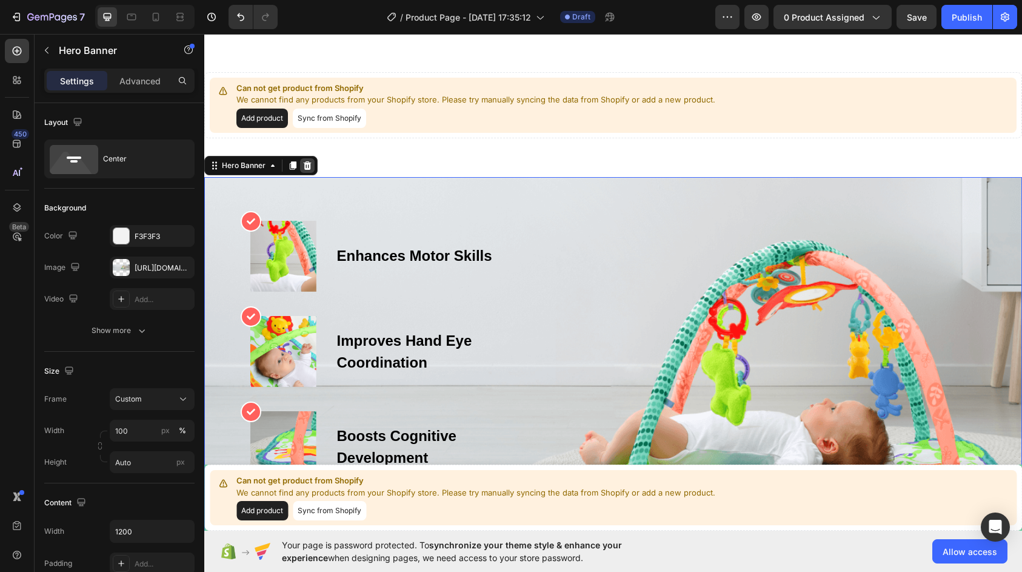
click at [310, 170] on div at bounding box center [307, 165] width 15 height 15
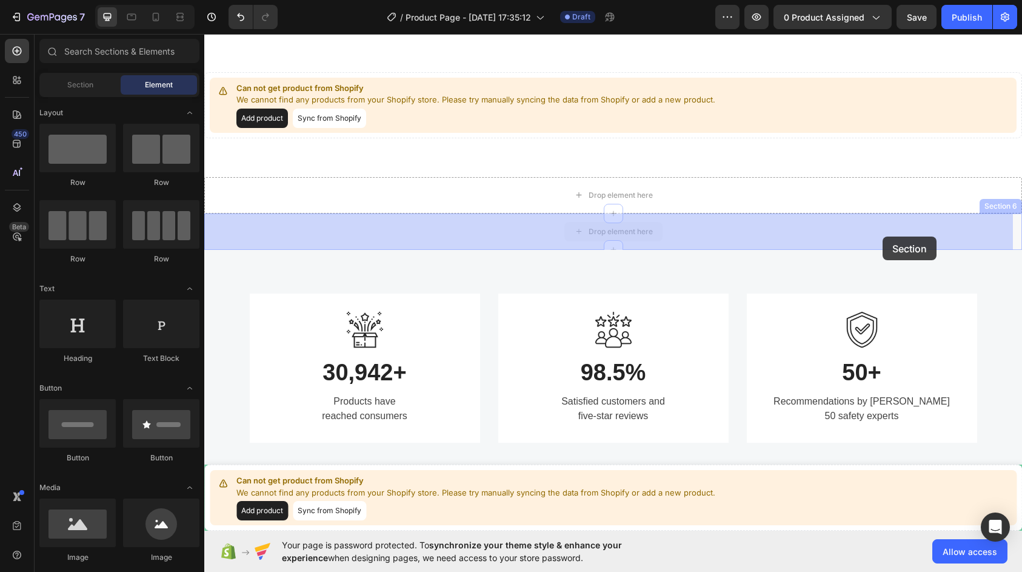
drag, startPoint x: 608, startPoint y: 237, endPoint x: 883, endPoint y: 236, distance: 274.7
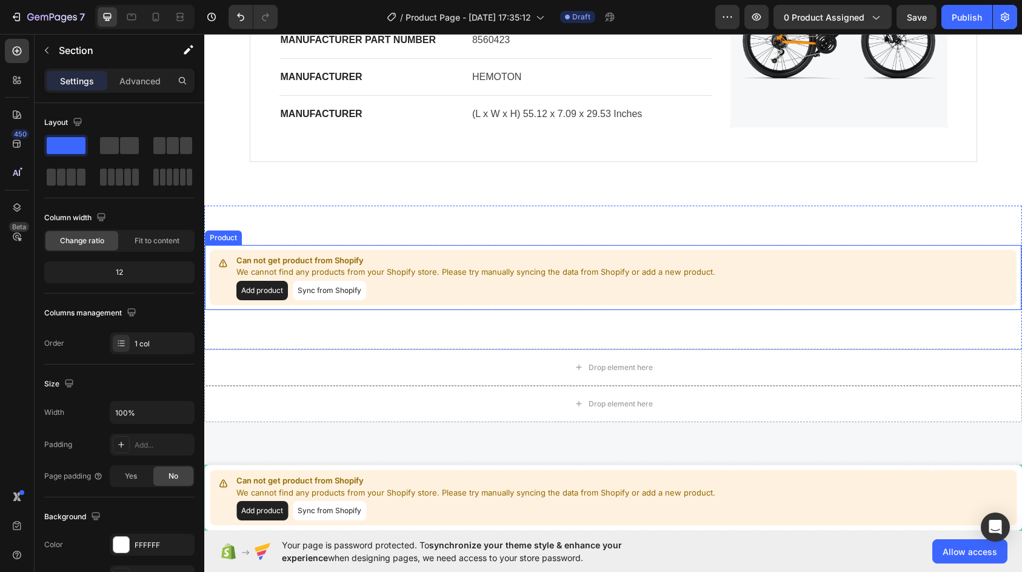
scroll to position [430, 0]
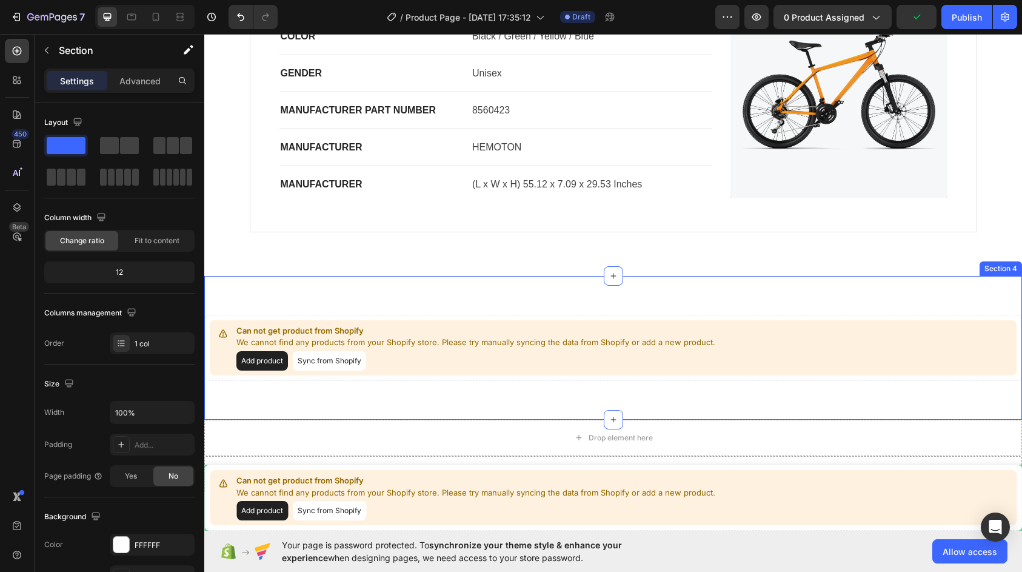
click at [956, 300] on div "Can not get product from Shopify We cannot find any products from your Shopify …" at bounding box center [613, 348] width 818 height 144
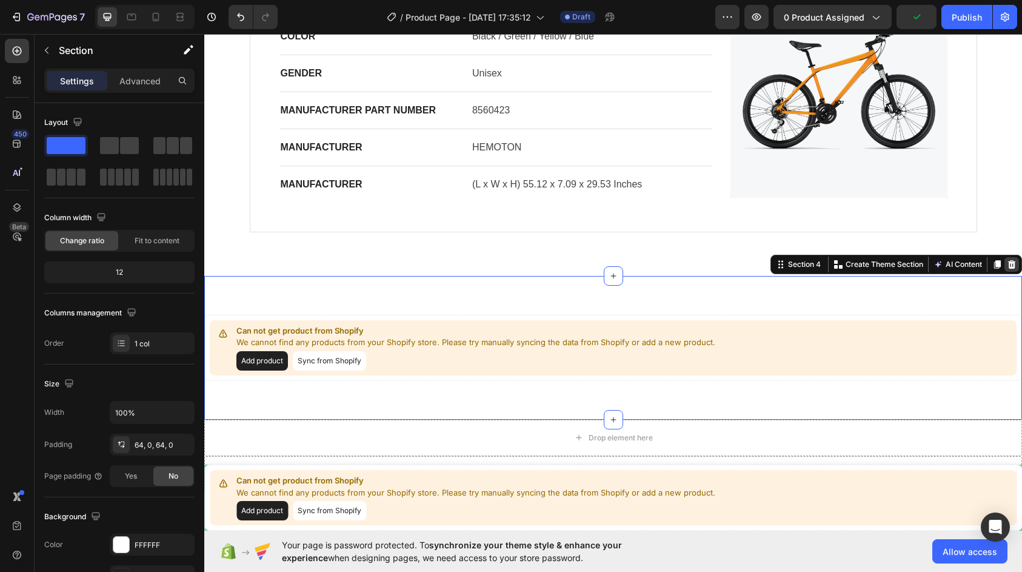
click at [1008, 265] on icon at bounding box center [1012, 264] width 8 height 8
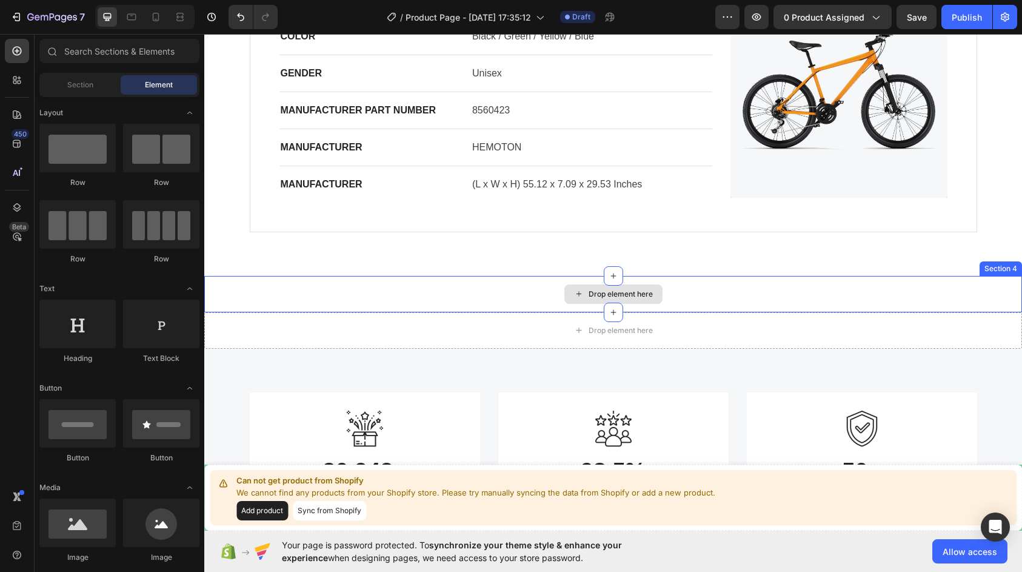
click at [941, 298] on div "Drop element here" at bounding box center [613, 294] width 818 height 36
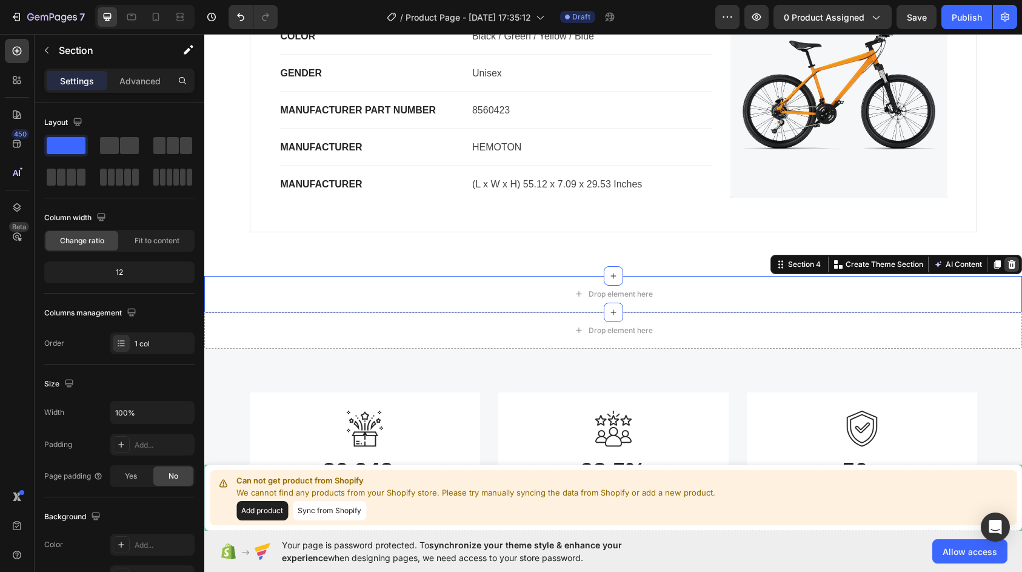
click at [1008, 263] on icon at bounding box center [1012, 264] width 8 height 8
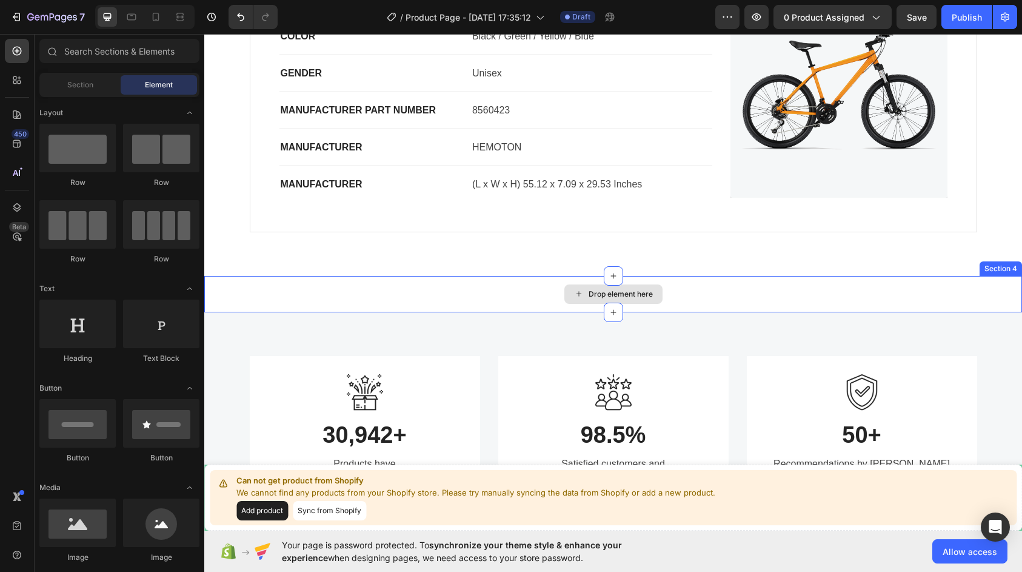
click at [900, 294] on div "Drop element here" at bounding box center [613, 294] width 818 height 36
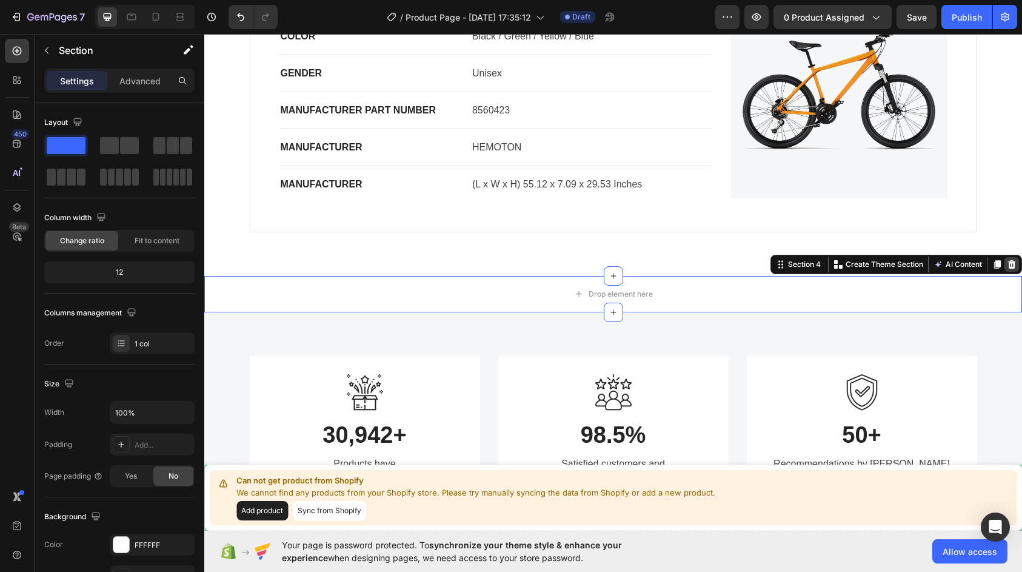
click at [1008, 266] on icon at bounding box center [1012, 264] width 8 height 8
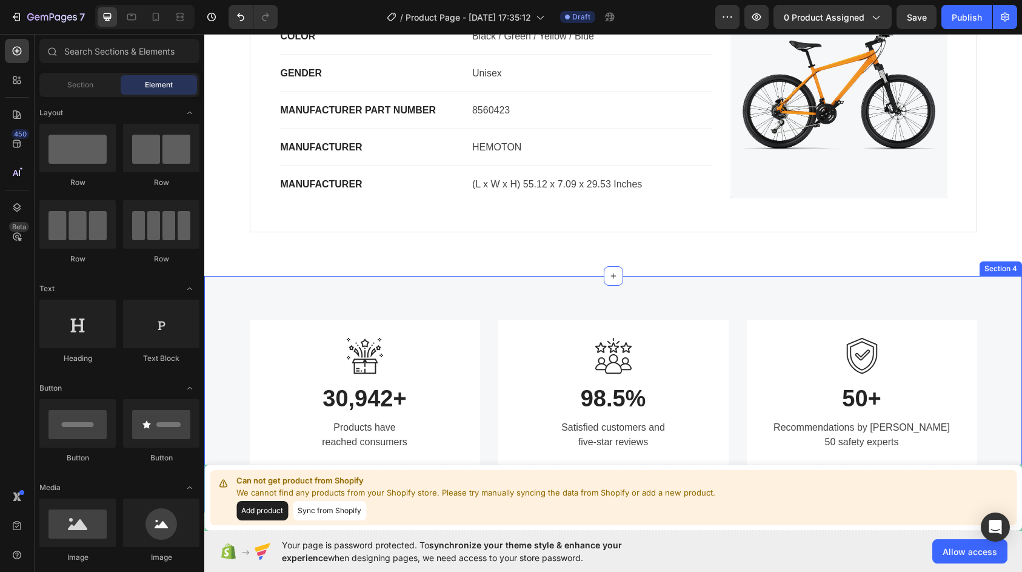
click at [730, 296] on div "Image 30,942+ Heading Products have reached consumers Text block Row Image 98.5…" at bounding box center [613, 394] width 818 height 236
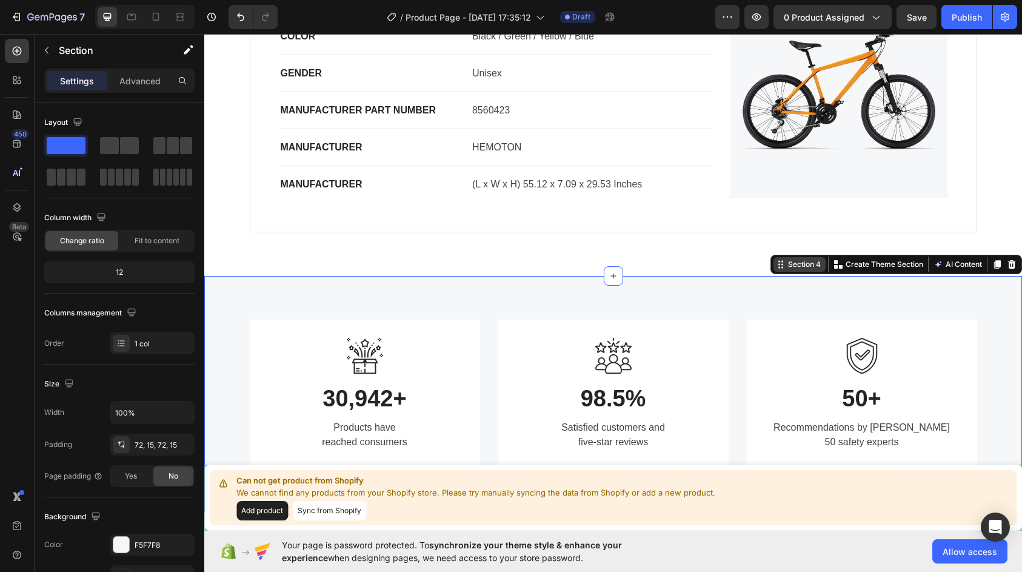
click at [776, 265] on icon at bounding box center [781, 265] width 10 height 10
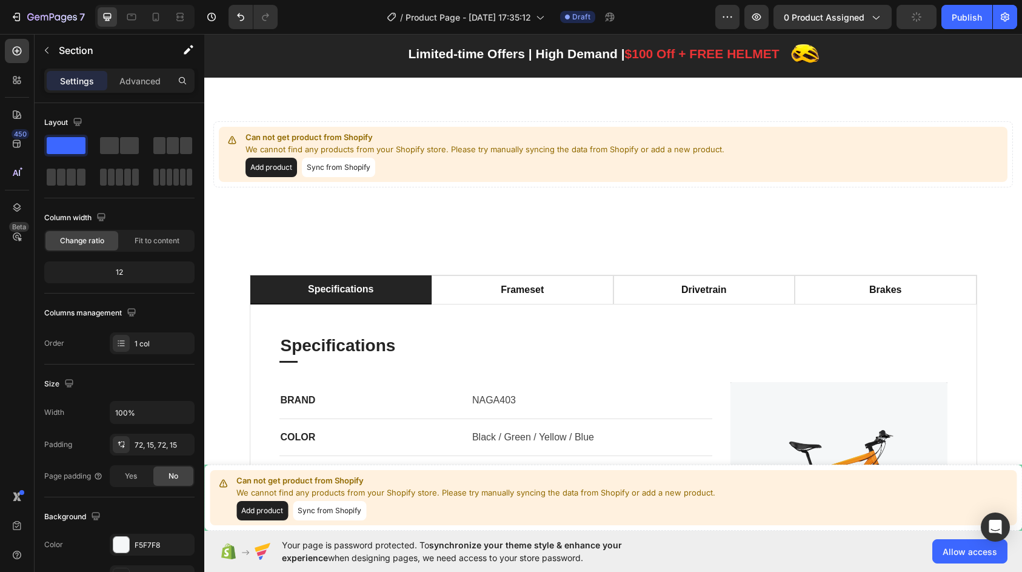
scroll to position [0, 0]
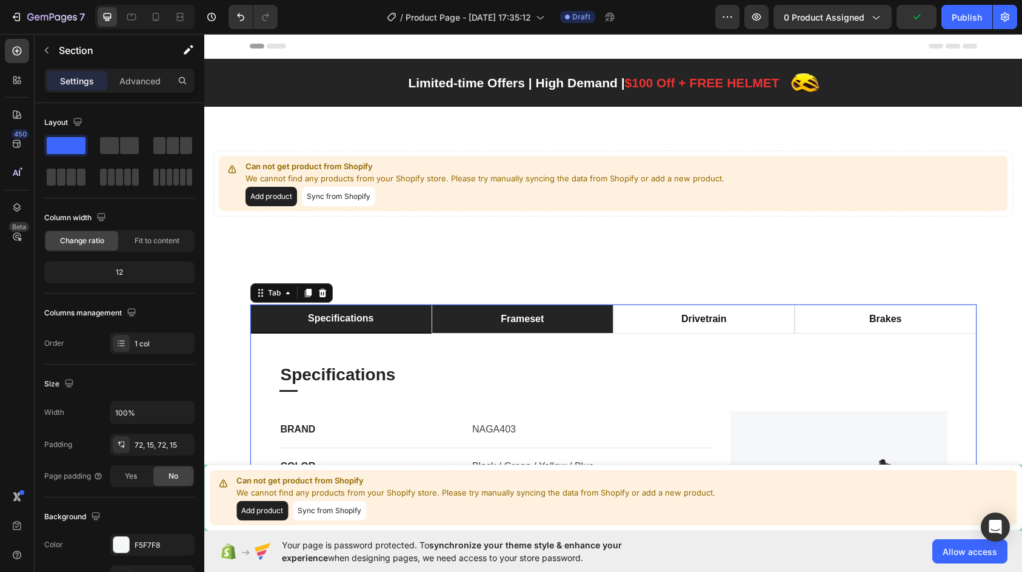
click at [536, 326] on div "frameset" at bounding box center [522, 319] width 47 height 18
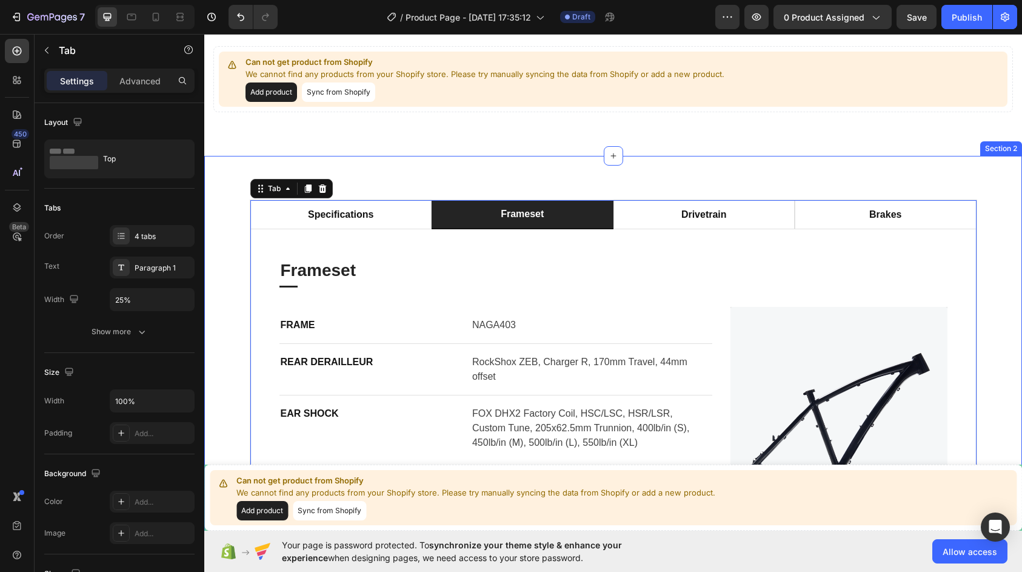
scroll to position [182, 0]
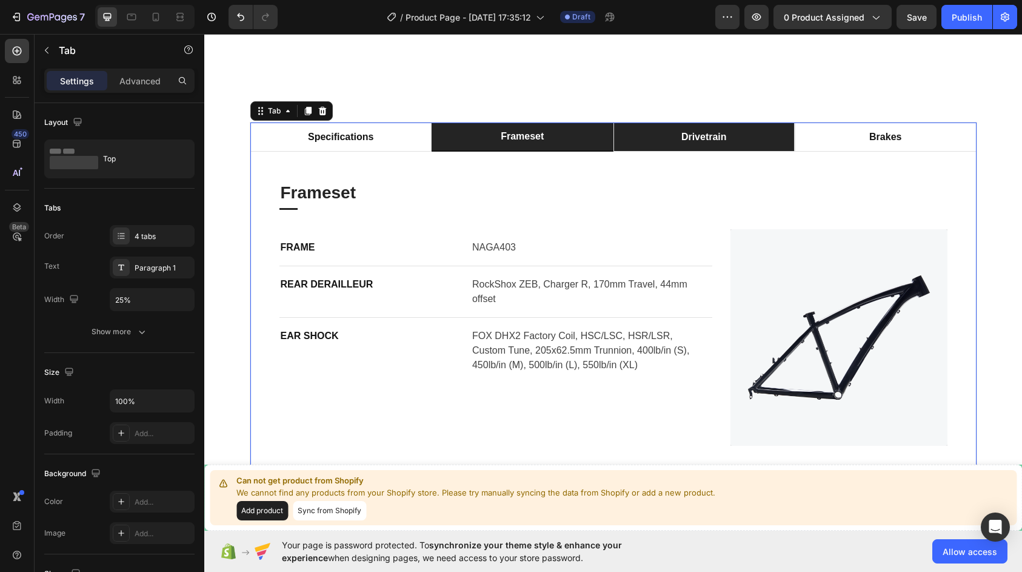
click at [699, 123] on li "drivetrain" at bounding box center [705, 136] width 182 height 29
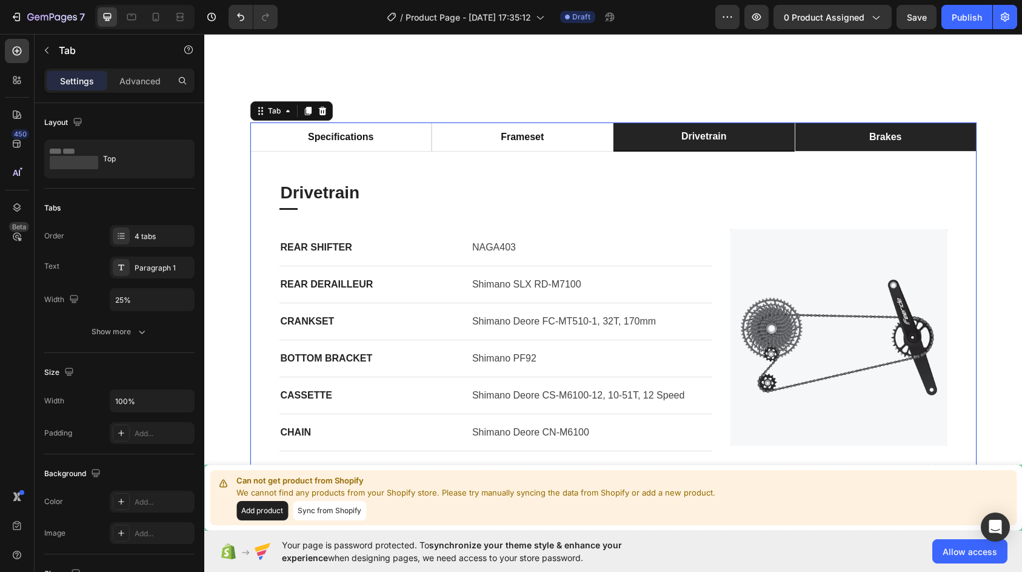
click at [847, 136] on li "brakes" at bounding box center [886, 136] width 182 height 29
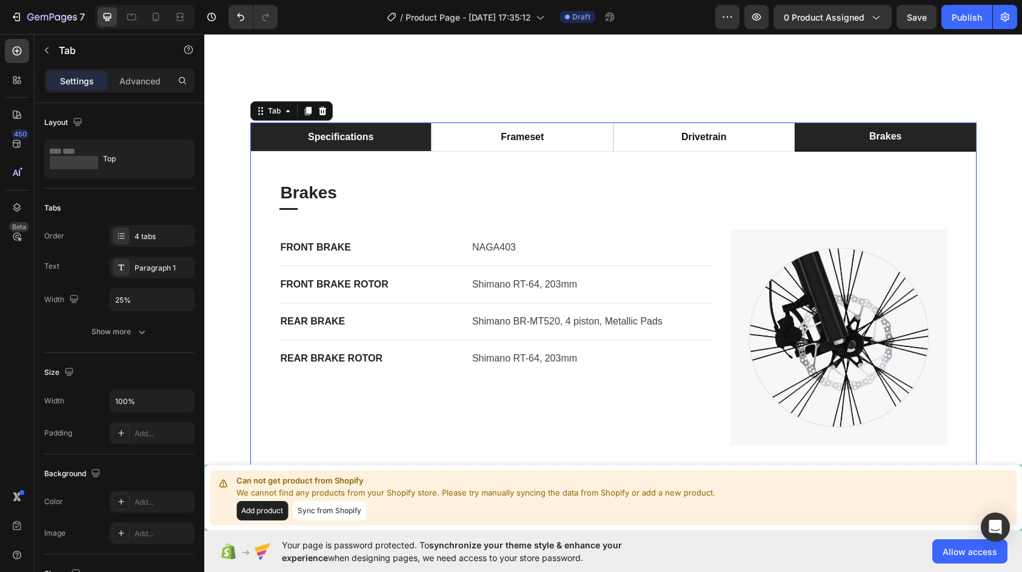
click at [407, 138] on li "specifications" at bounding box center [341, 136] width 182 height 29
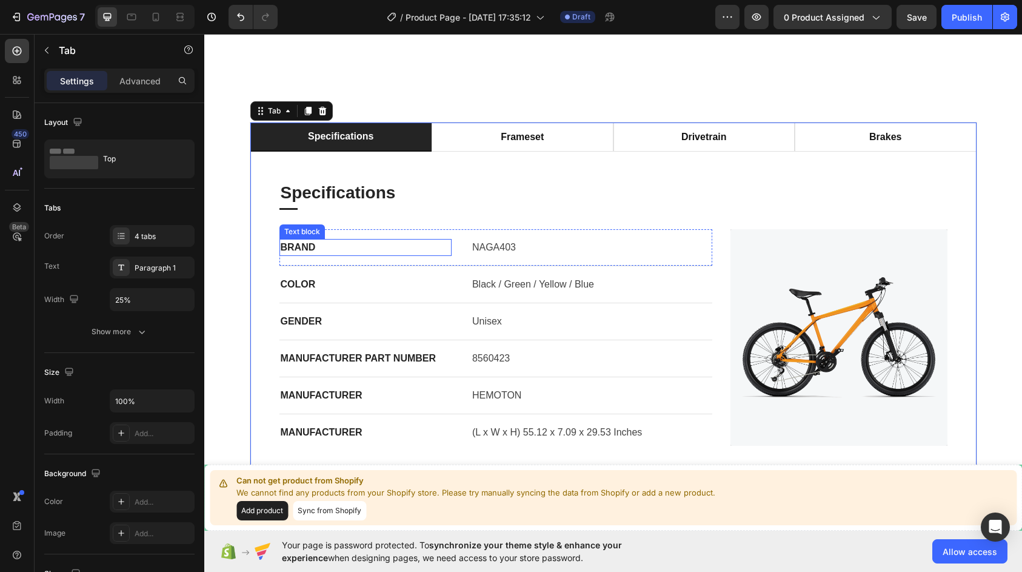
scroll to position [0, 0]
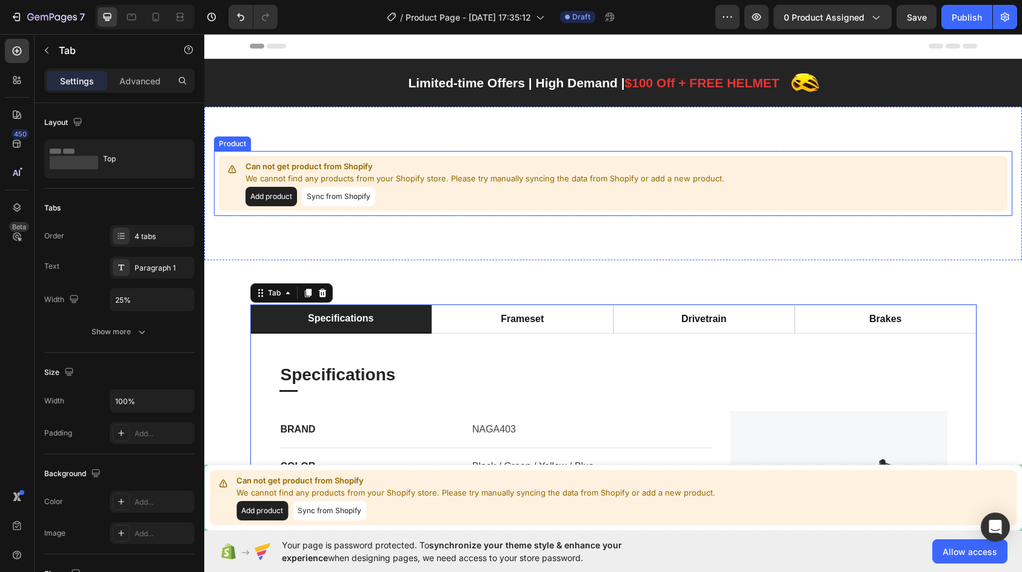
click at [286, 199] on button "Add product" at bounding box center [272, 196] width 52 height 19
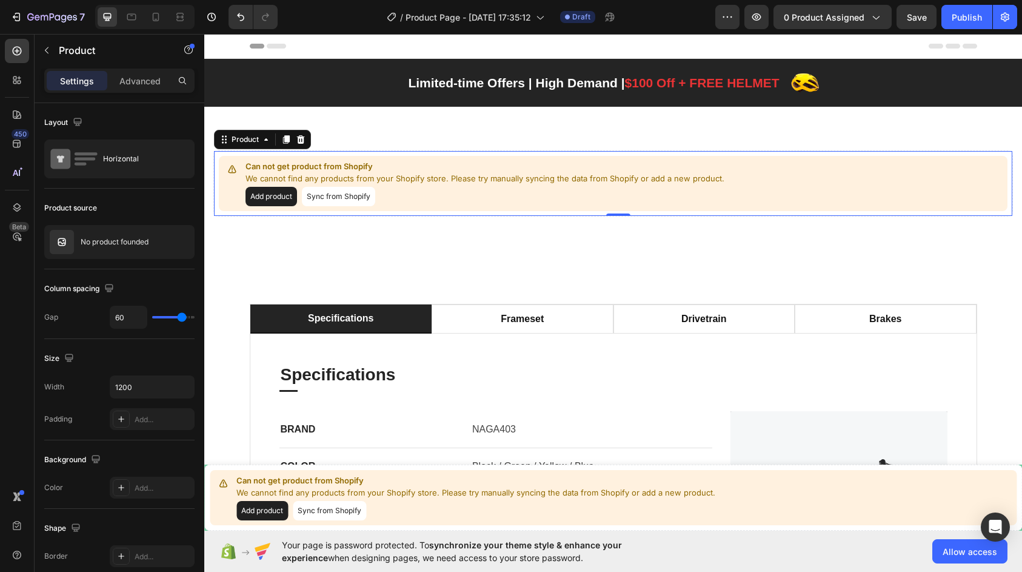
click at [326, 199] on button "Sync from Shopify" at bounding box center [338, 196] width 73 height 19
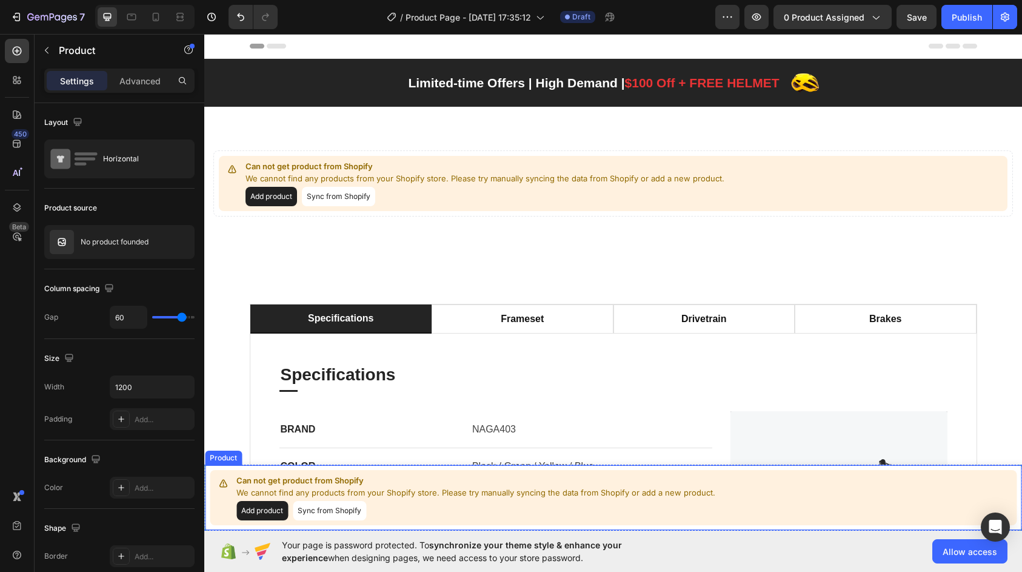
click at [332, 503] on button "Sync from Shopify" at bounding box center [329, 510] width 73 height 19
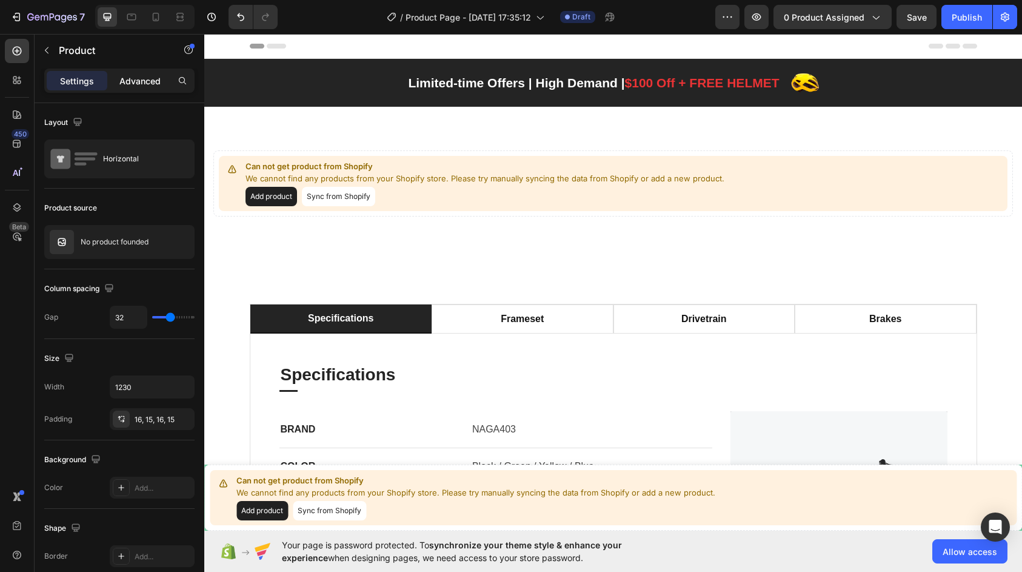
click at [150, 80] on p "Advanced" at bounding box center [139, 81] width 41 height 13
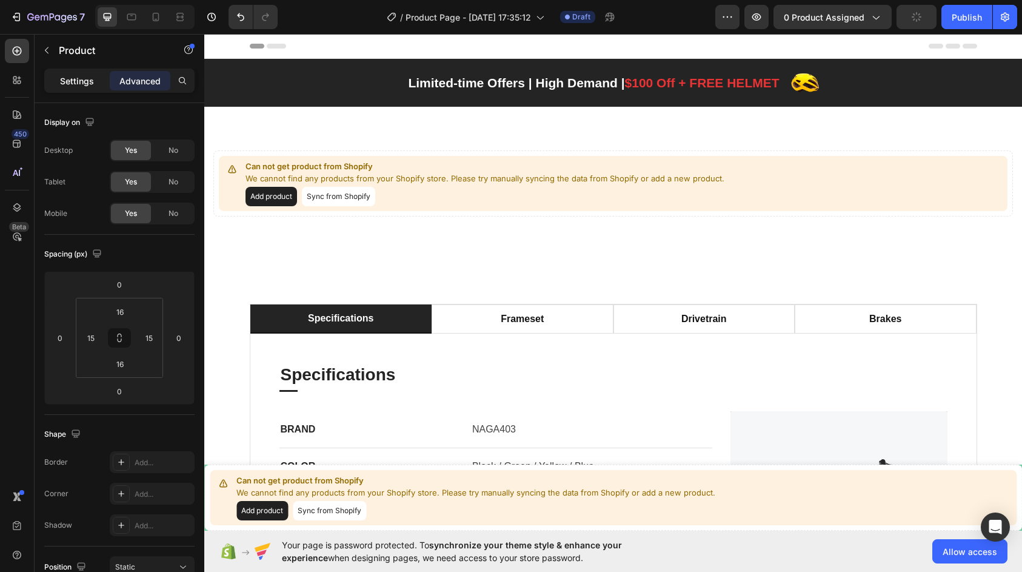
click at [69, 85] on p "Settings" at bounding box center [77, 81] width 34 height 13
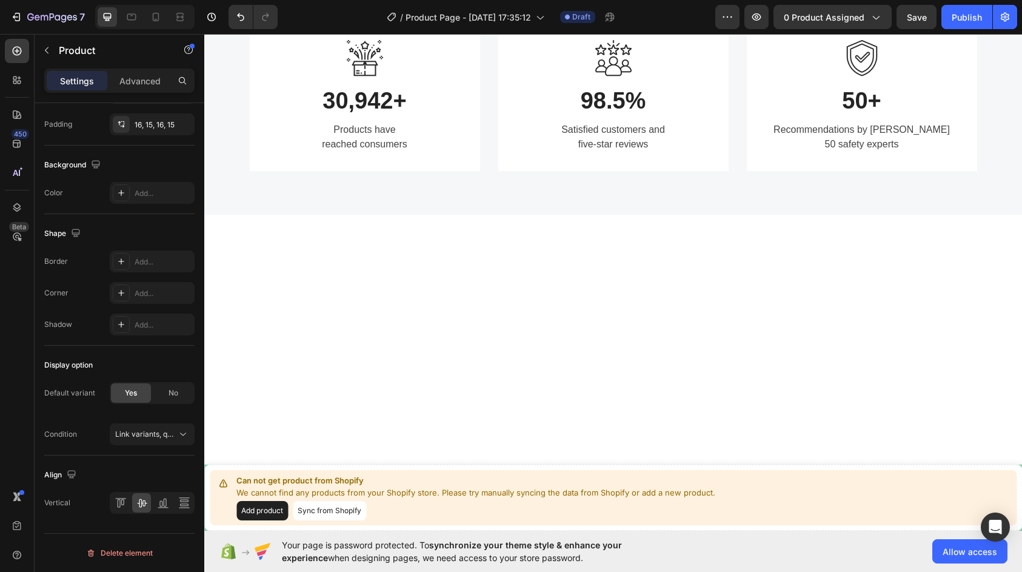
scroll to position [243, 0]
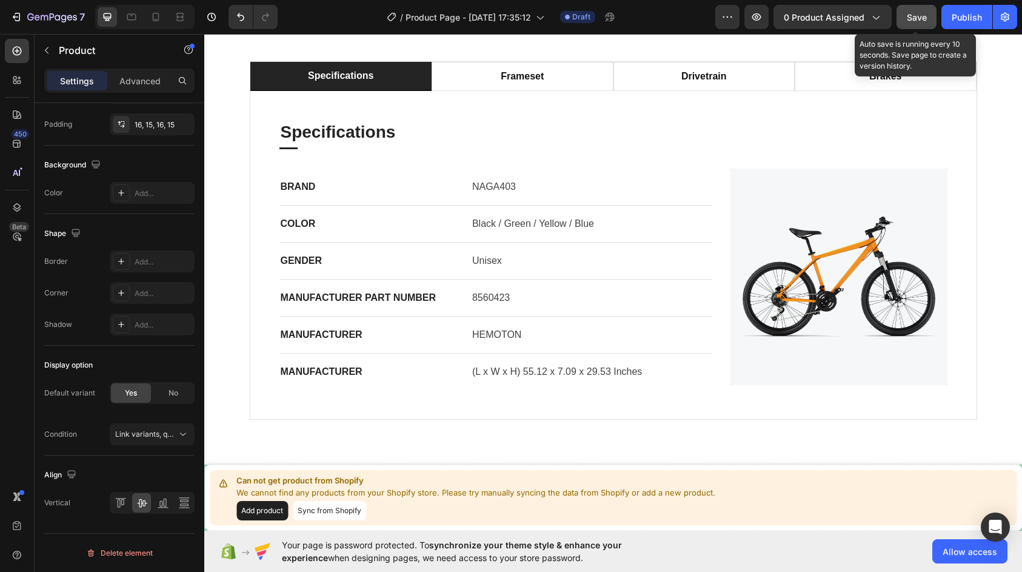
click at [919, 18] on span "Save" at bounding box center [917, 17] width 20 height 10
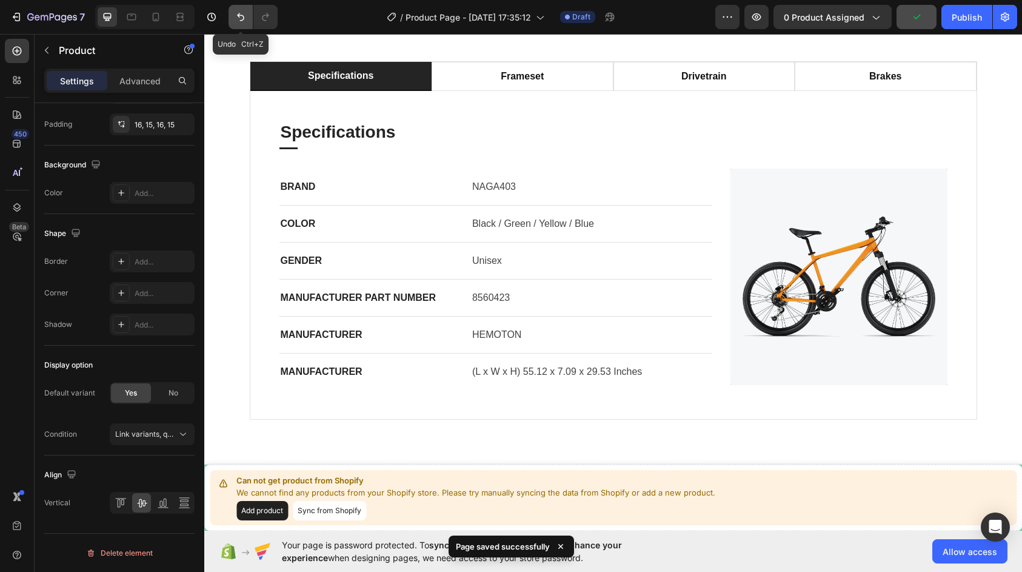
click at [238, 13] on icon "Undo/Redo" at bounding box center [241, 17] width 12 height 12
